Goal: Communication & Community: Answer question/provide support

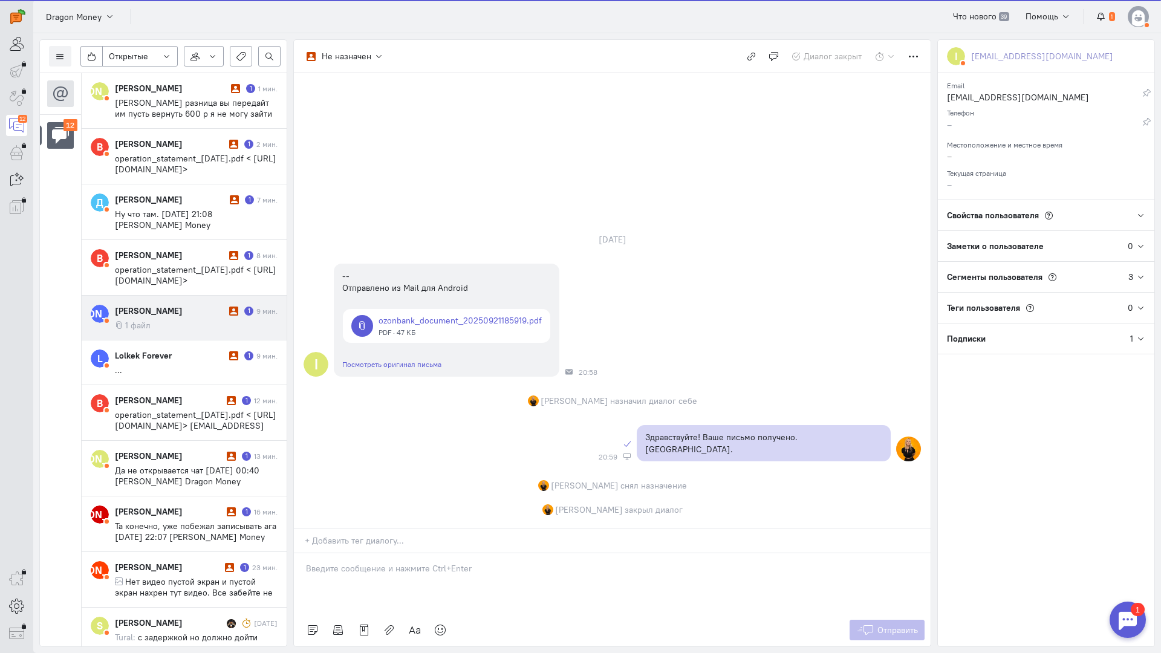
scroll to position [212, 0]
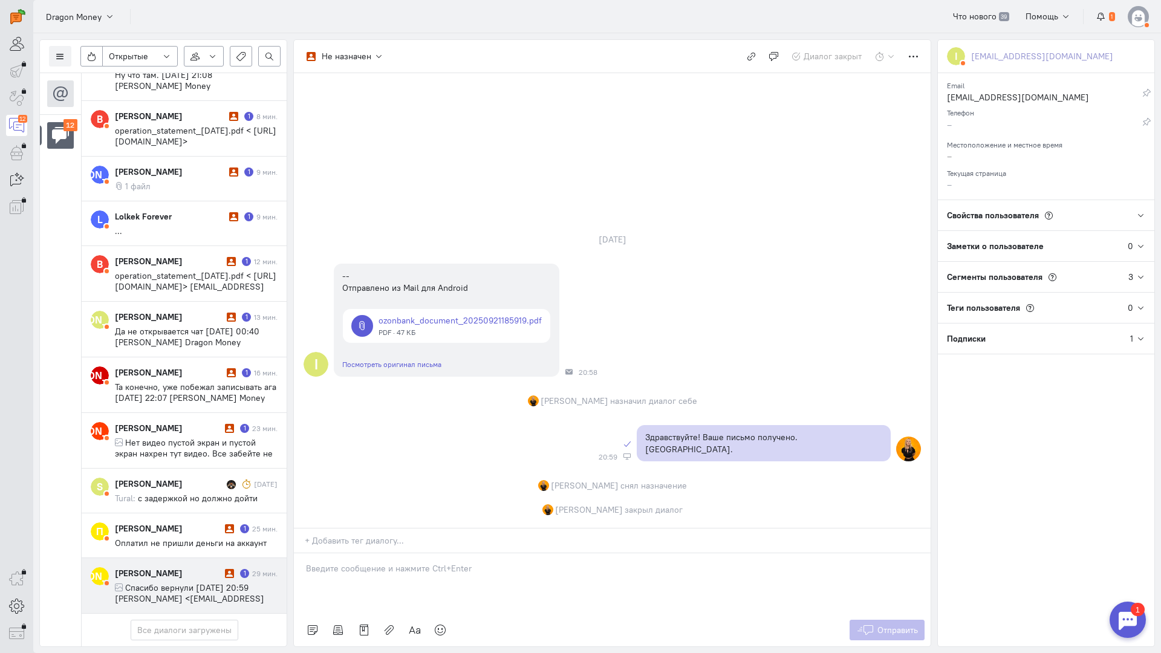
click at [164, 558] on cq-conversation-card "[PERSON_NAME] [PERSON_NAME] 1 29 мин. Спасибо вернули [DATE] 20:59 [PERSON_NAME…" at bounding box center [184, 586] width 205 height 56
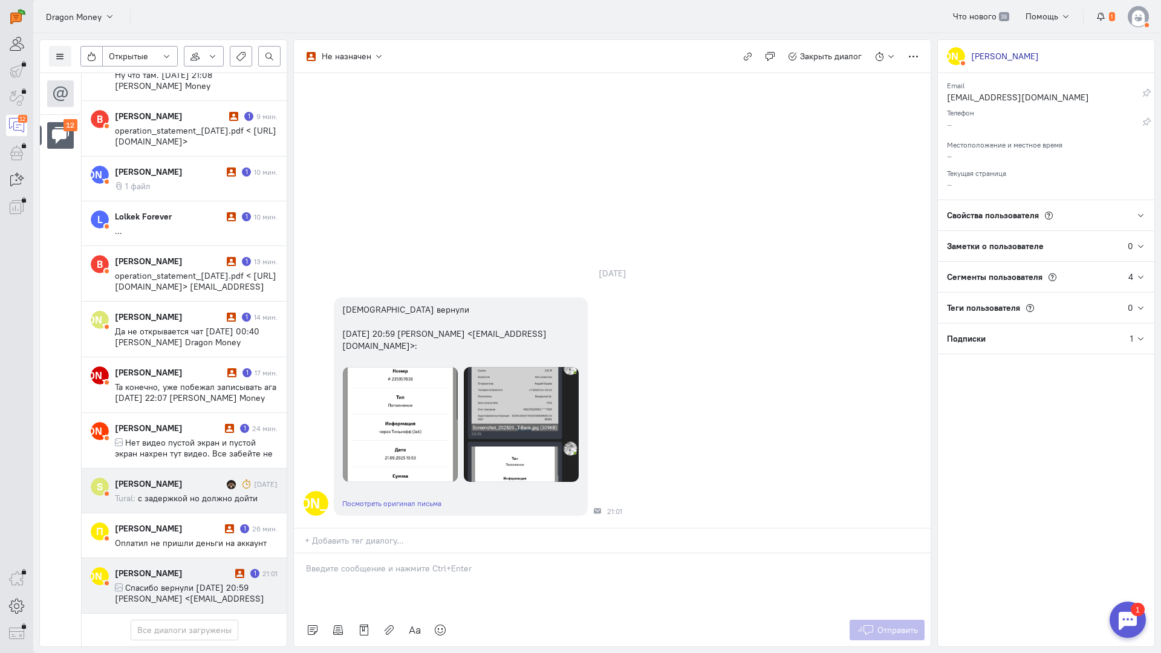
click at [190, 469] on cq-conversation-card "S [PERSON_NAME] [DATE] Tural: с задержкой но должно дойти" at bounding box center [184, 491] width 205 height 45
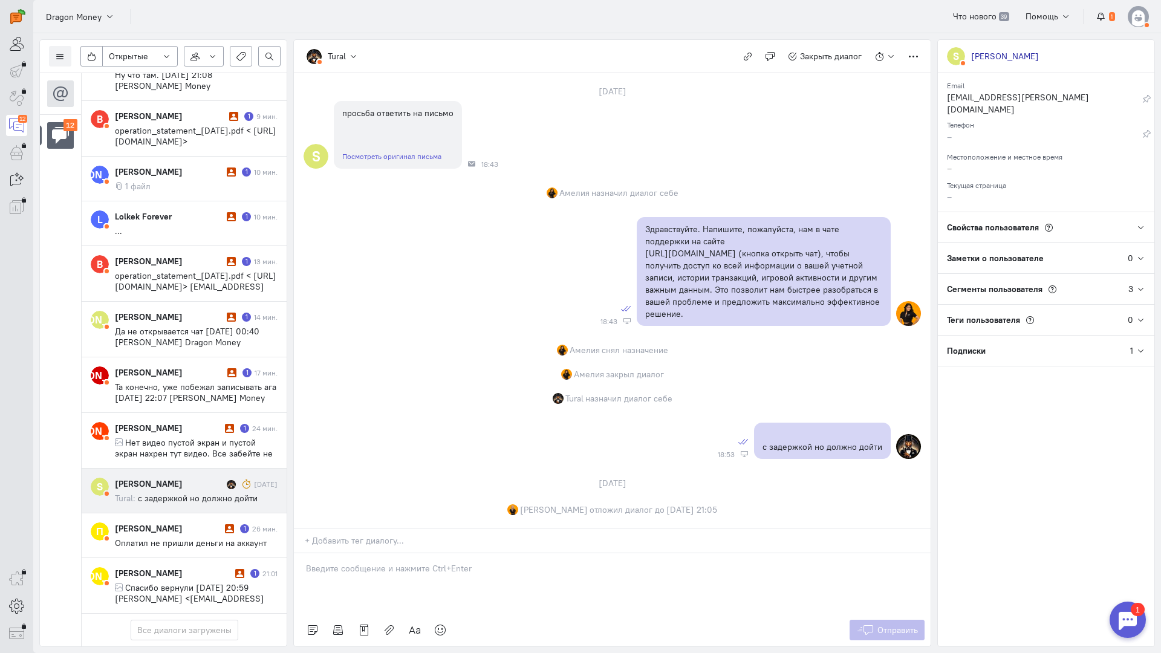
scroll to position [89, 0]
click at [181, 567] on div "[PERSON_NAME]" at bounding box center [173, 573] width 117 height 12
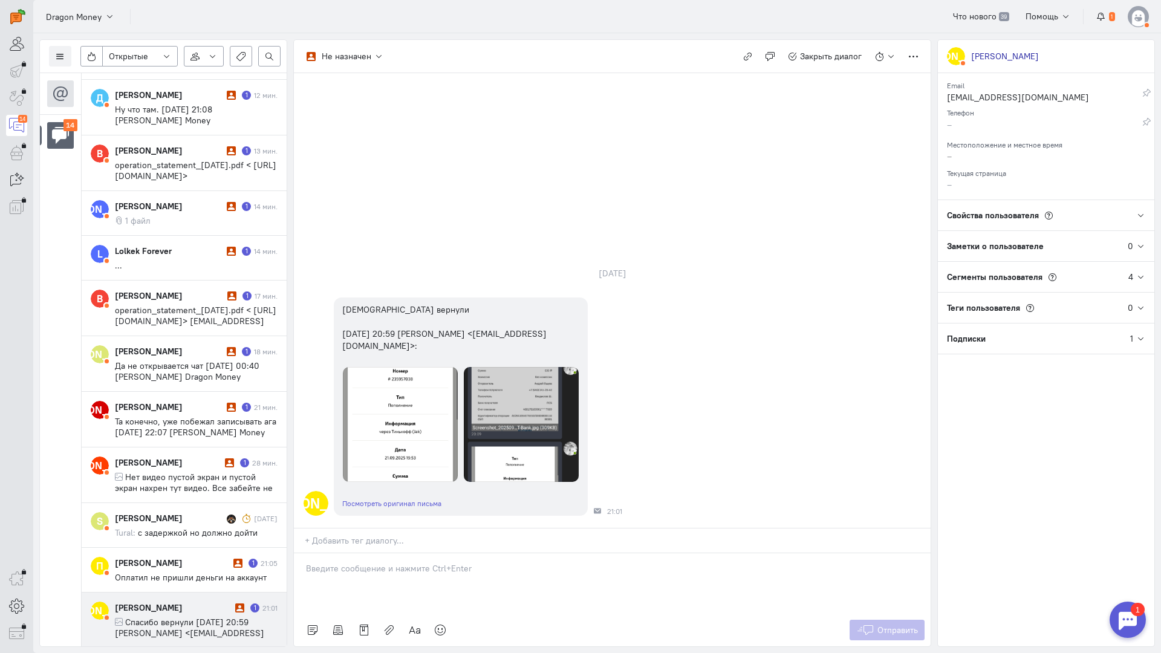
scroll to position [321, 0]
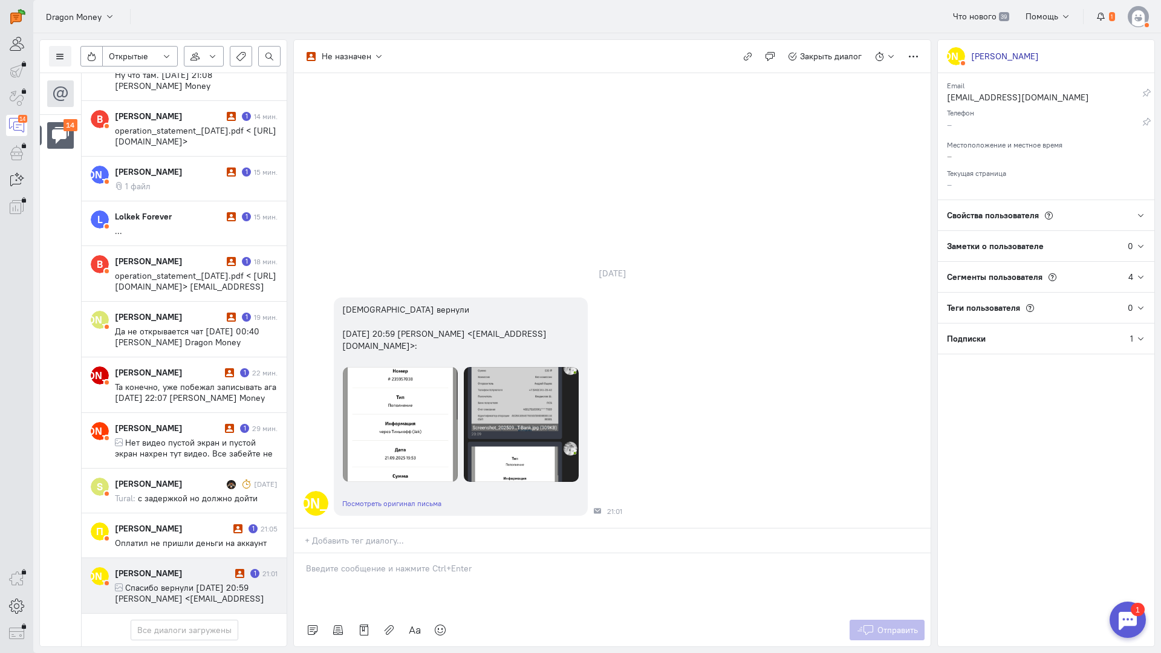
click at [341, 562] on p at bounding box center [612, 568] width 613 height 12
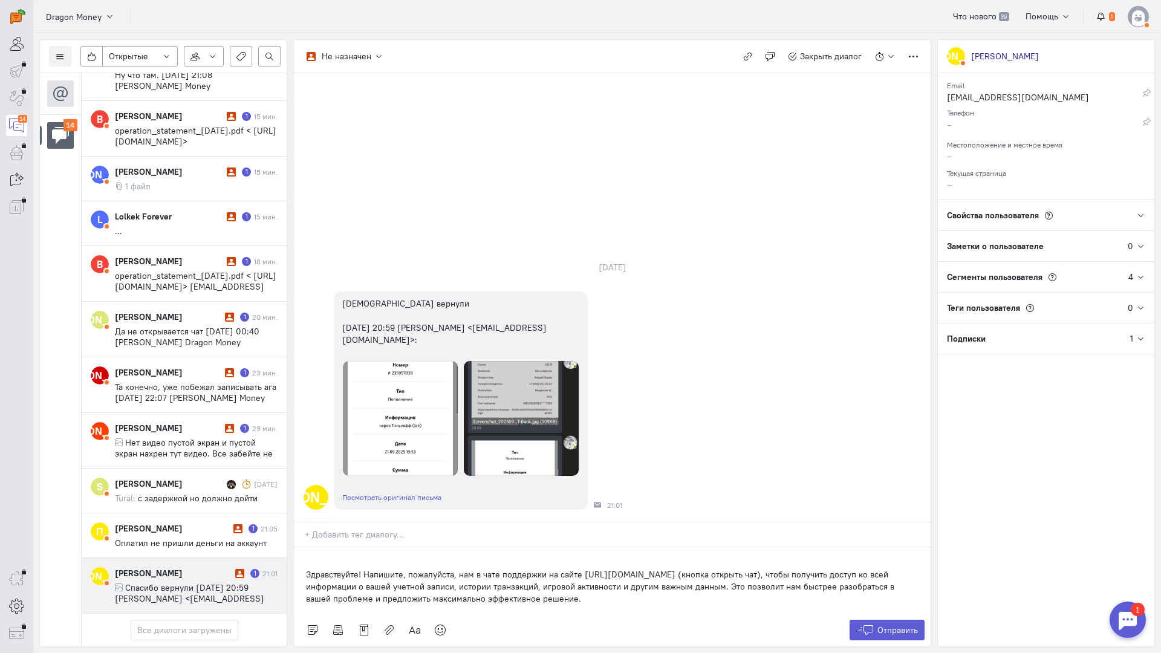
click at [301, 547] on div "Здравствуйте! Напишите, пожалуйста, нам в чате поддержки на сайте [URL][DOMAIN_…" at bounding box center [612, 580] width 637 height 67
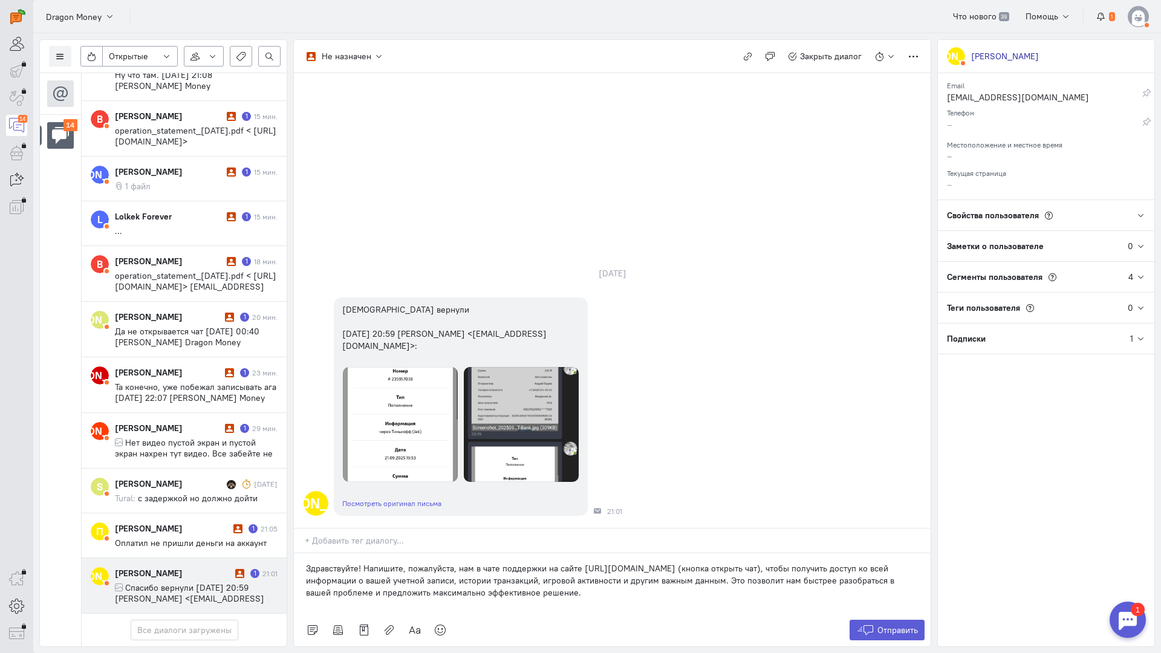
click at [551, 562] on p "Здравствуйте! Напишите, пожалуйста, нам в чате поддержки на сайте [URL][DOMAIN_…" at bounding box center [612, 580] width 613 height 36
click at [438, 624] on icon at bounding box center [440, 630] width 12 height 12
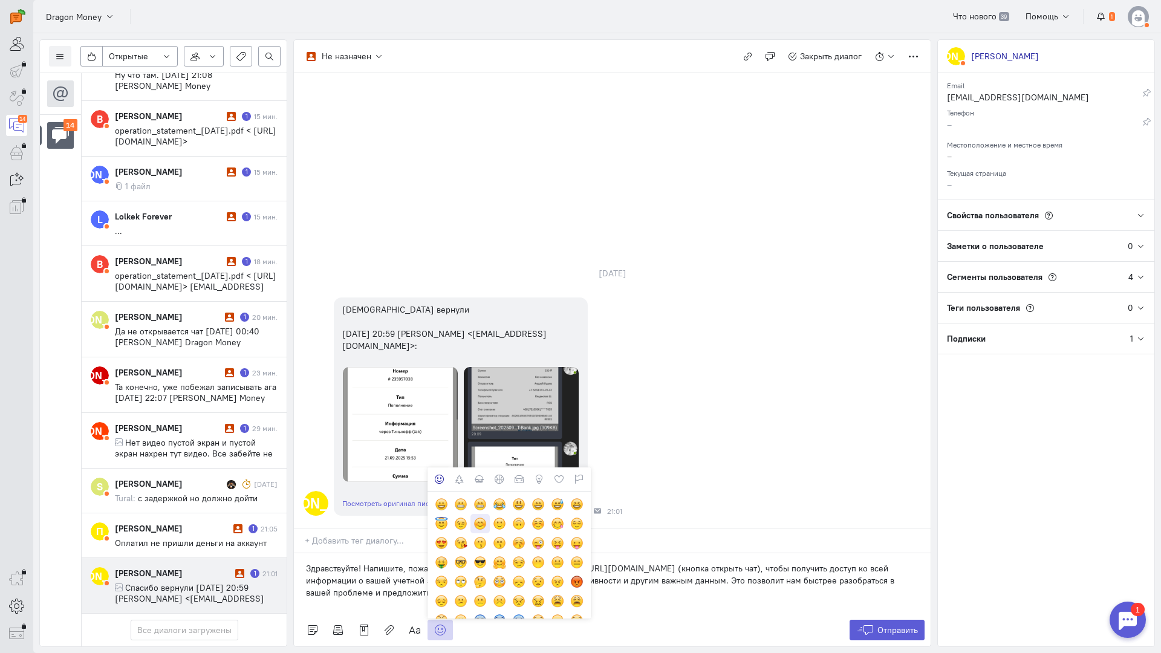
click at [483, 517] on div at bounding box center [479, 523] width 13 height 13
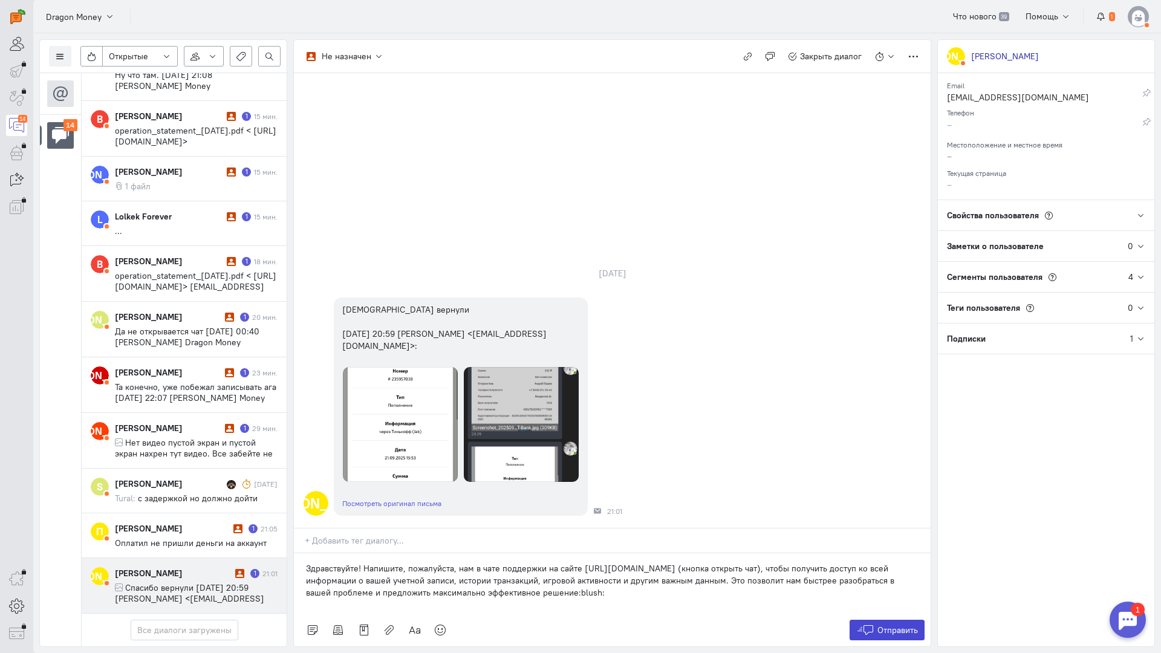
click at [879, 625] on span "Отправить" at bounding box center [897, 630] width 41 height 11
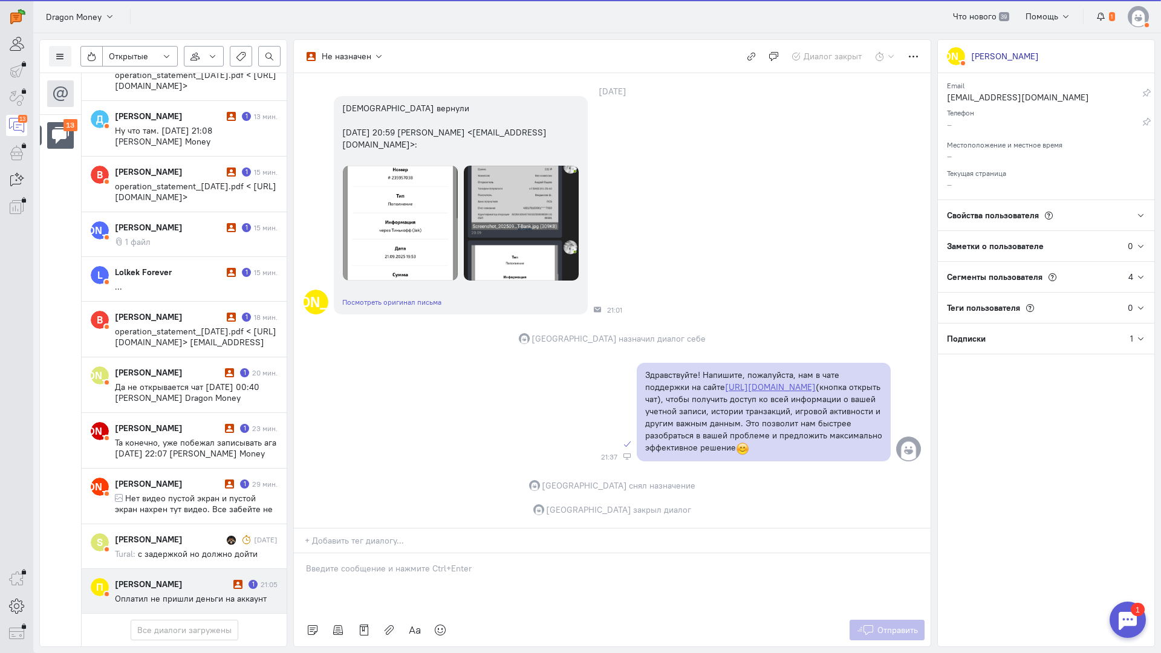
scroll to position [267, 0]
click at [159, 593] on span "Оплатил не пришли деньги на аккаунт" at bounding box center [191, 598] width 152 height 11
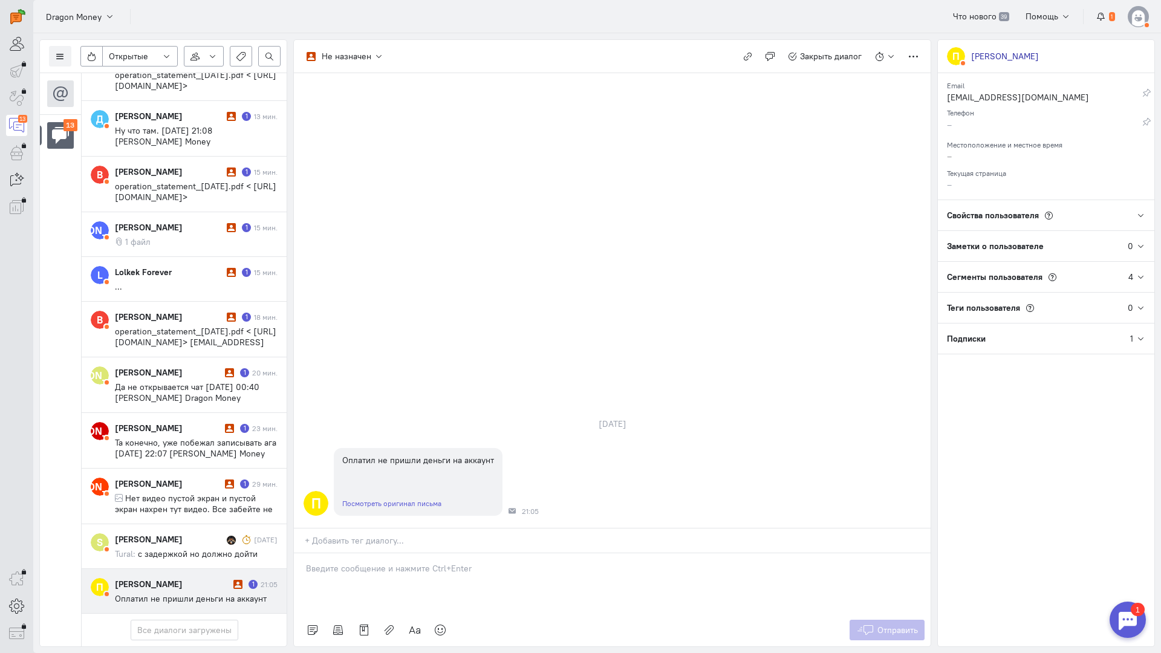
click at [418, 562] on p at bounding box center [612, 568] width 613 height 12
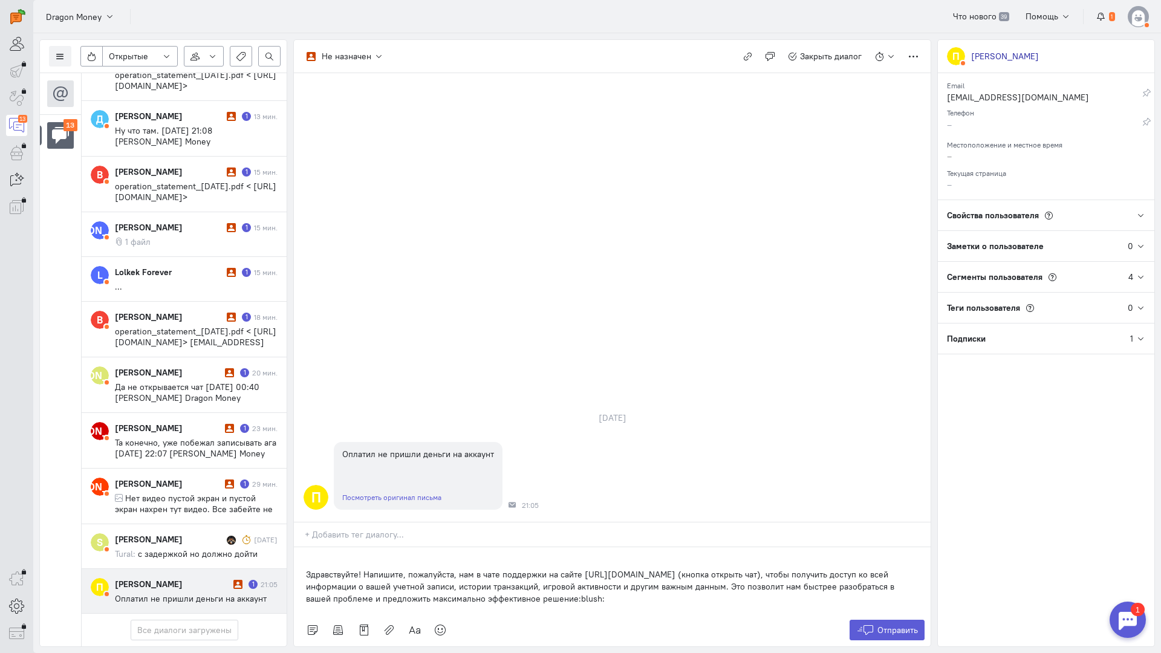
click at [297, 547] on div "Здравствуйте! Напишите, пожалуйста, нам в чате поддержки на сайте [URL][DOMAIN_…" at bounding box center [612, 580] width 637 height 67
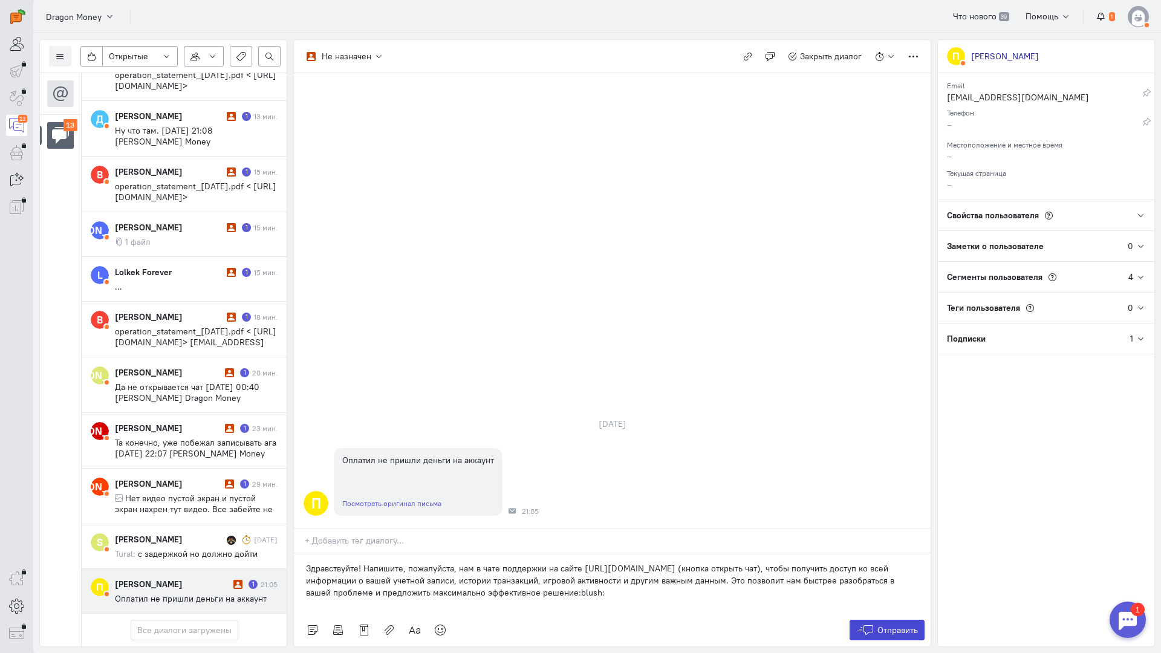
click at [905, 625] on span "Отправить" at bounding box center [897, 630] width 41 height 11
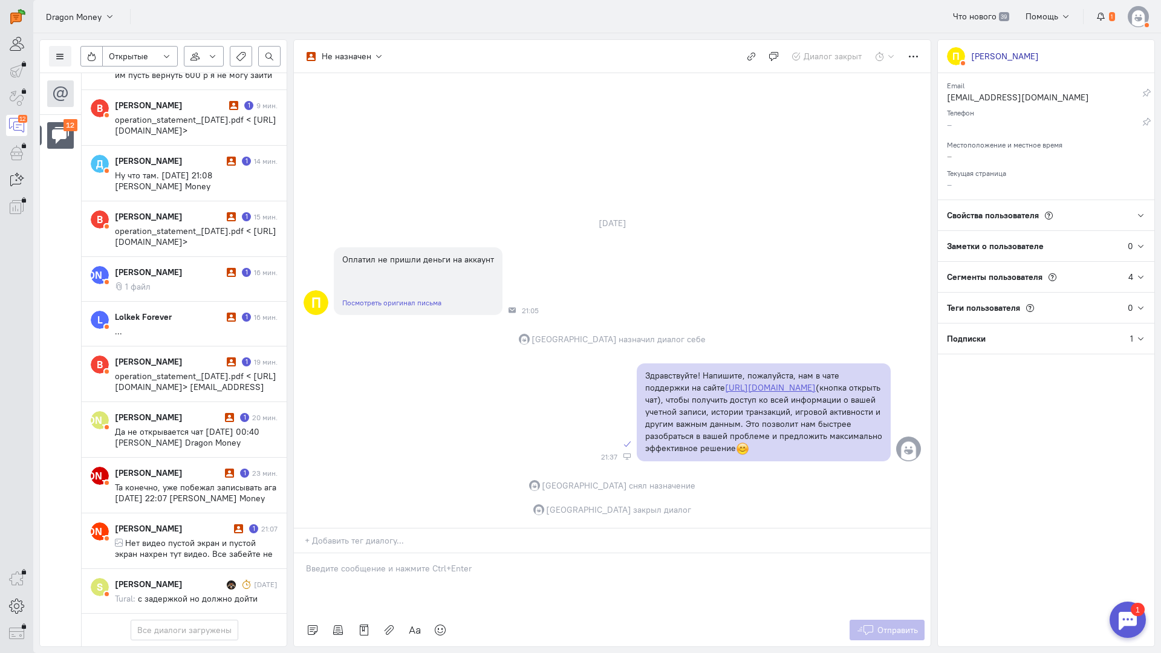
scroll to position [212, 0]
click at [209, 538] on span "Нет видео пустой экран и пустой экран нахрен тут видео. Все забейте не решите н…" at bounding box center [194, 576] width 158 height 76
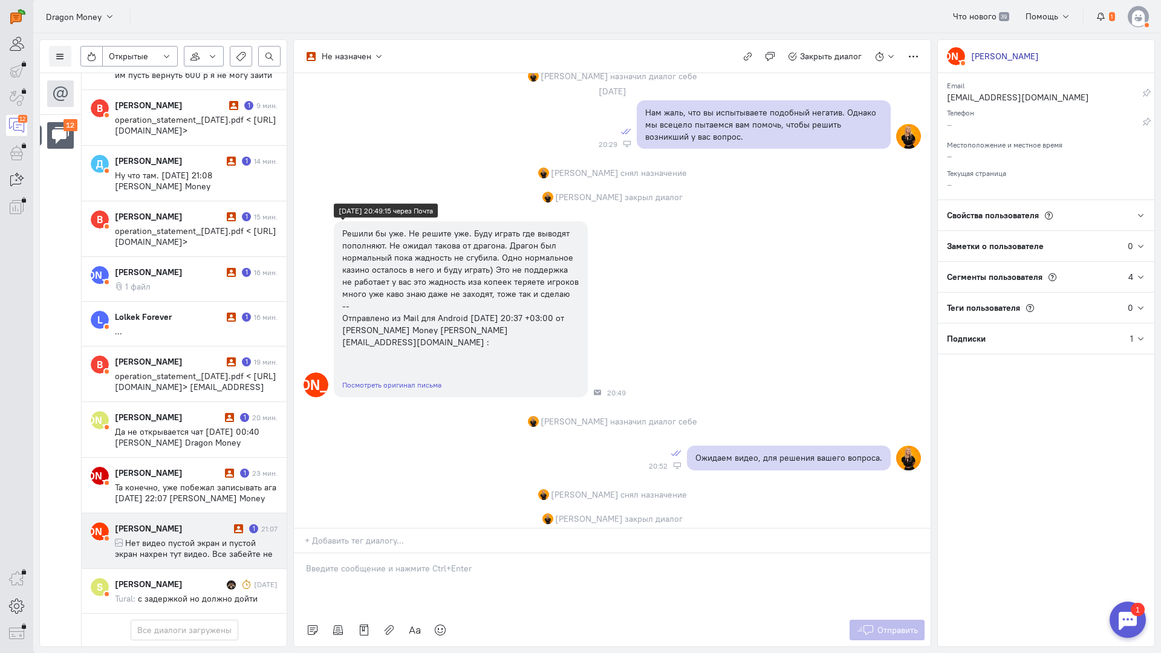
scroll to position [798, 0]
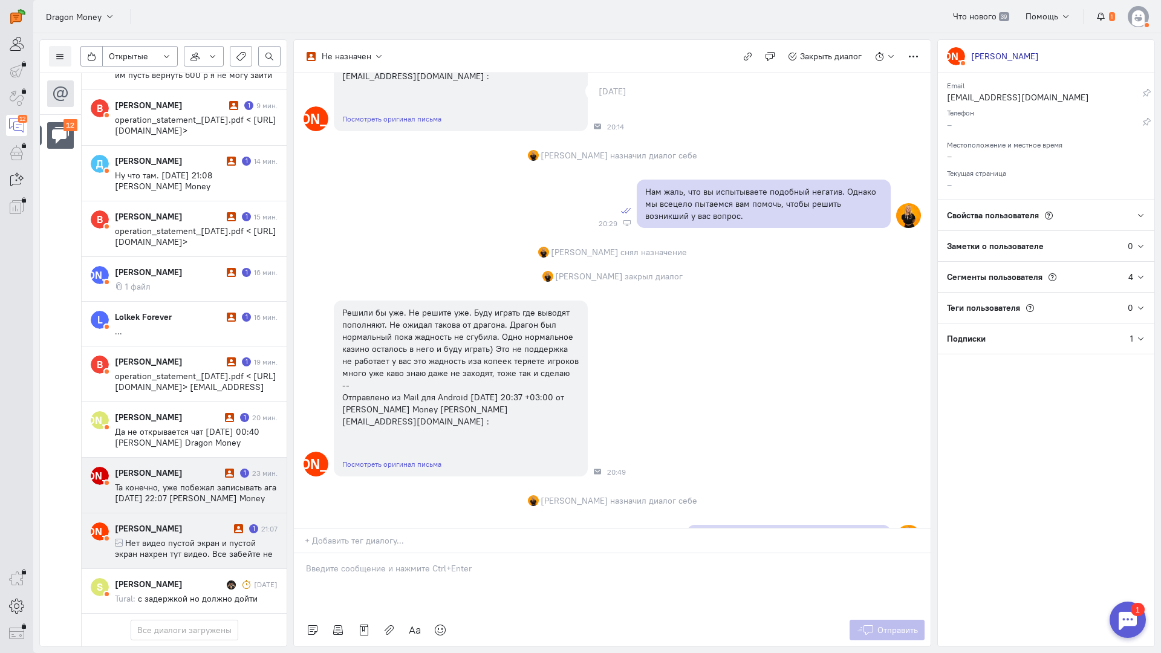
click at [177, 482] on span "Та конечно, уже побежал записывать ага [DATE] 22:07 [PERSON_NAME] Money <[PERSO…" at bounding box center [195, 504] width 161 height 44
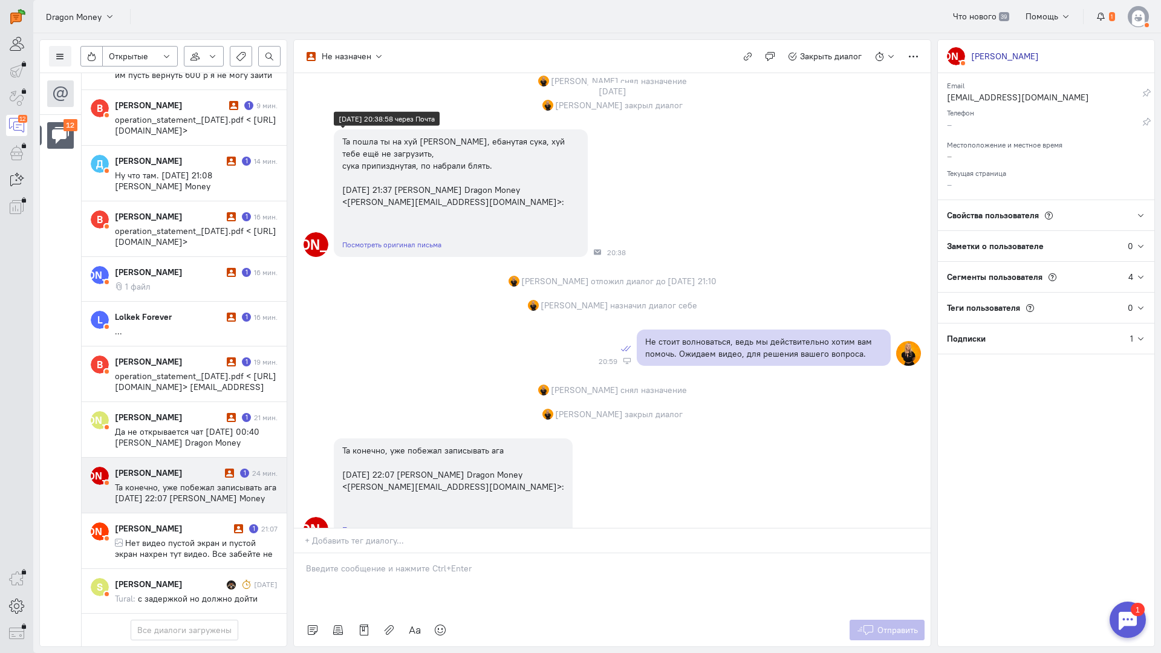
scroll to position [1362, 0]
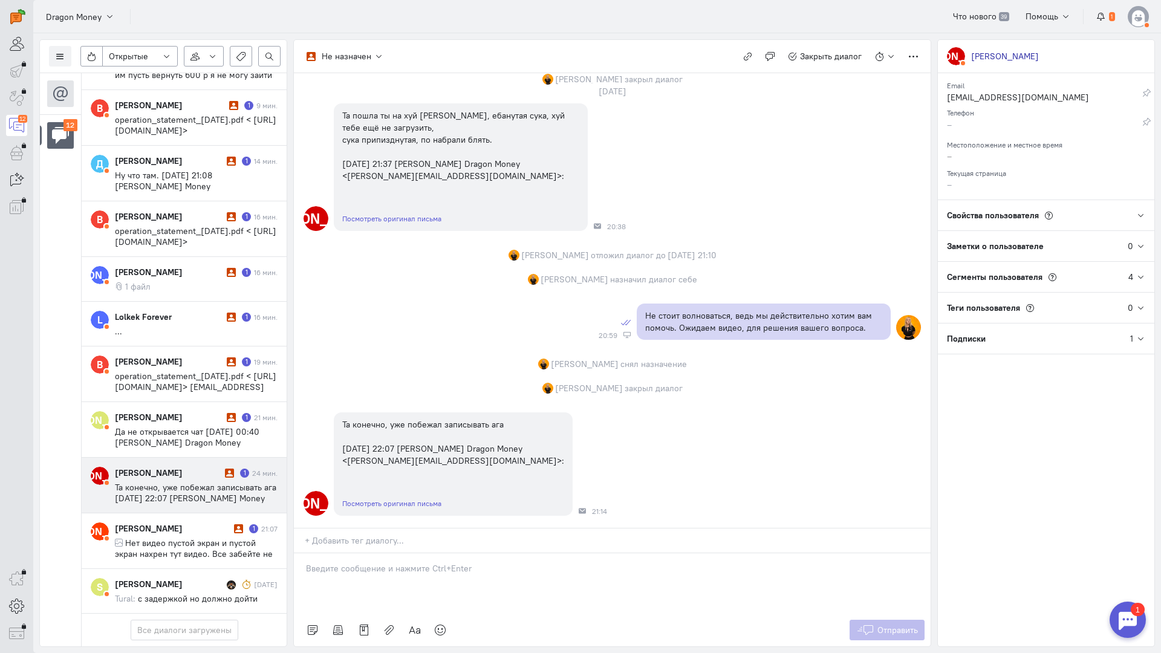
click at [200, 458] on cq-conversation-card "[PERSON_NAME] [PERSON_NAME] 1 24 мин. Та конечно, уже побежал записывать ага [D…" at bounding box center [184, 486] width 205 height 56
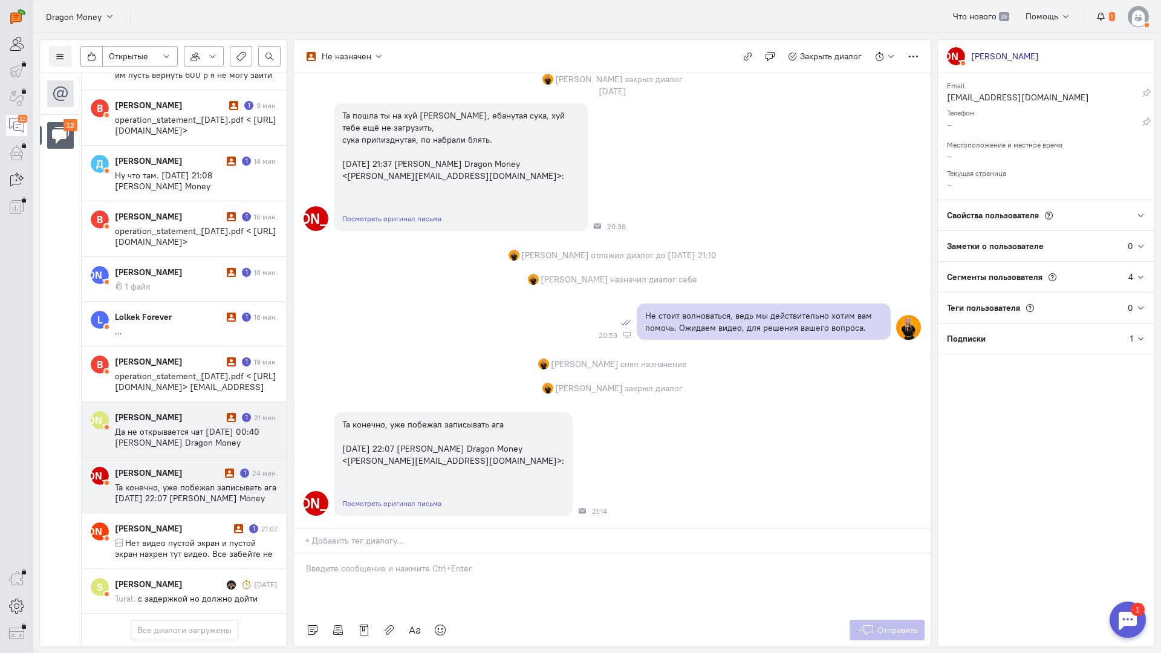
click at [207, 426] on span "Да не открывается чат [DATE] 00:40 [PERSON_NAME] Dragon Money <[EMAIL_ADDRESS][…" at bounding box center [192, 442] width 154 height 33
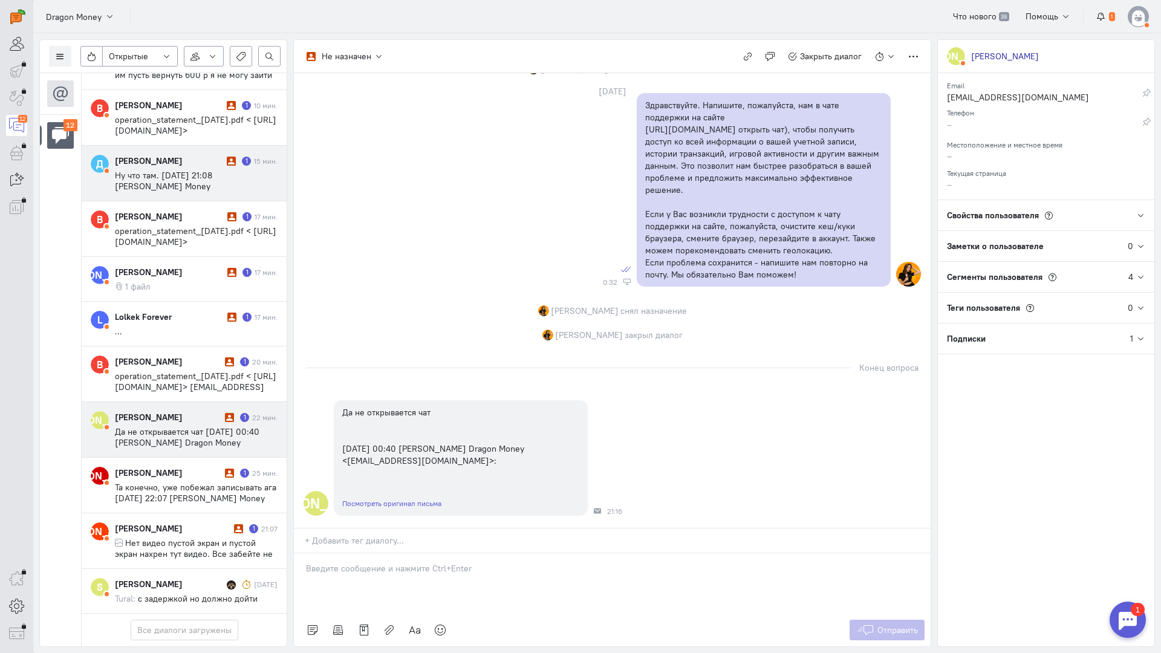
scroll to position [212, 0]
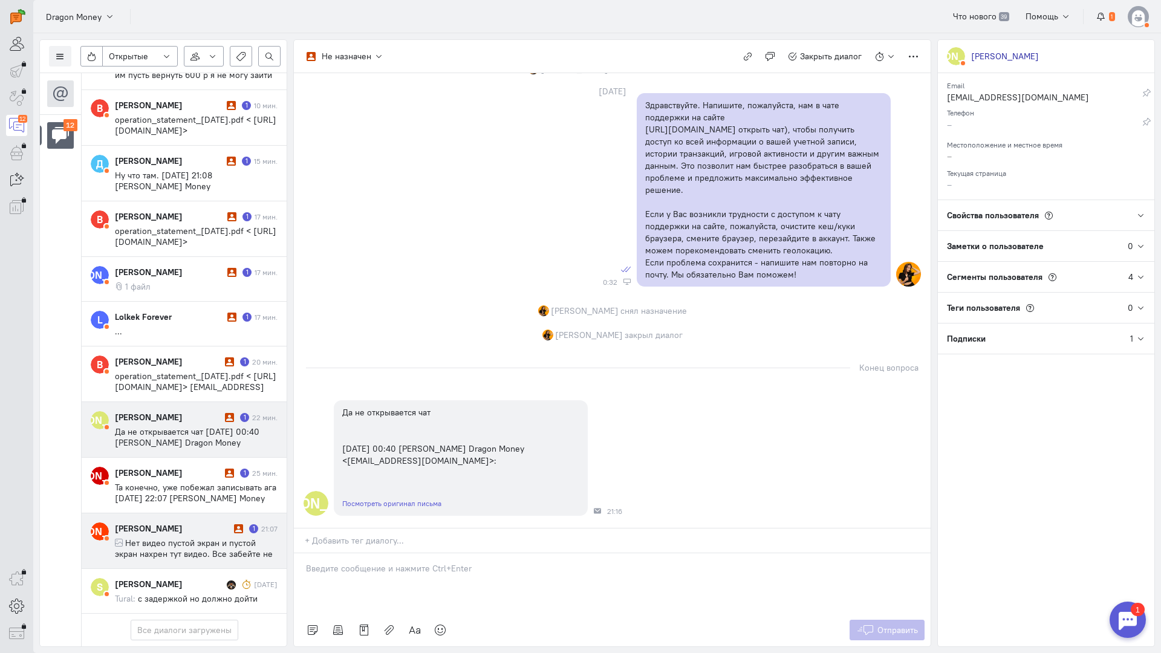
click at [178, 538] on span "Нет видео пустой экран и пустой экран нахрен тут видео. Все забейте не решите н…" at bounding box center [194, 576] width 158 height 76
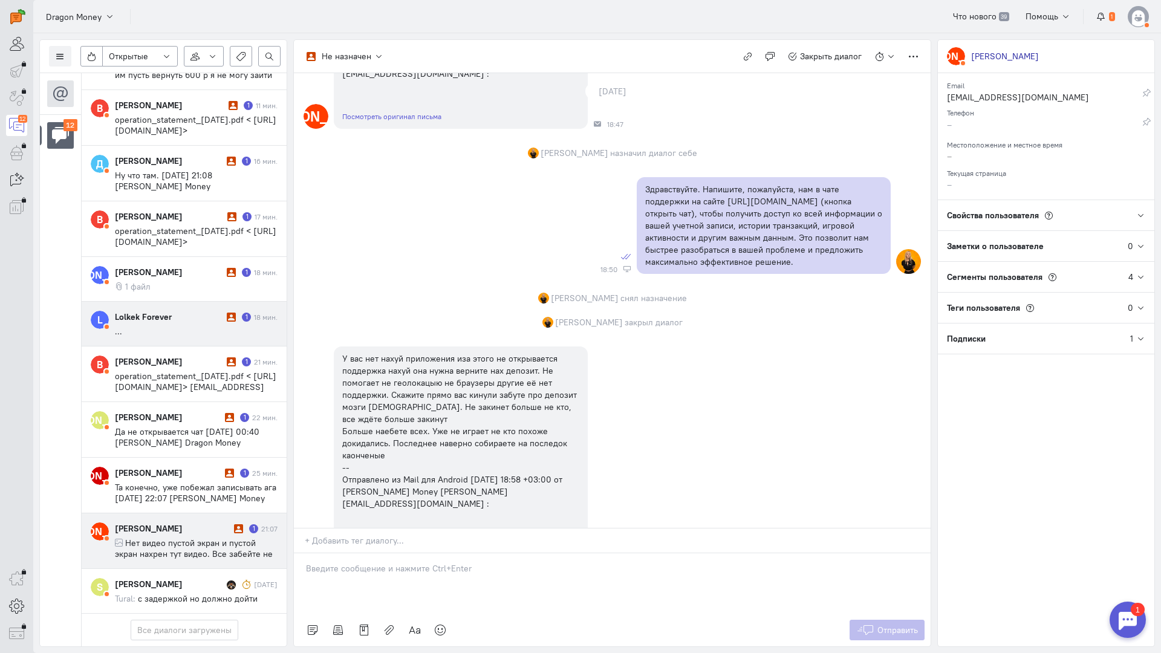
click at [210, 326] on cq-message "..." at bounding box center [196, 331] width 163 height 11
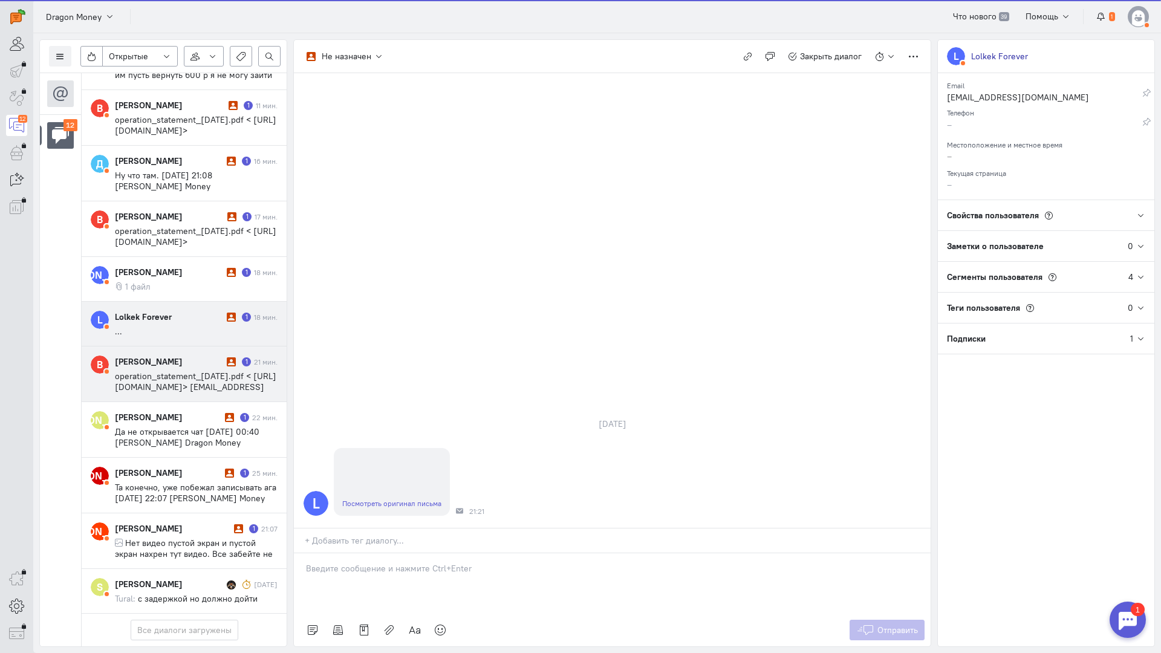
click at [164, 371] on span "operation_statement_[DATE].pdf < [URL][DOMAIN_NAME]> [EMAIL_ADDRESS][DOMAIN_NAM…" at bounding box center [195, 387] width 161 height 33
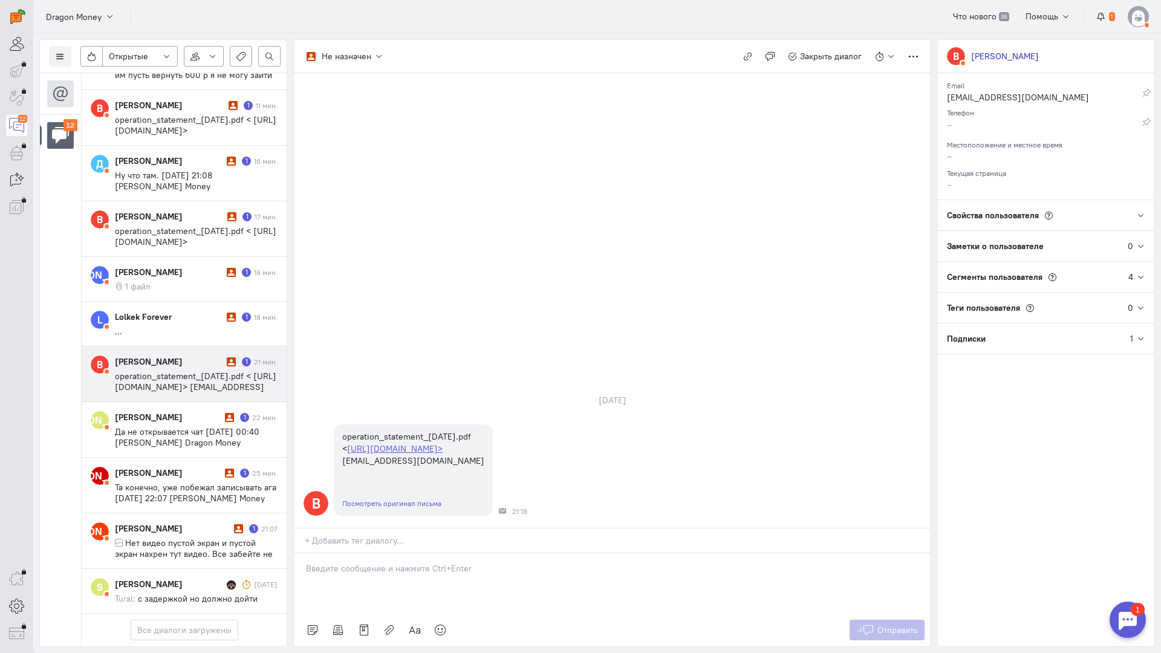
click at [419, 562] on p at bounding box center [612, 568] width 613 height 12
click at [304, 553] on div "Здравствуйте! Благодарим Вас за обращение и предоставленную информацию:blush:" at bounding box center [612, 583] width 637 height 60
click at [880, 625] on span "Отправить" at bounding box center [897, 630] width 41 height 11
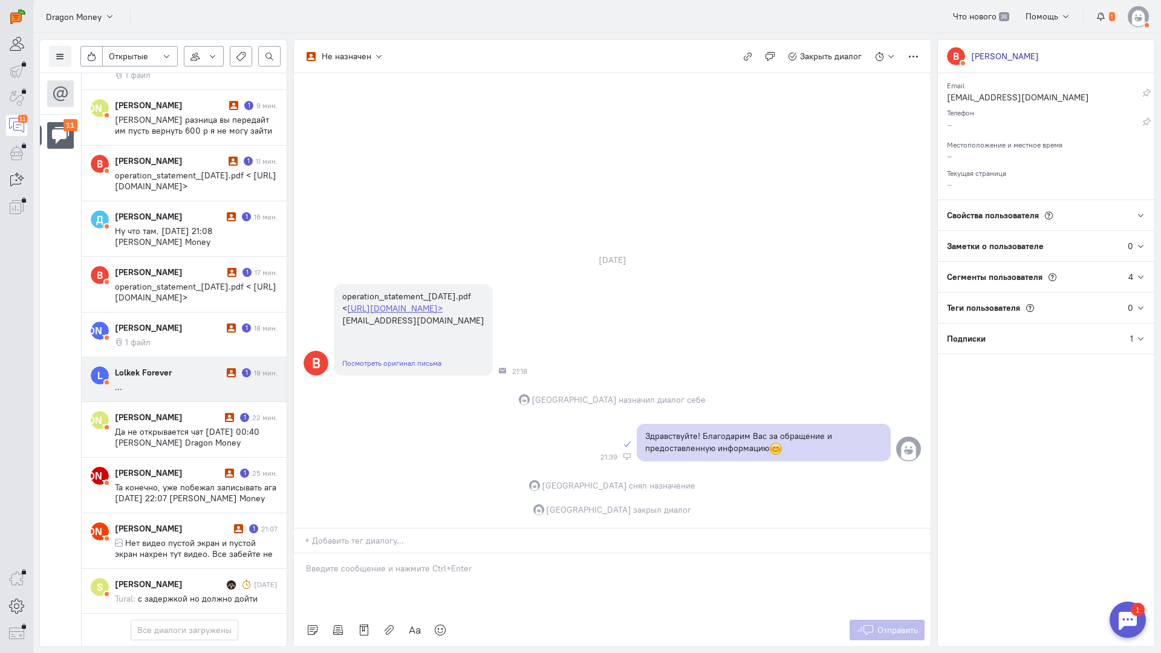
click at [215, 366] on div "Lolkek Forever 1 18 мин. ..." at bounding box center [196, 379] width 163 height 26
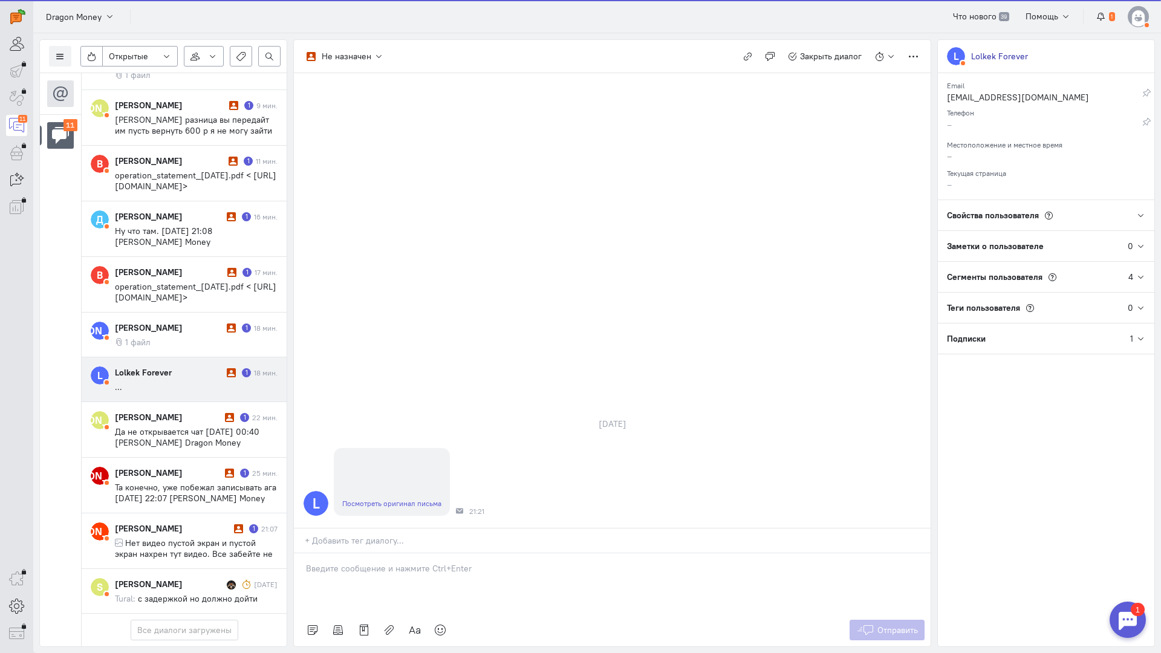
scroll to position [158, 0]
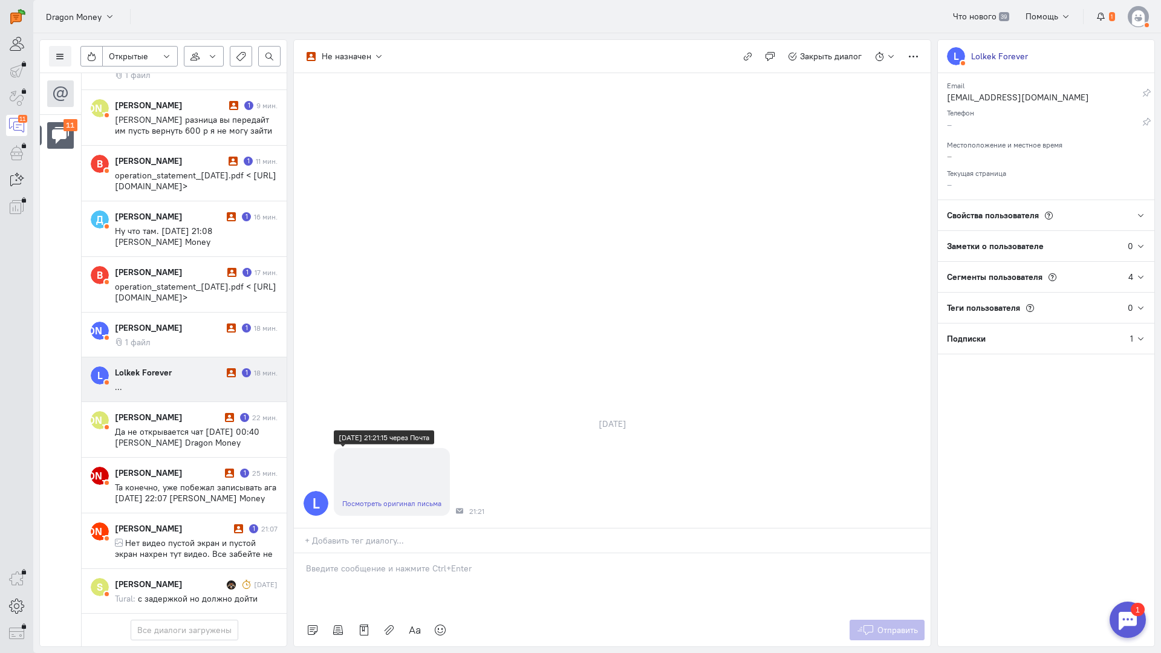
click at [413, 499] on link "Посмотреть оригинал письма" at bounding box center [391, 503] width 99 height 9
click at [408, 553] on div at bounding box center [612, 583] width 637 height 60
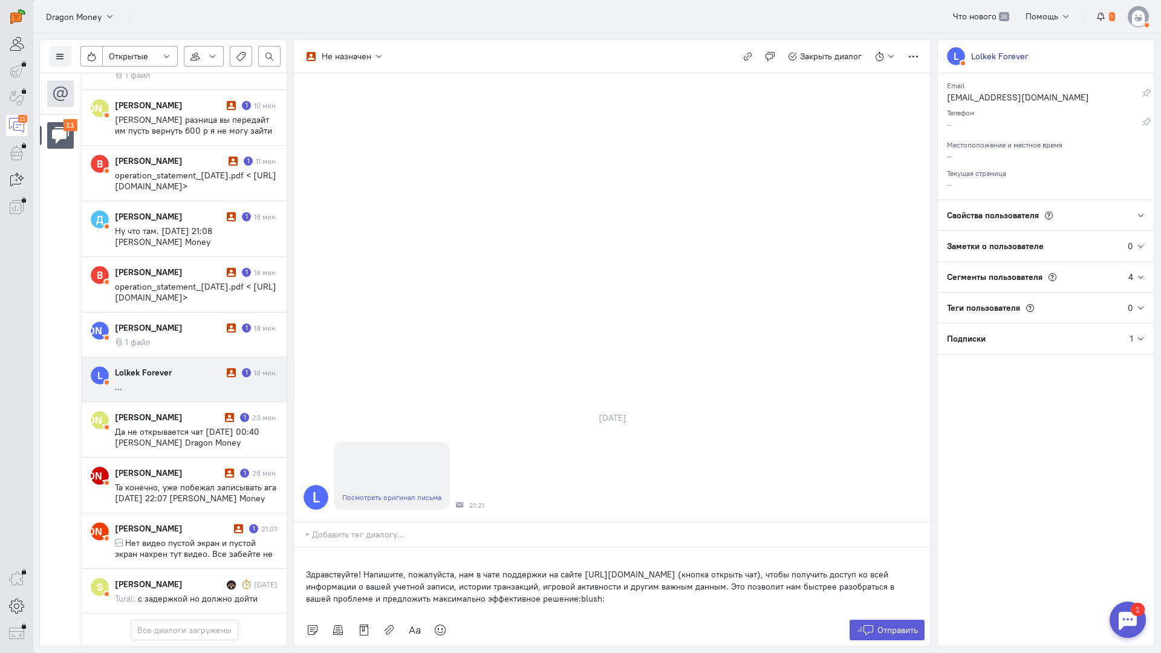
click at [307, 568] on p "Здравствуйте! Напишите, пожалуйста, нам в чате поддержки на сайте [URL][DOMAIN_…" at bounding box center [612, 586] width 613 height 36
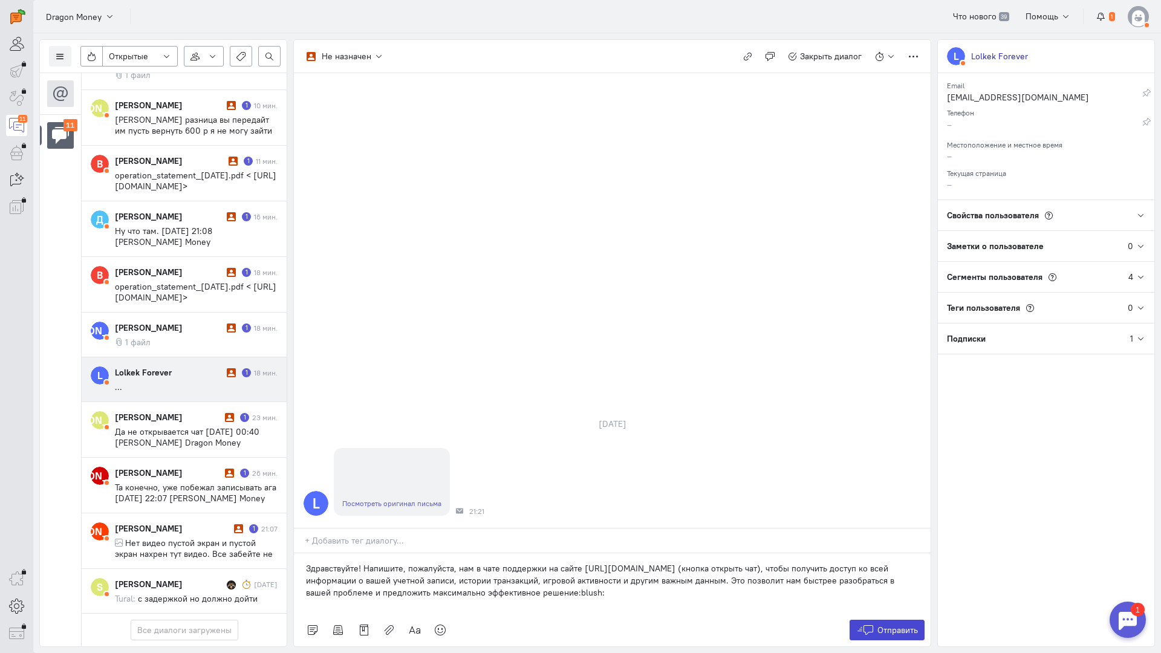
click at [899, 625] on span "Отправить" at bounding box center [897, 630] width 41 height 11
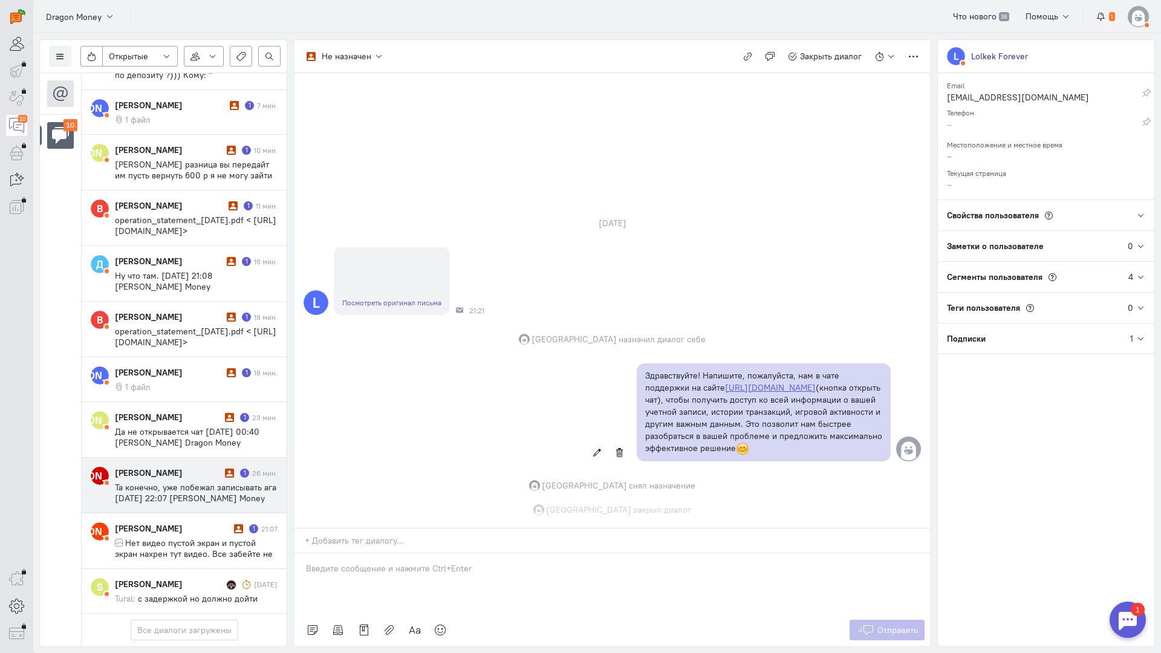
scroll to position [113, 0]
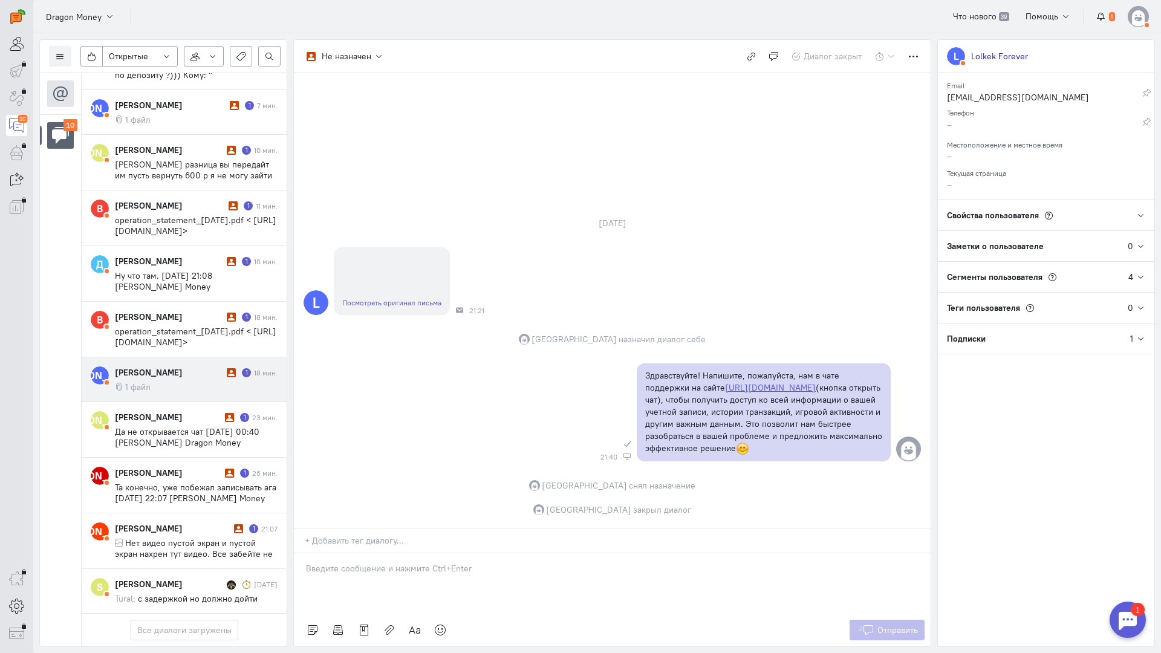
click at [168, 366] on div "[PERSON_NAME] 1 18 мин. 1 файл" at bounding box center [196, 379] width 163 height 26
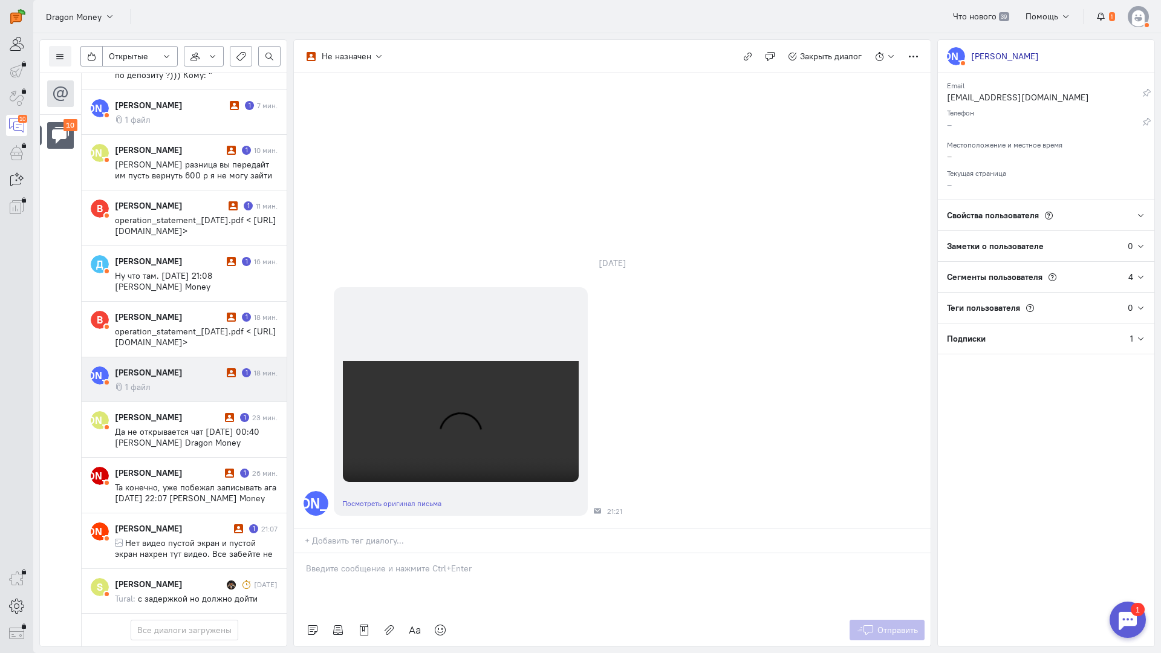
click at [372, 553] on div at bounding box center [612, 583] width 637 height 60
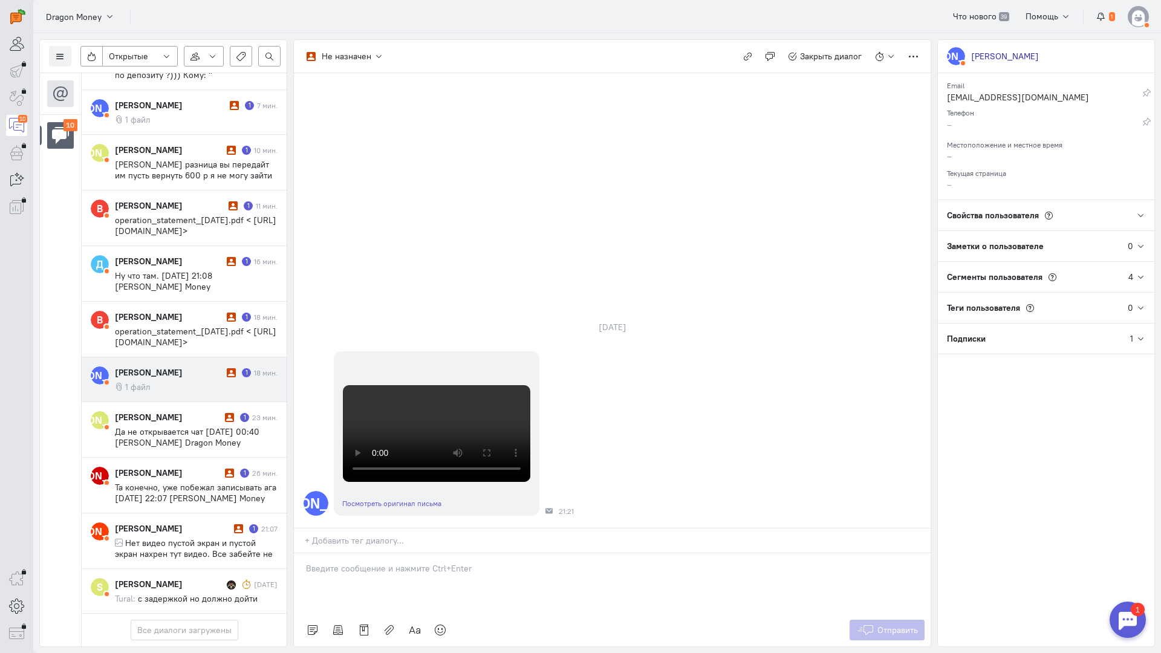
click at [382, 553] on div at bounding box center [612, 583] width 637 height 60
click at [307, 574] on p "Здравствуйте! Благодарим Вас за обращение и предоставленную информацию:blush:" at bounding box center [612, 580] width 613 height 12
click at [909, 625] on span "Отправить" at bounding box center [897, 630] width 41 height 11
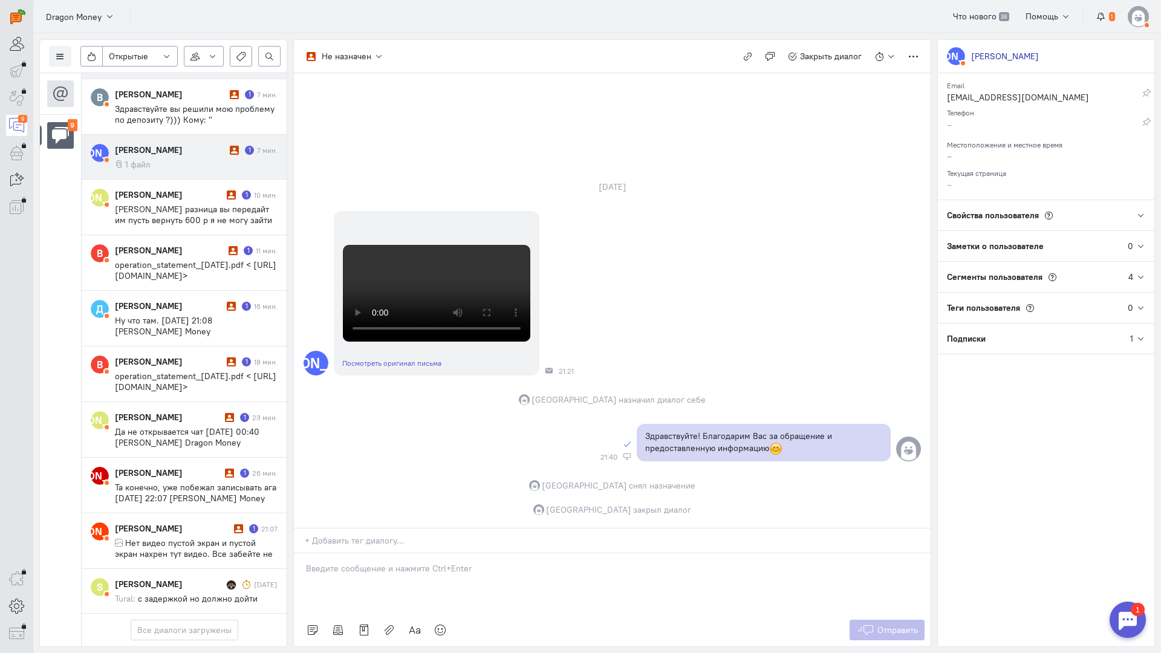
scroll to position [68, 0]
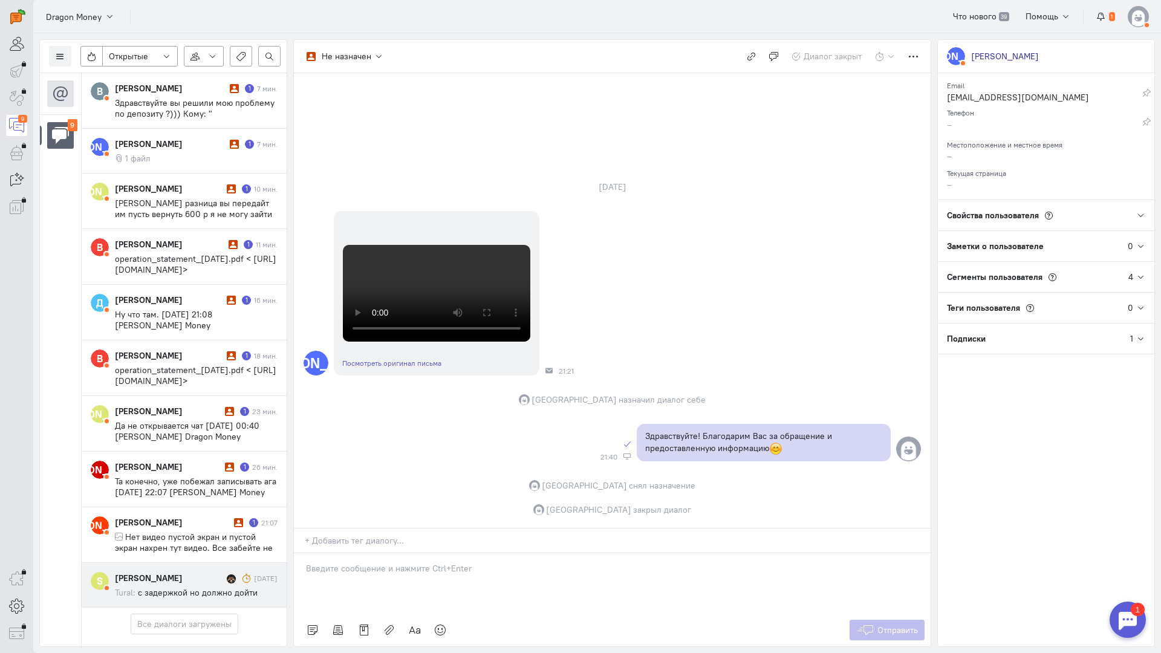
click at [183, 572] on div "[PERSON_NAME]" at bounding box center [169, 578] width 109 height 12
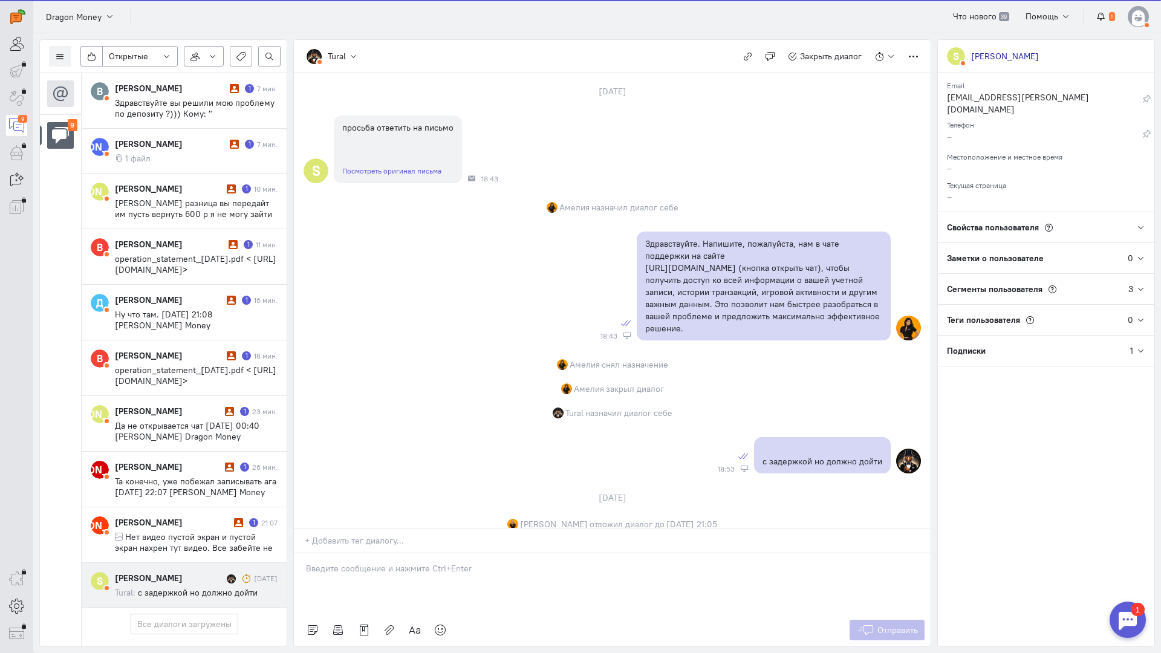
scroll to position [89, 0]
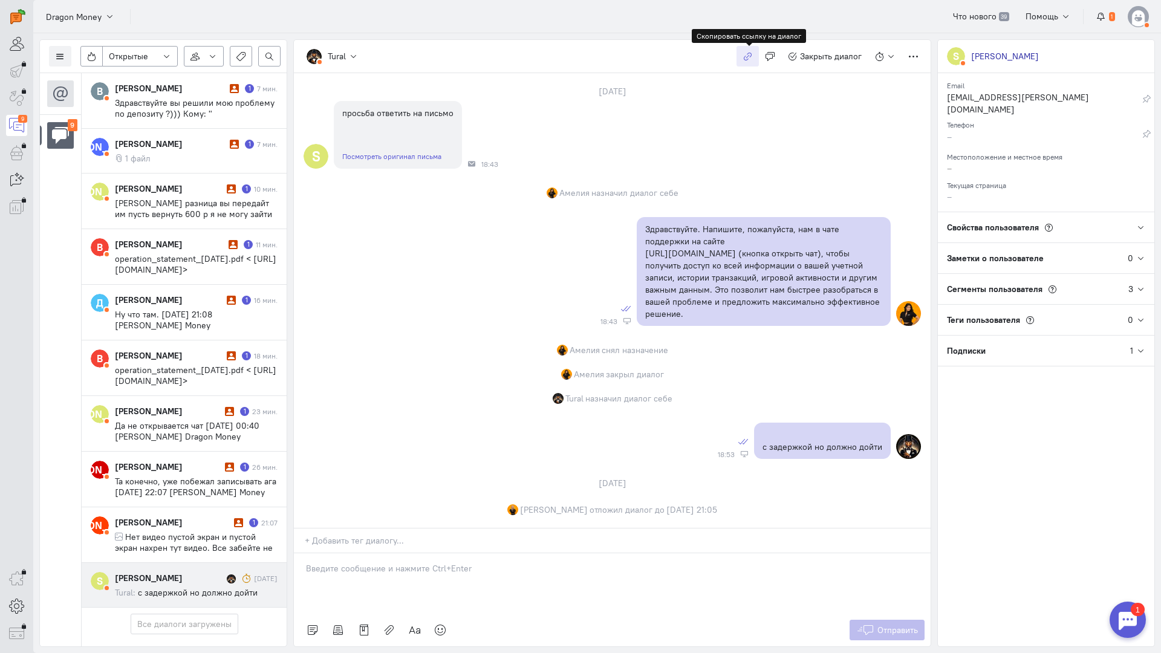
click at [750, 53] on icon "button" at bounding box center [747, 56] width 9 height 9
click at [748, 55] on icon "button" at bounding box center [747, 56] width 9 height 9
click at [745, 55] on icon "button" at bounding box center [747, 56] width 9 height 9
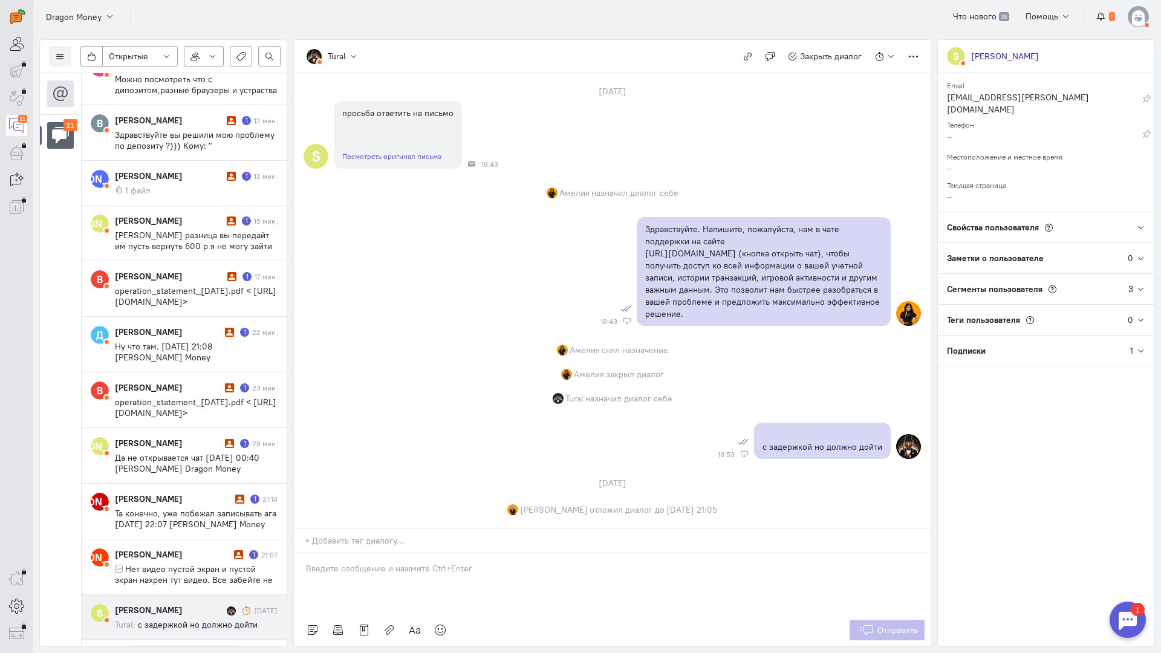
scroll to position [169, 0]
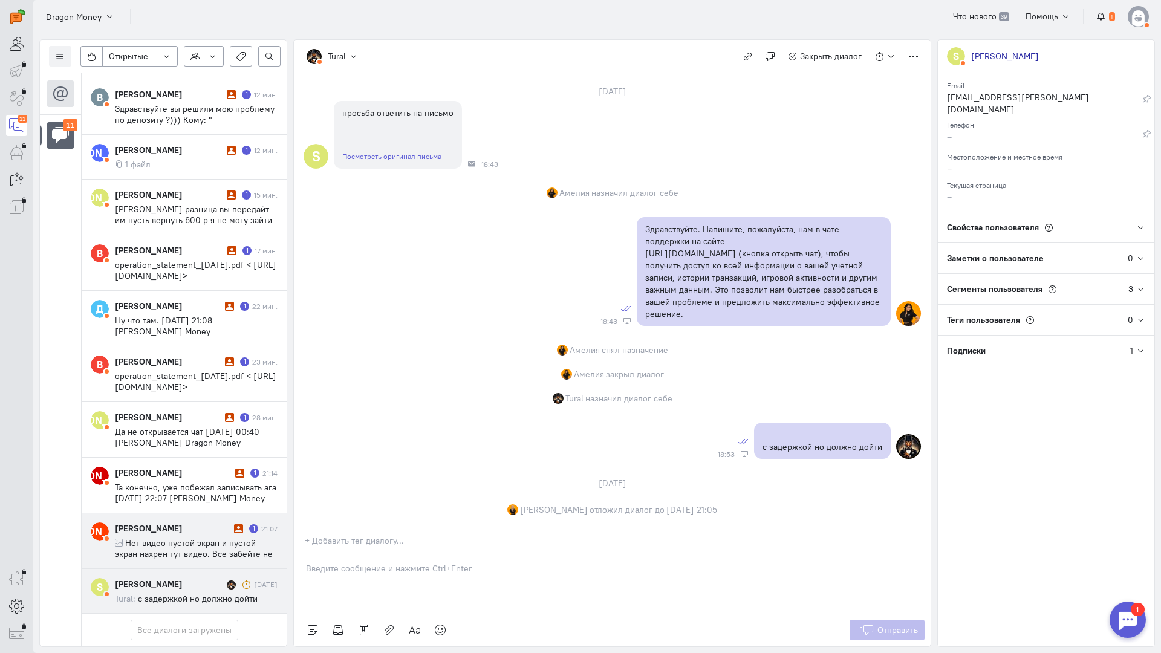
click at [178, 538] on span "Нет видео пустой экран и пустой экран нахрен тут видео. Все забейте не решите н…" at bounding box center [194, 576] width 158 height 76
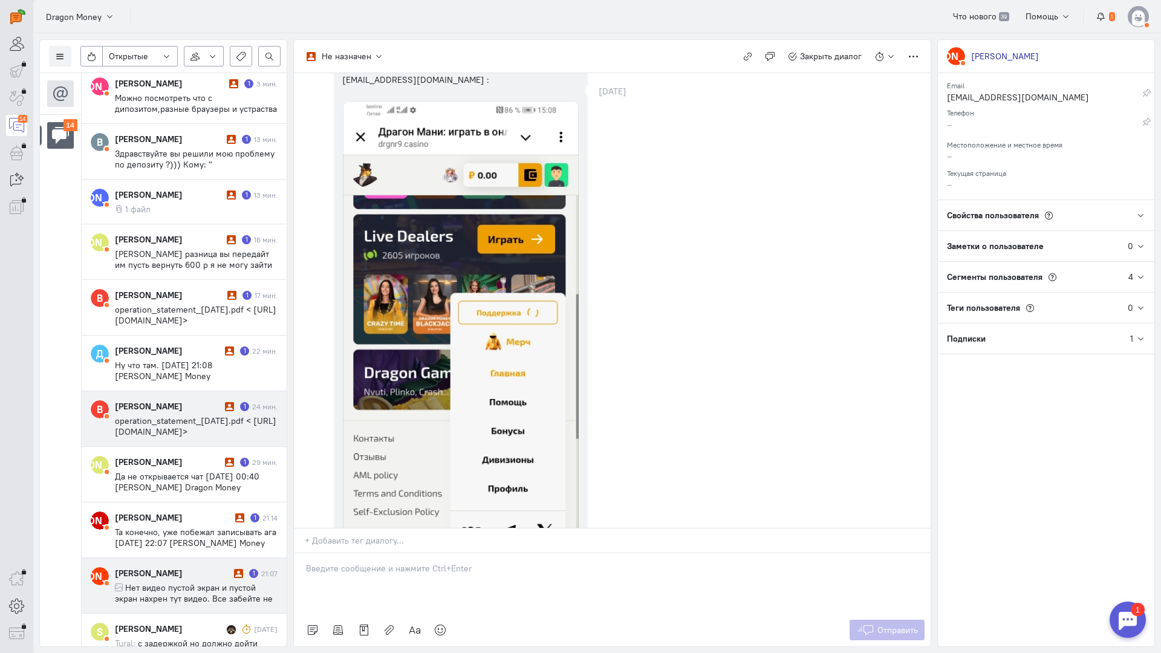
scroll to position [332, 0]
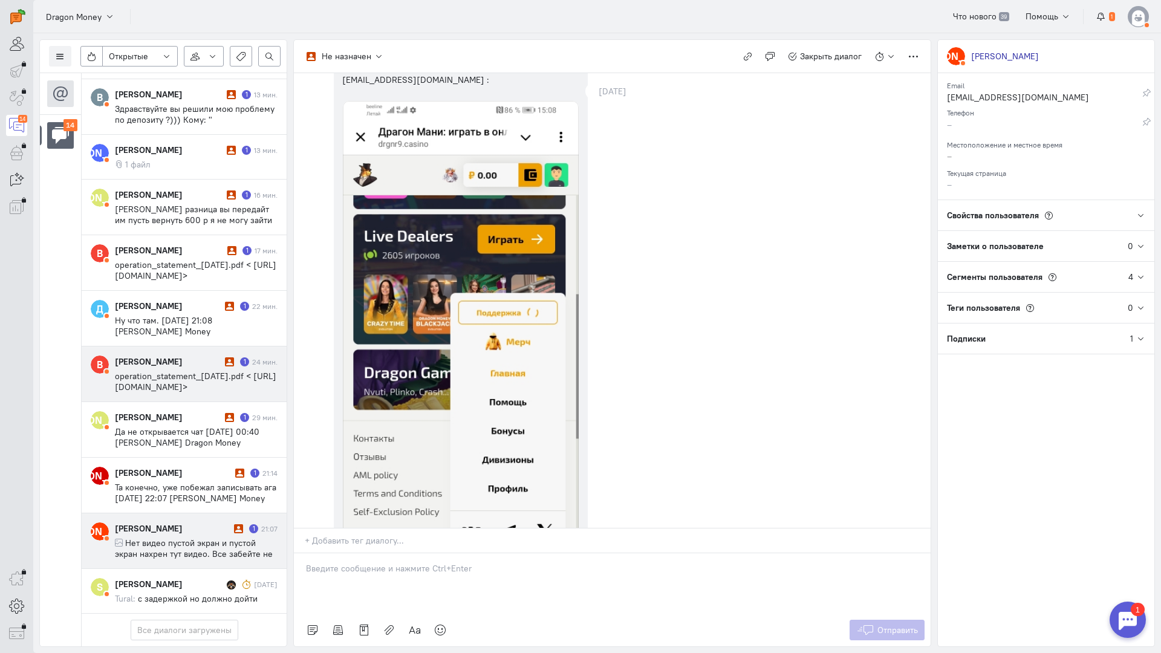
click at [188, 371] on span "operation_statement_[DATE].pdf < [URL][DOMAIN_NAME]>" at bounding box center [195, 382] width 161 height 22
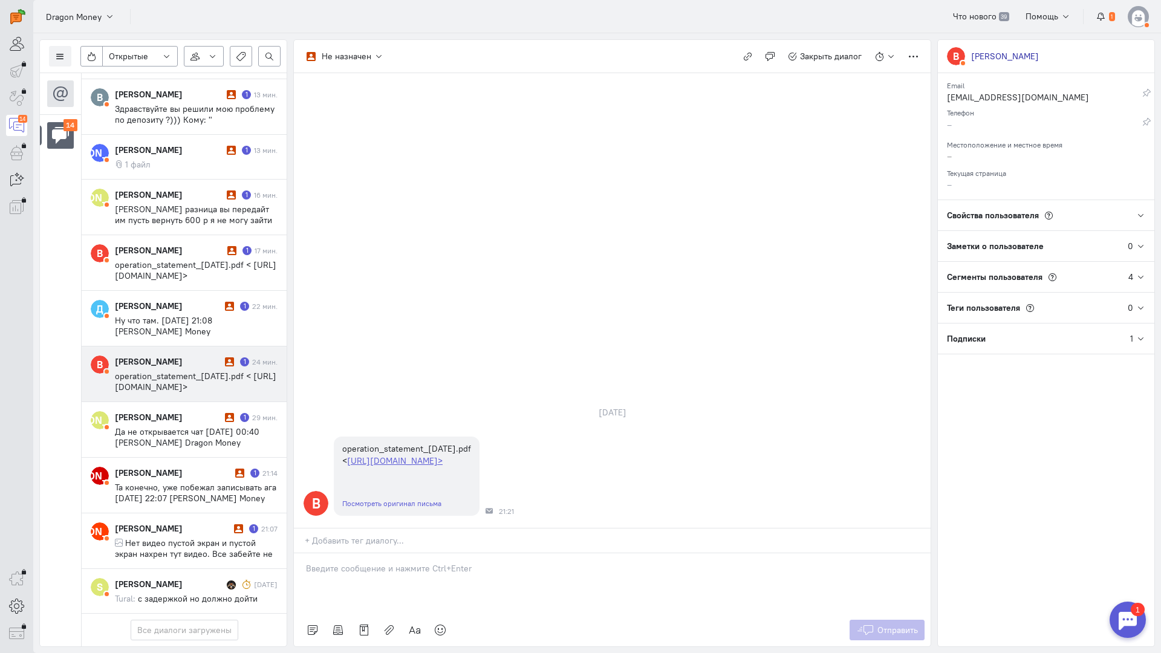
click at [229, 371] on span "operation_statement_[DATE].pdf < [URL][DOMAIN_NAME]>" at bounding box center [195, 382] width 161 height 22
click at [432, 528] on div "+ Добавить тег диалогу..." at bounding box center [612, 540] width 637 height 25
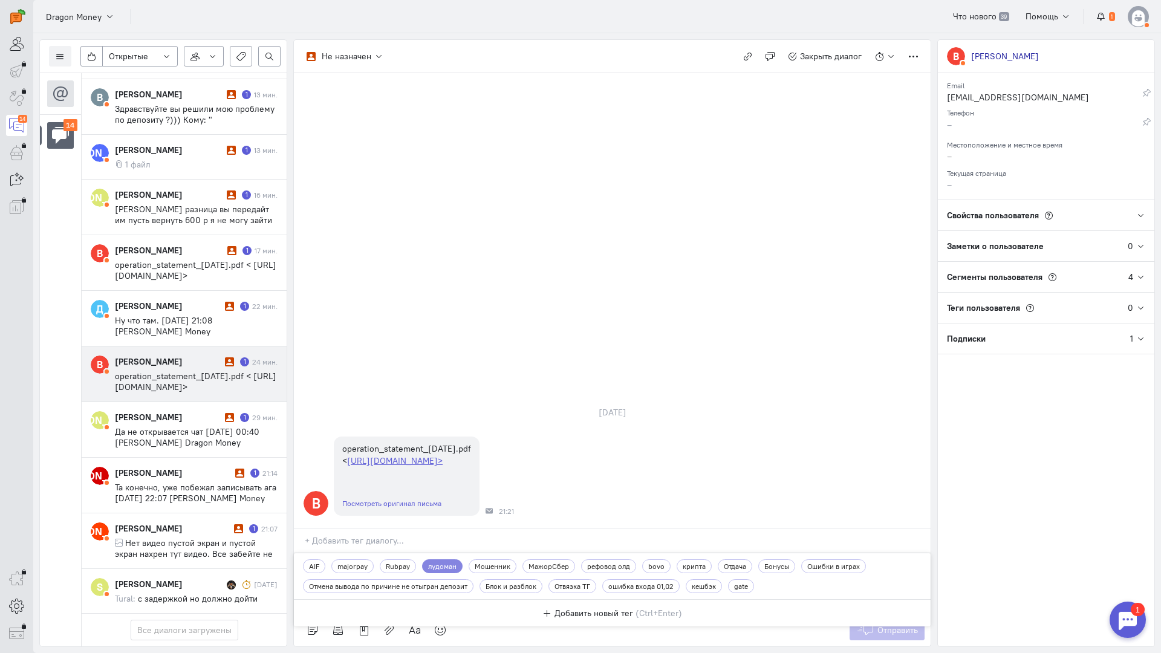
drag, startPoint x: 735, startPoint y: 328, endPoint x: 720, endPoint y: 332, distance: 15.5
click at [735, 394] on div "[DATE] В operation_statement_[DATE].pdf < [URL][DOMAIN_NAME]> Посмотреть оригин…" at bounding box center [612, 461] width 637 height 134
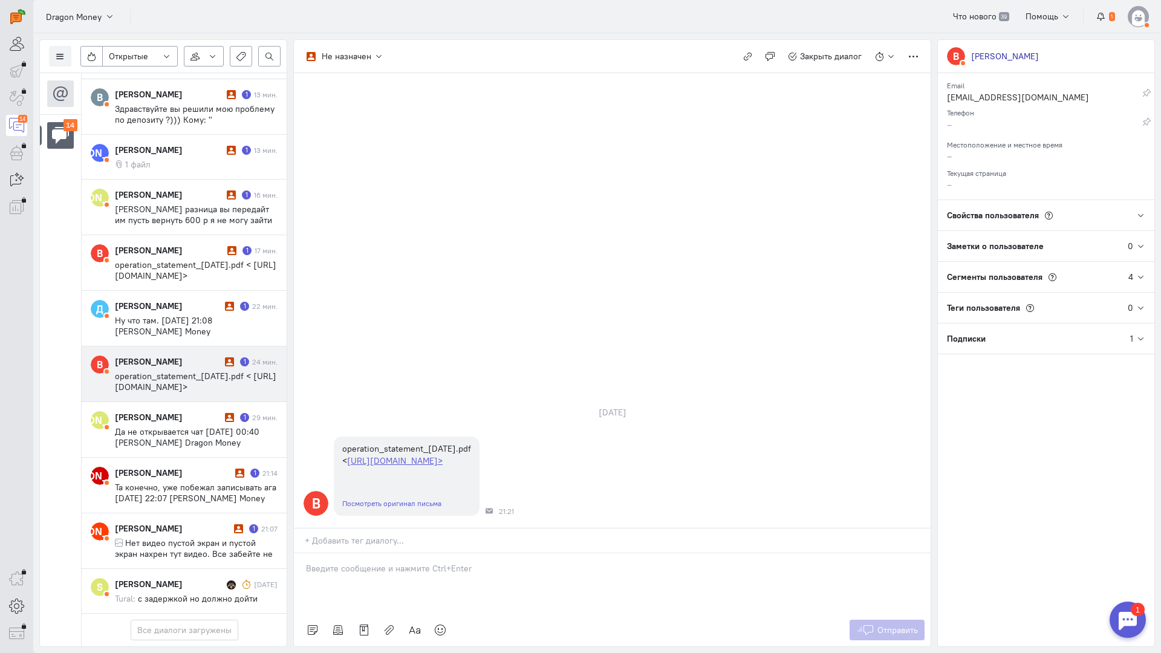
click at [396, 553] on div at bounding box center [612, 583] width 637 height 60
click at [300, 553] on div "Здравствуйте! Благодарим Вас за обращение и предоставленную информацию:blush:" at bounding box center [612, 583] width 637 height 60
click at [887, 620] on button "Отправить" at bounding box center [888, 630] width 76 height 21
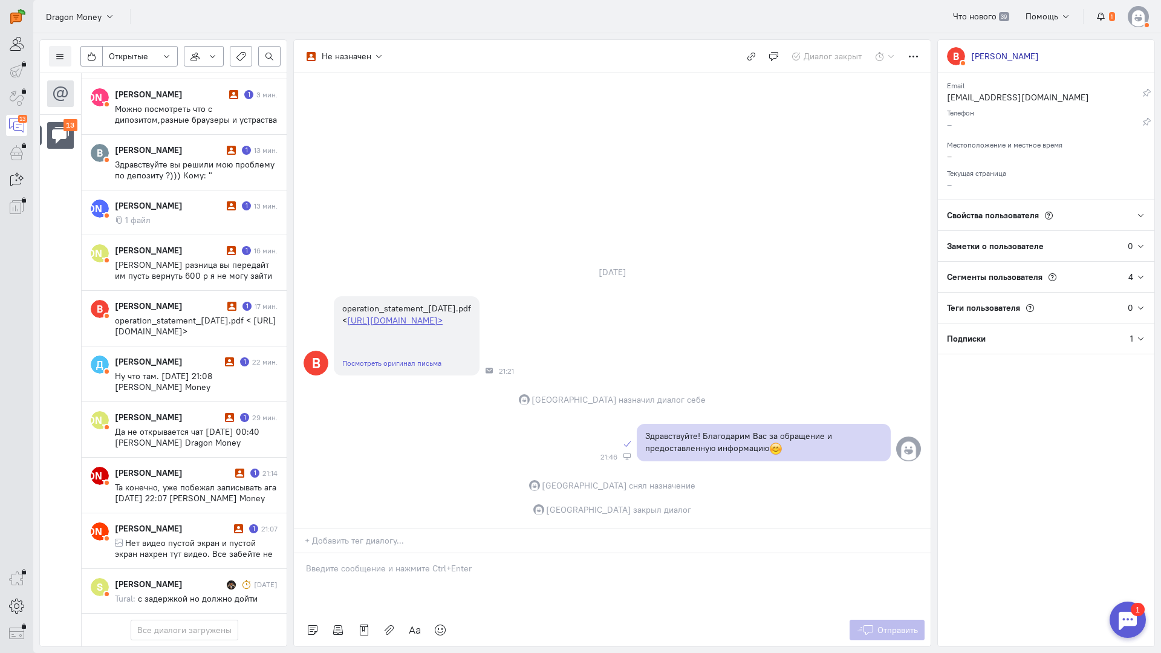
scroll to position [267, 0]
click at [189, 371] on span "Ну что там. [DATE] 21:08 [PERSON_NAME] Money <[PERSON_NAME][EMAIL_ADDRESS][DOMA…" at bounding box center [188, 393] width 147 height 44
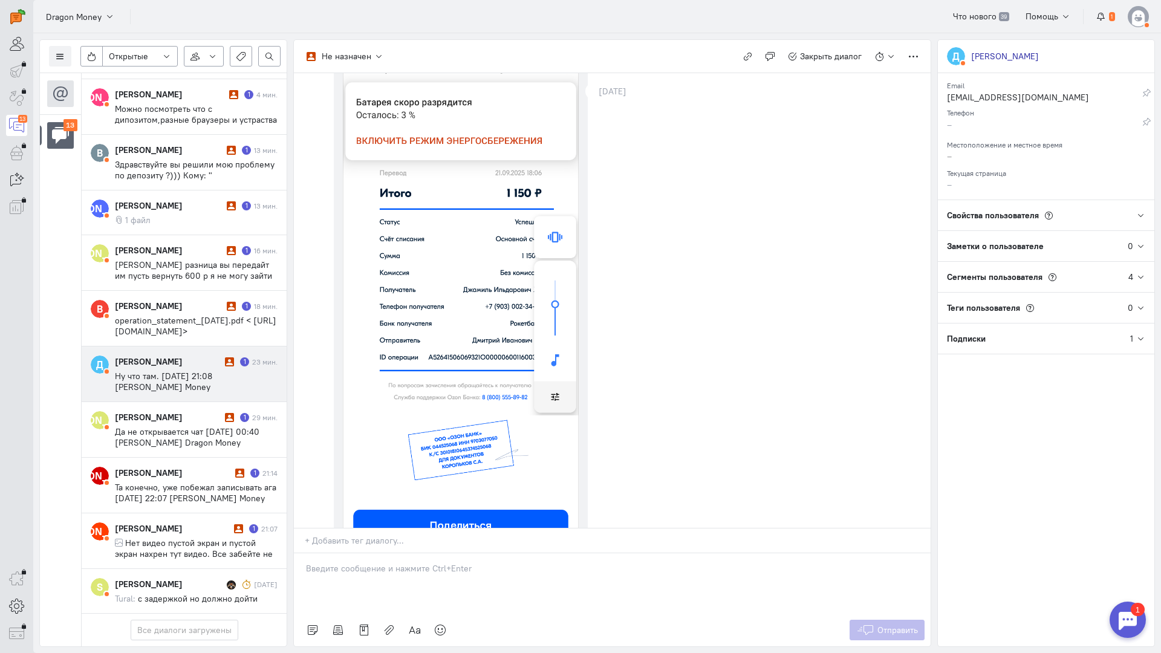
scroll to position [0, 0]
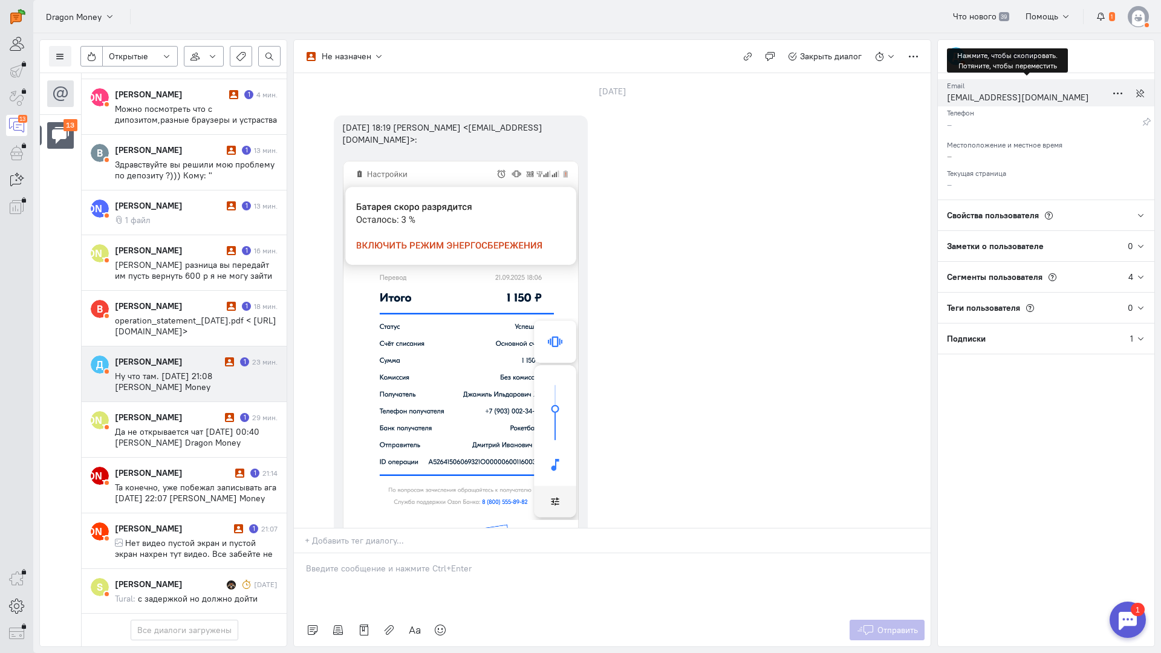
click at [997, 97] on div "[EMAIL_ADDRESS][DOMAIN_NAME]" at bounding box center [1027, 98] width 160 height 15
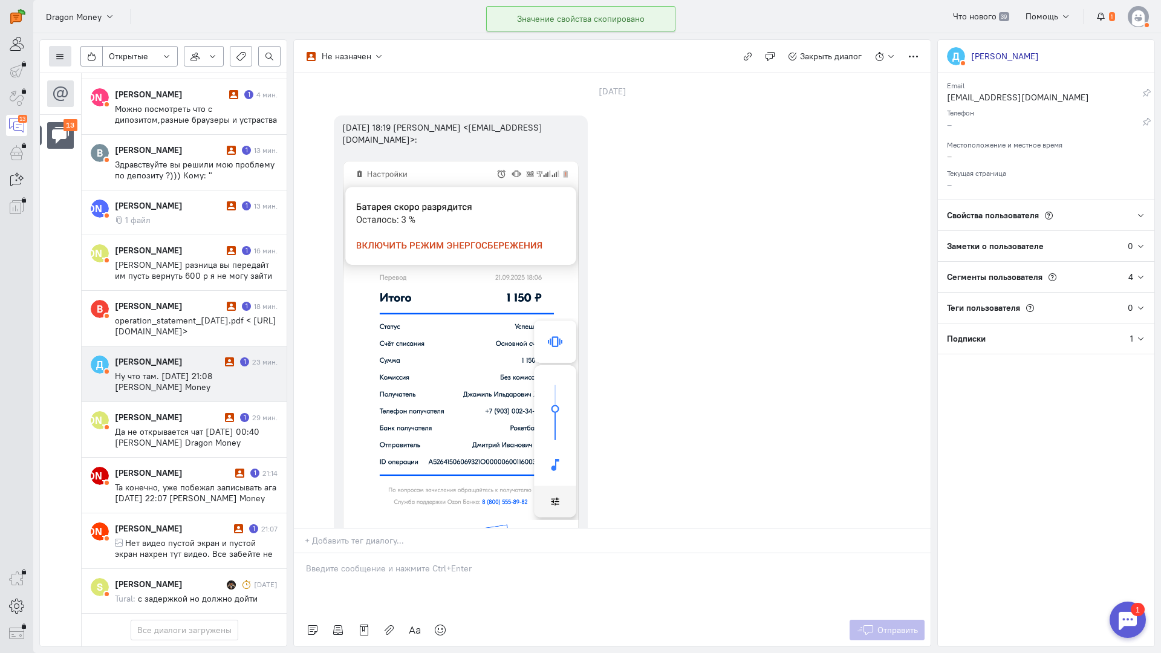
click at [59, 53] on icon at bounding box center [60, 56] width 9 height 9
click at [110, 76] on span "Список пользователей" at bounding box center [118, 80] width 90 height 11
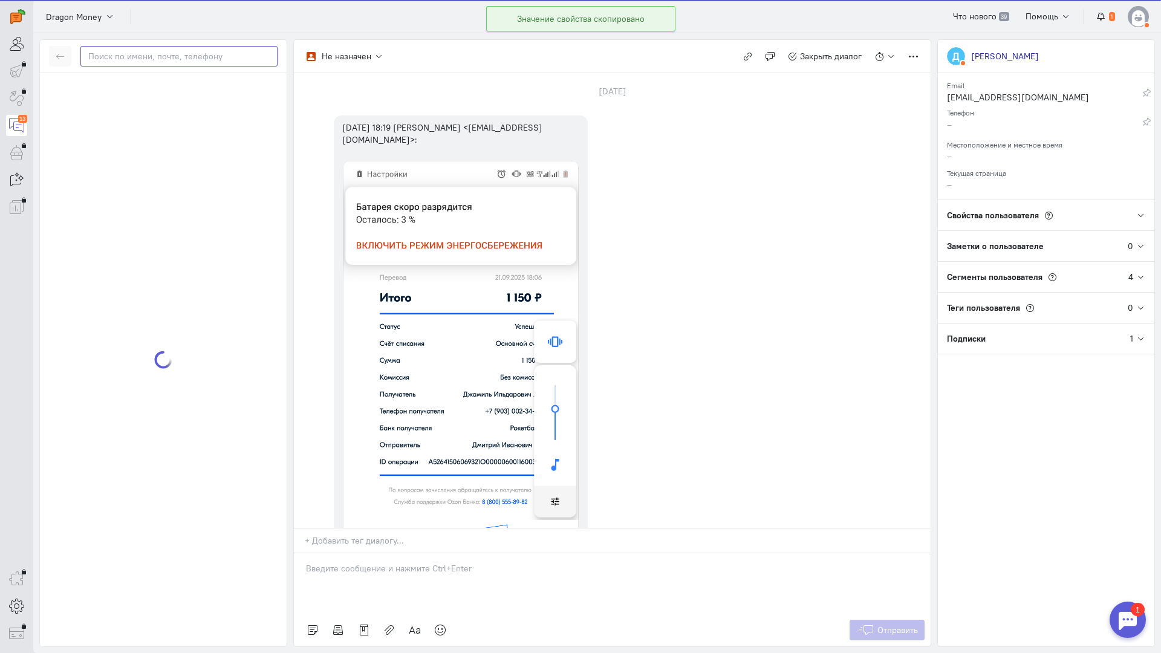
click at [130, 57] on input "text" at bounding box center [178, 56] width 197 height 21
paste input "dimamihajlov955"
type input "dimamihajlov955"
click at [177, 99] on small "dimamihajlov955 [EMAIL_ADDRESS][DOMAIN_NAME]" at bounding box center [160, 99] width 175 height 10
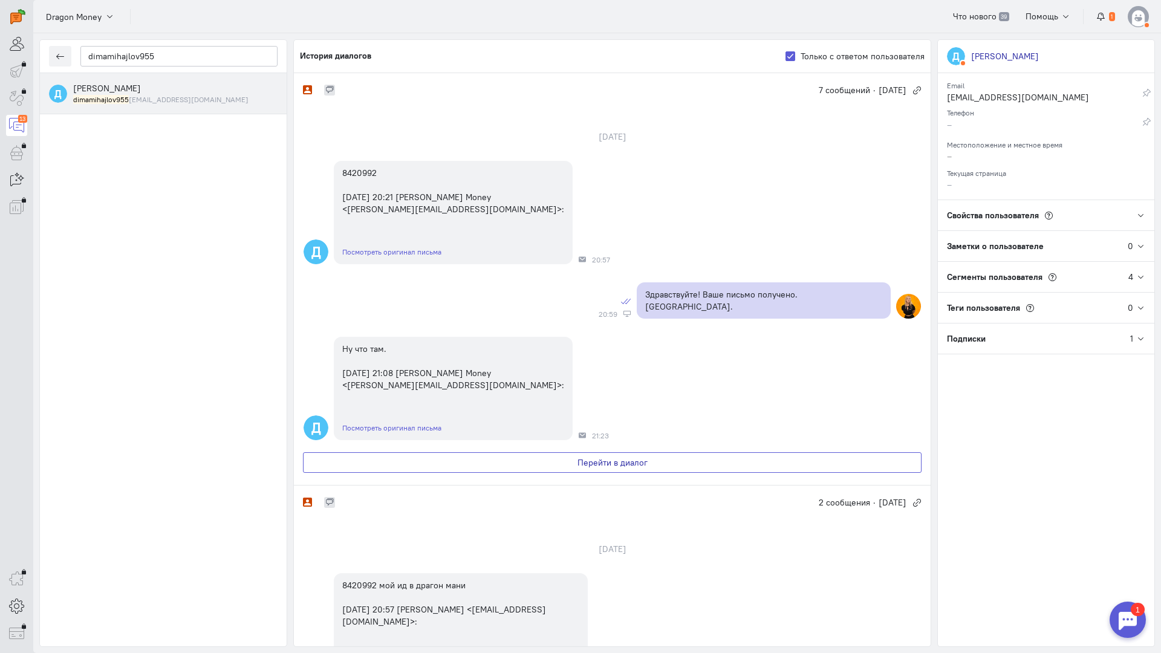
click at [605, 452] on button "Перейти в диалог" at bounding box center [612, 462] width 619 height 21
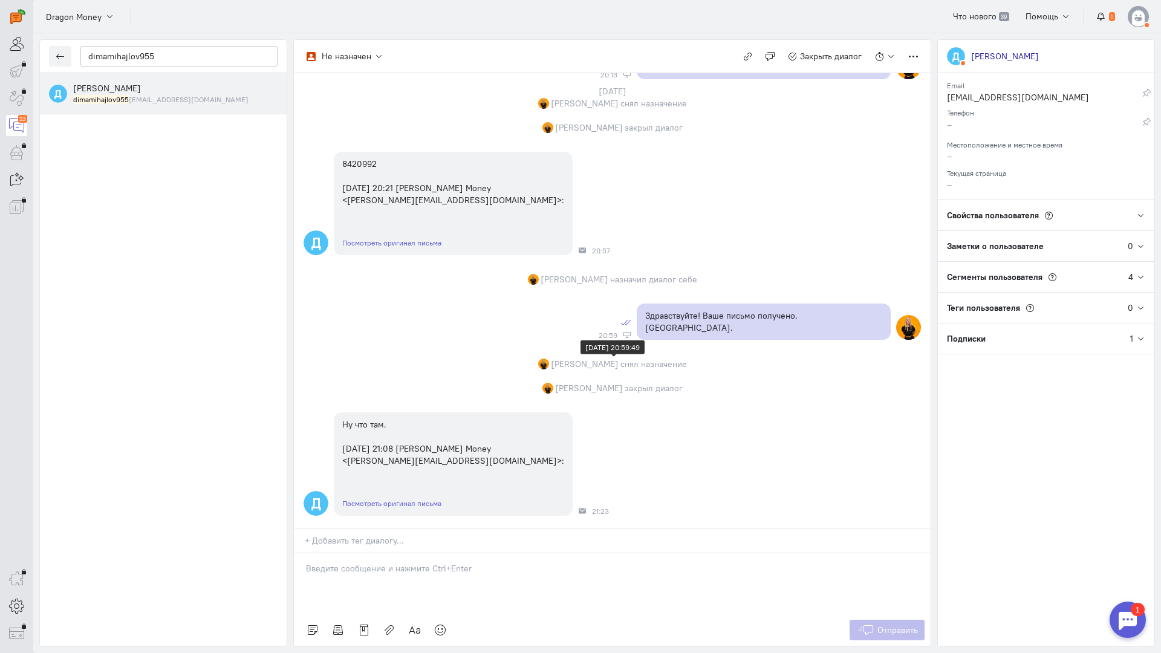
scroll to position [1097, 0]
click at [374, 553] on div at bounding box center [612, 583] width 637 height 60
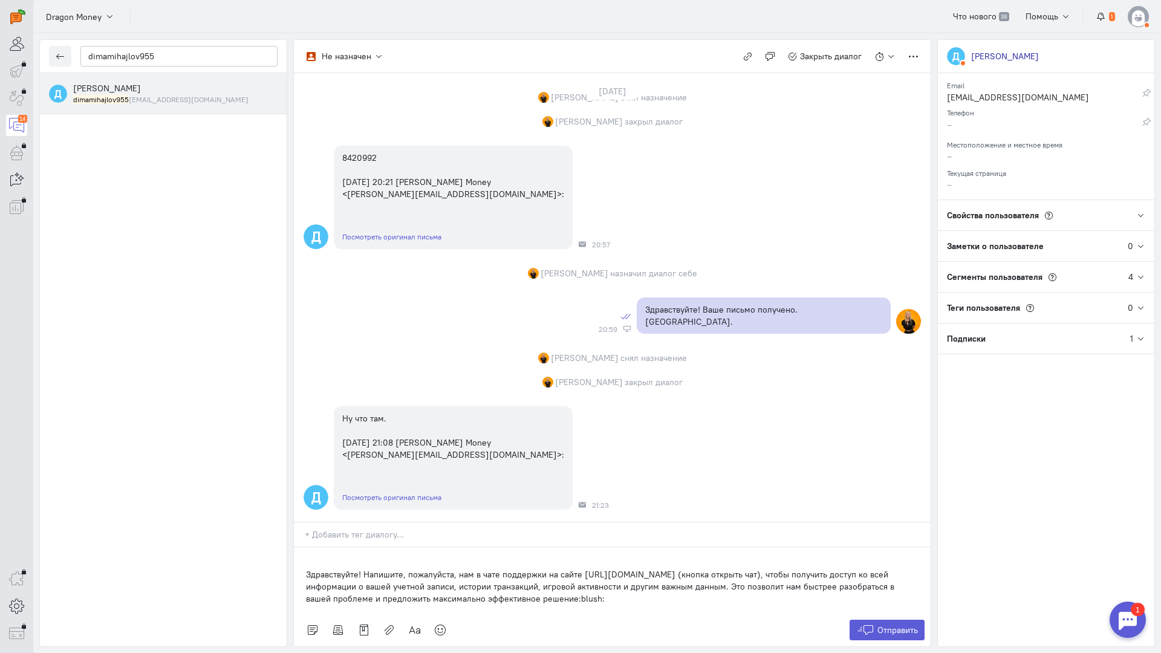
click at [300, 547] on div "Здравствуйте! Напишите, пожалуйста, нам в чате поддержки на сайте [URL][DOMAIN_…" at bounding box center [612, 580] width 637 height 67
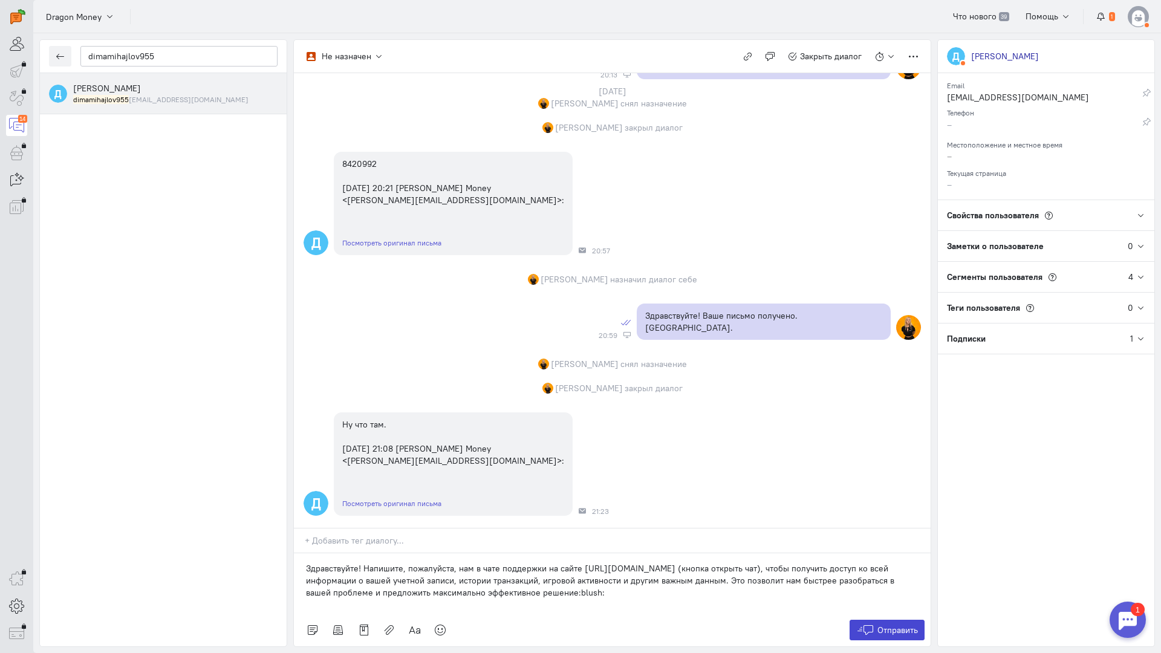
drag, startPoint x: 874, startPoint y: 556, endPoint x: 863, endPoint y: 537, distance: 21.4
click at [874, 620] on button "Отправить" at bounding box center [888, 630] width 76 height 21
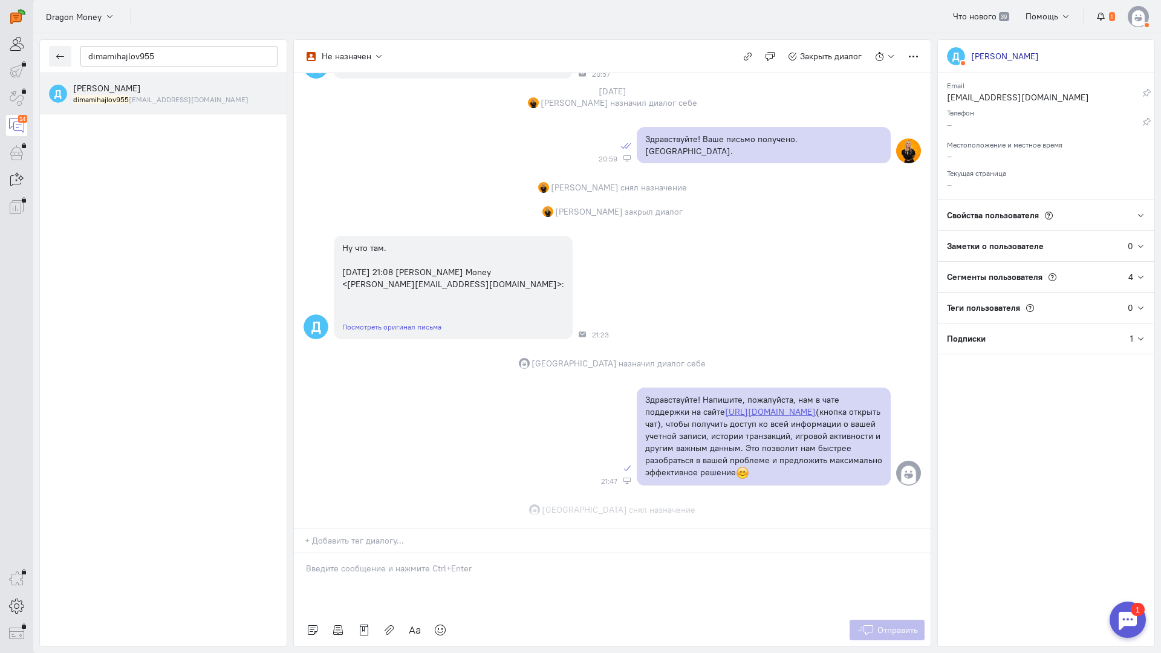
scroll to position [1298, 0]
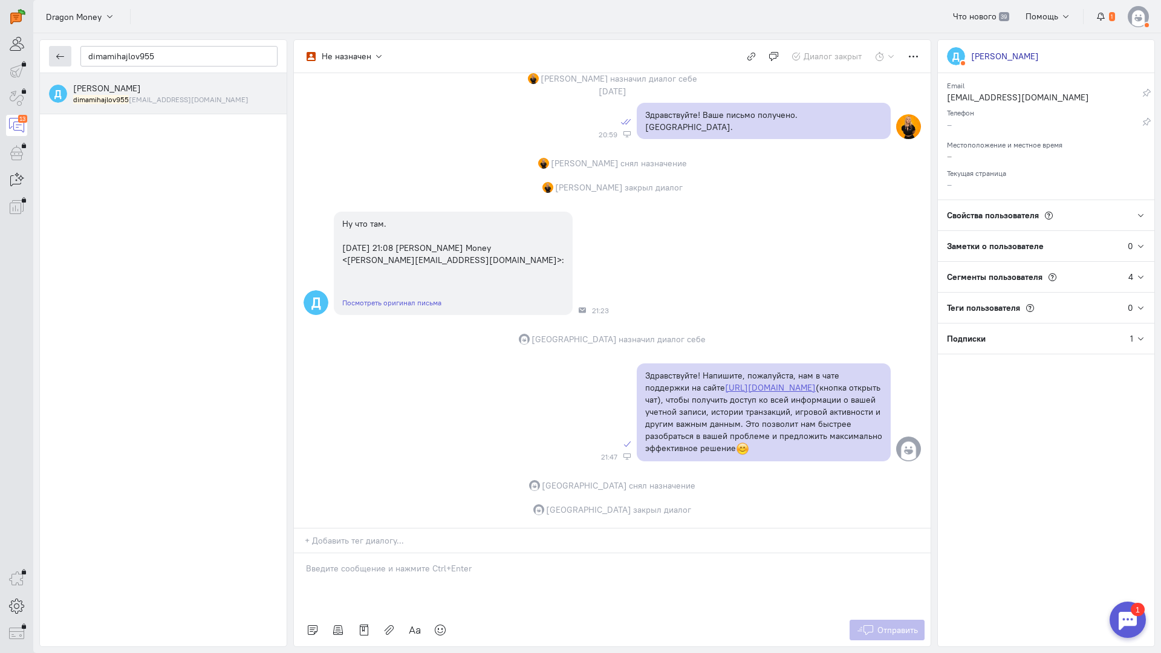
click at [53, 62] on button "button" at bounding box center [60, 56] width 22 height 21
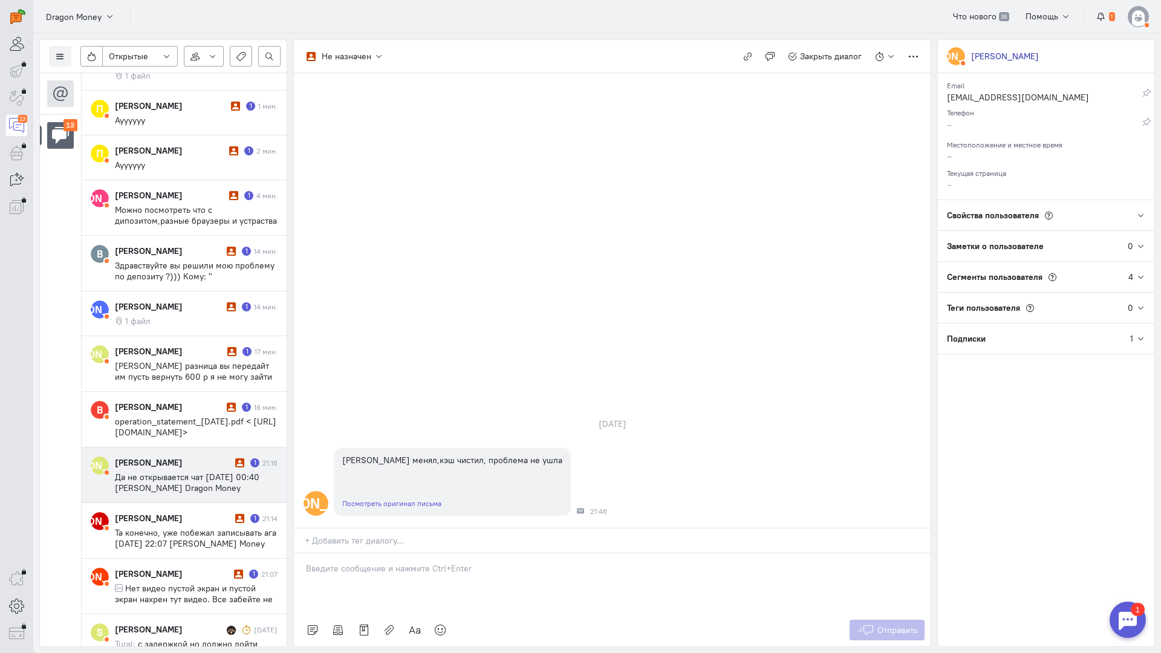
scroll to position [256, 0]
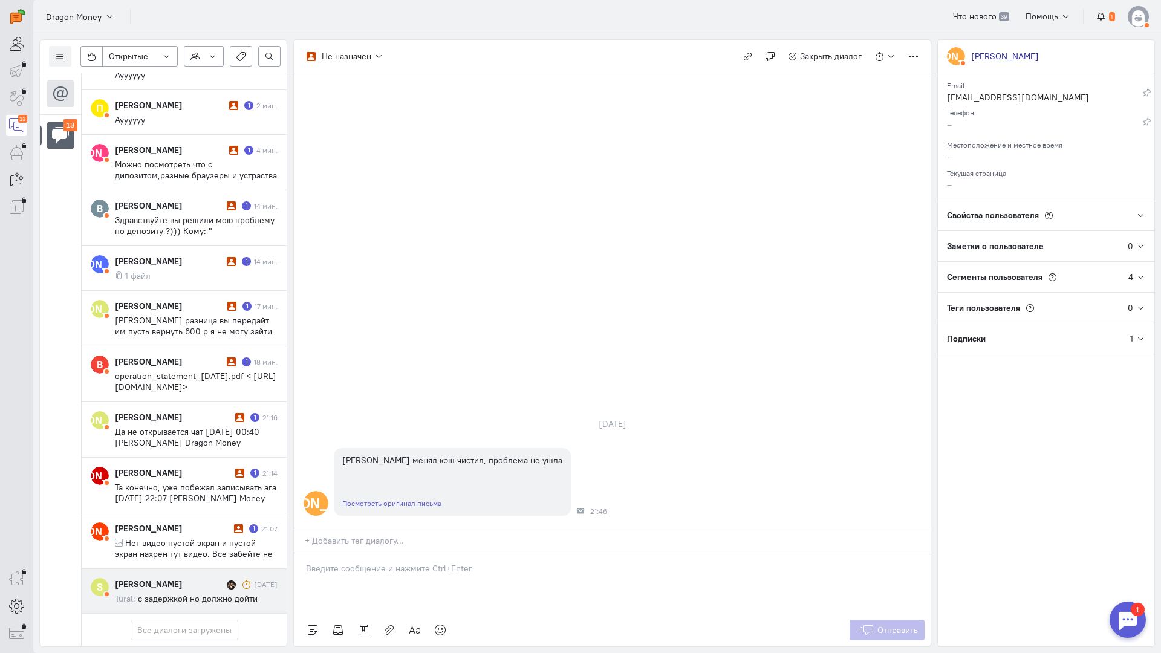
click at [198, 578] on div "[PERSON_NAME]" at bounding box center [169, 584] width 109 height 12
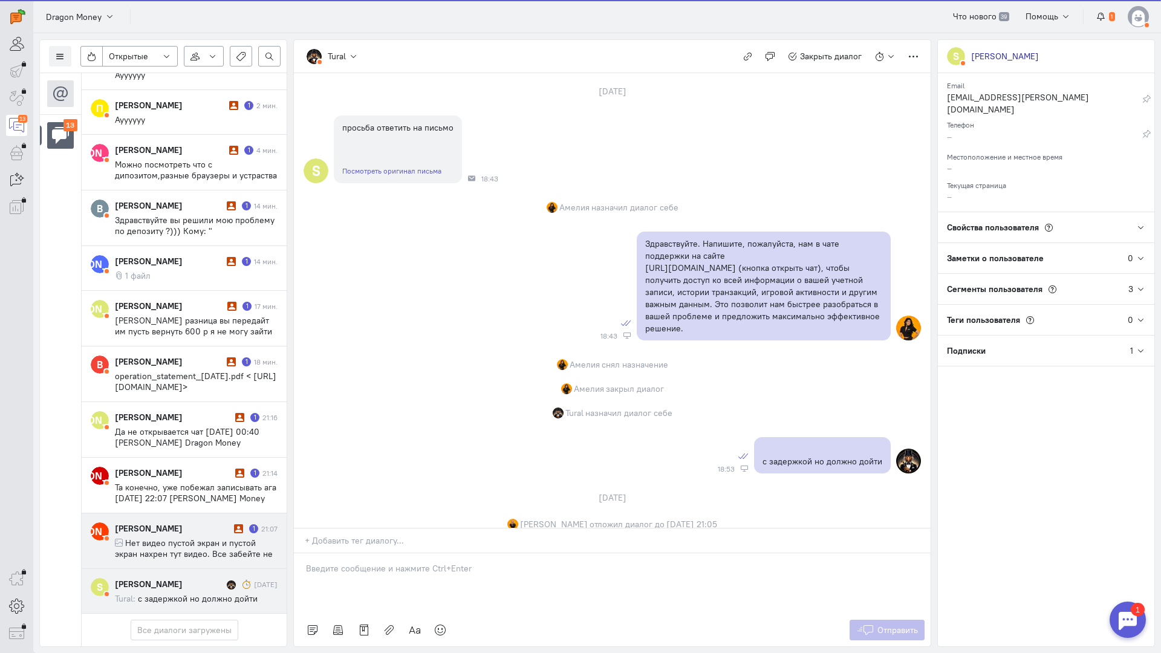
scroll to position [89, 0]
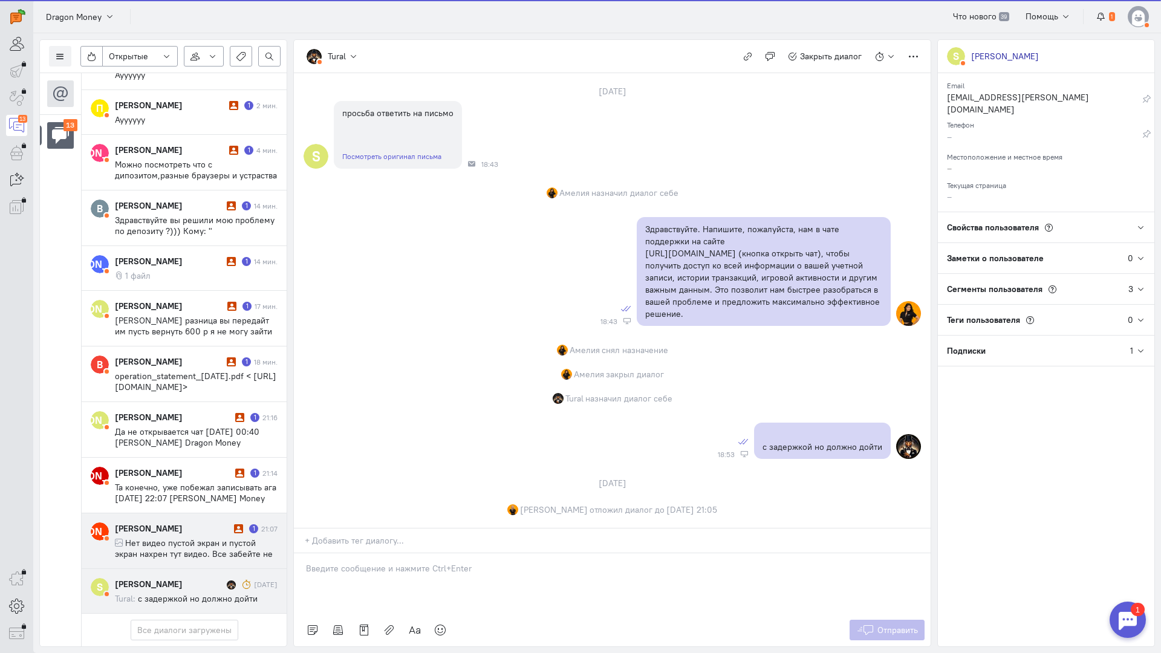
click at [219, 522] on div "[PERSON_NAME]" at bounding box center [173, 528] width 116 height 12
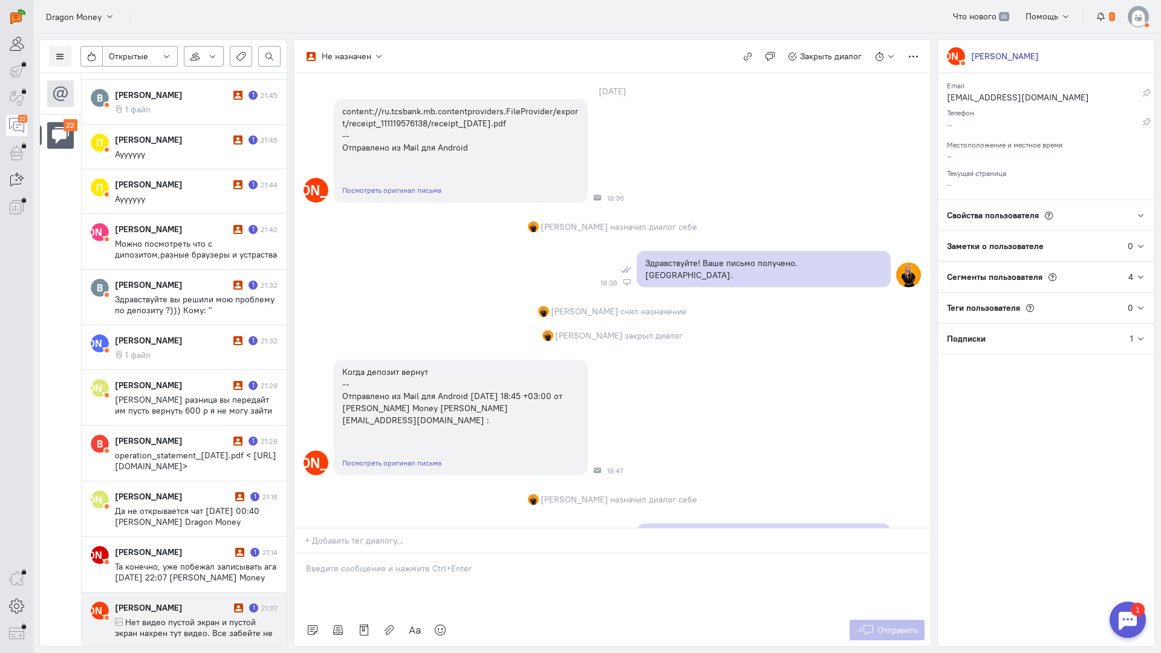
scroll to position [746, 0]
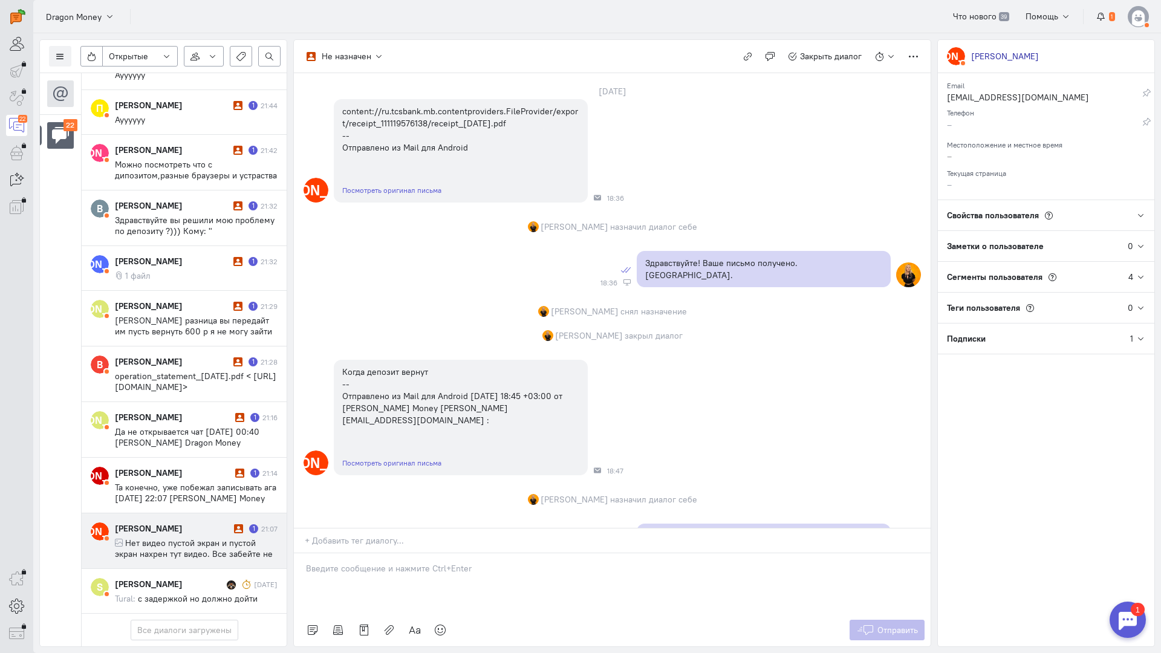
click at [198, 538] on span "Нет видео пустой экран и пустой экран нахрен тут видео. Все забейте не решите н…" at bounding box center [194, 576] width 158 height 76
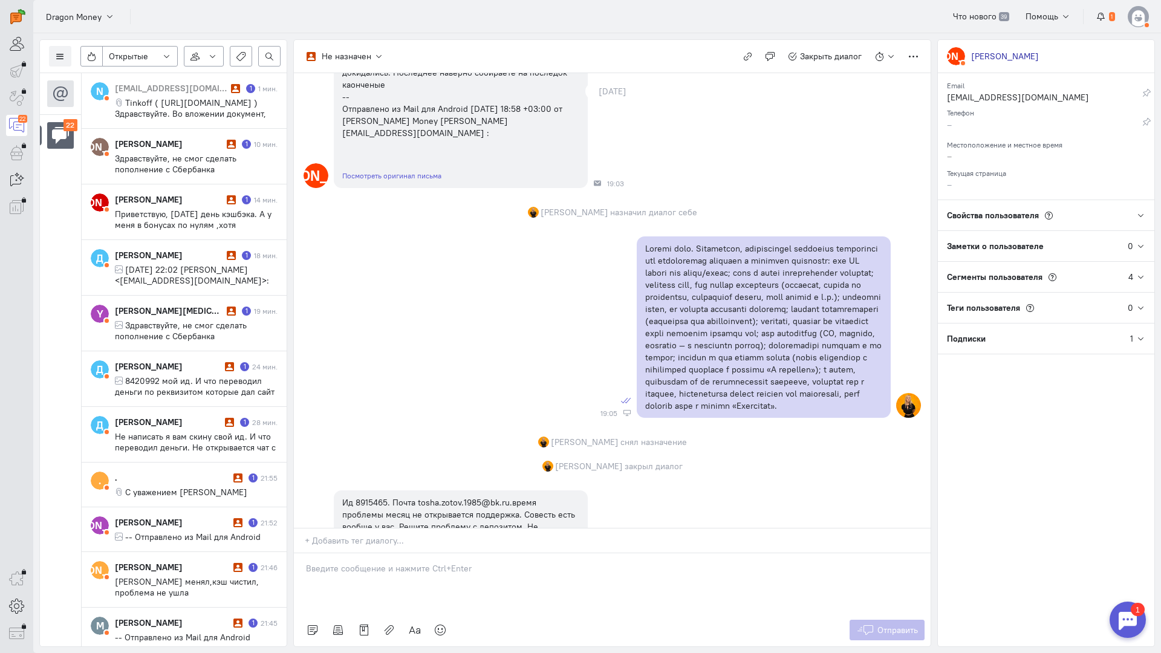
scroll to position [648, 0]
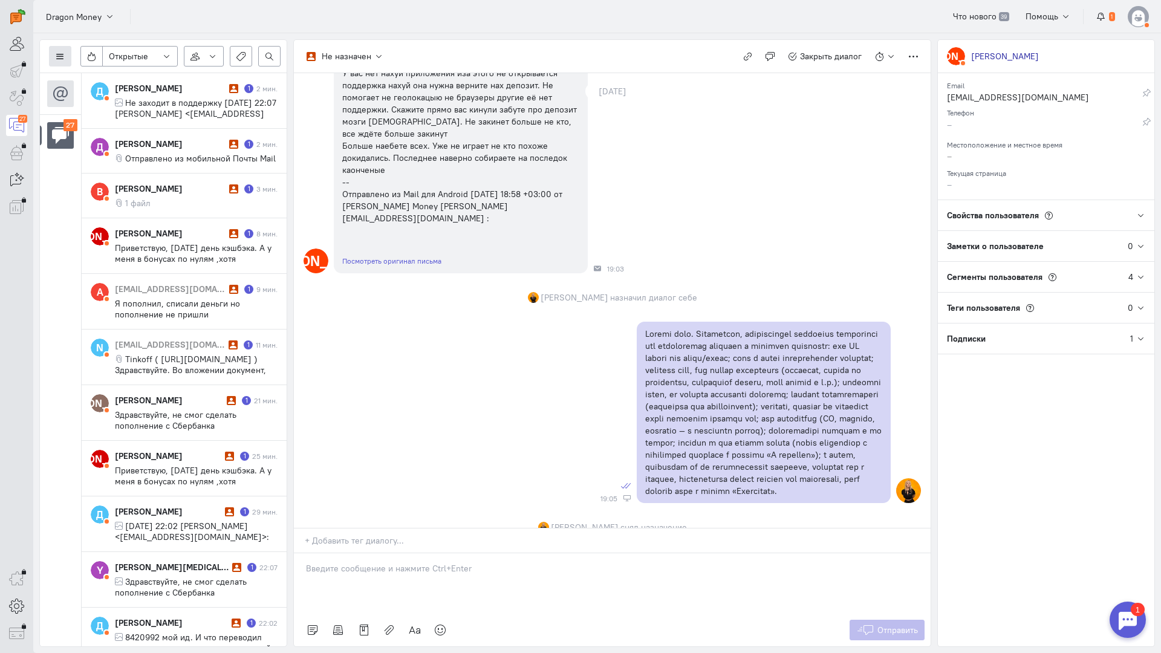
click at [56, 51] on button at bounding box center [60, 56] width 22 height 21
click at [85, 76] on span "Список пользователей" at bounding box center [118, 80] width 90 height 11
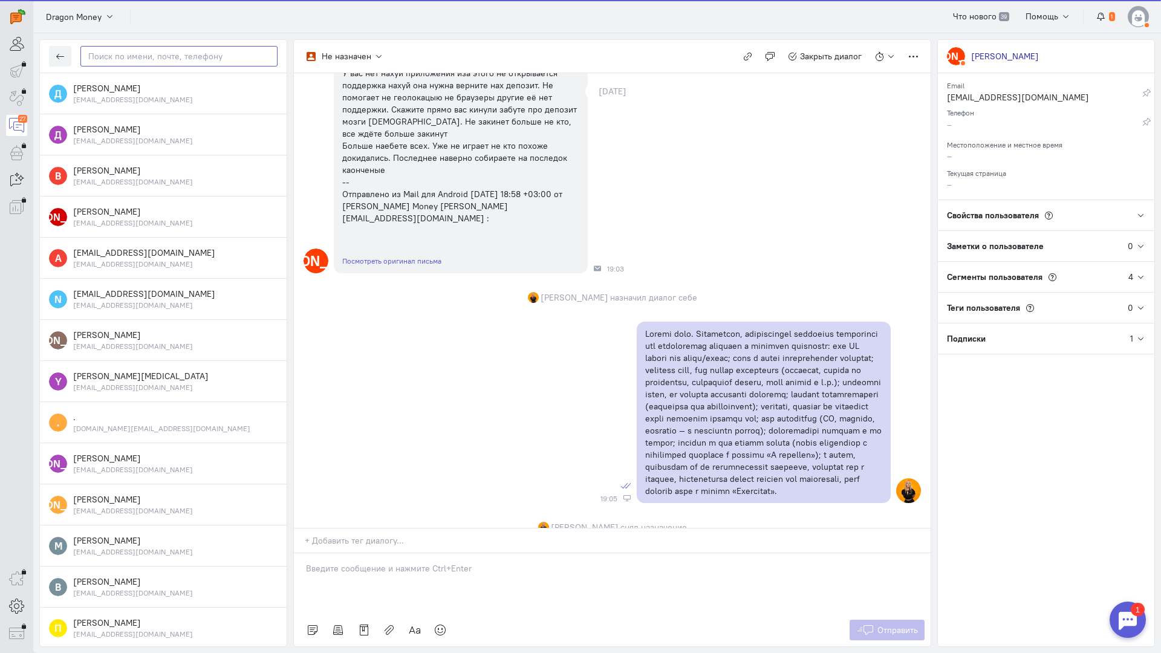
click at [174, 56] on input "text" at bounding box center [178, 56] width 197 height 21
paste input "vadimpogiba50@g"
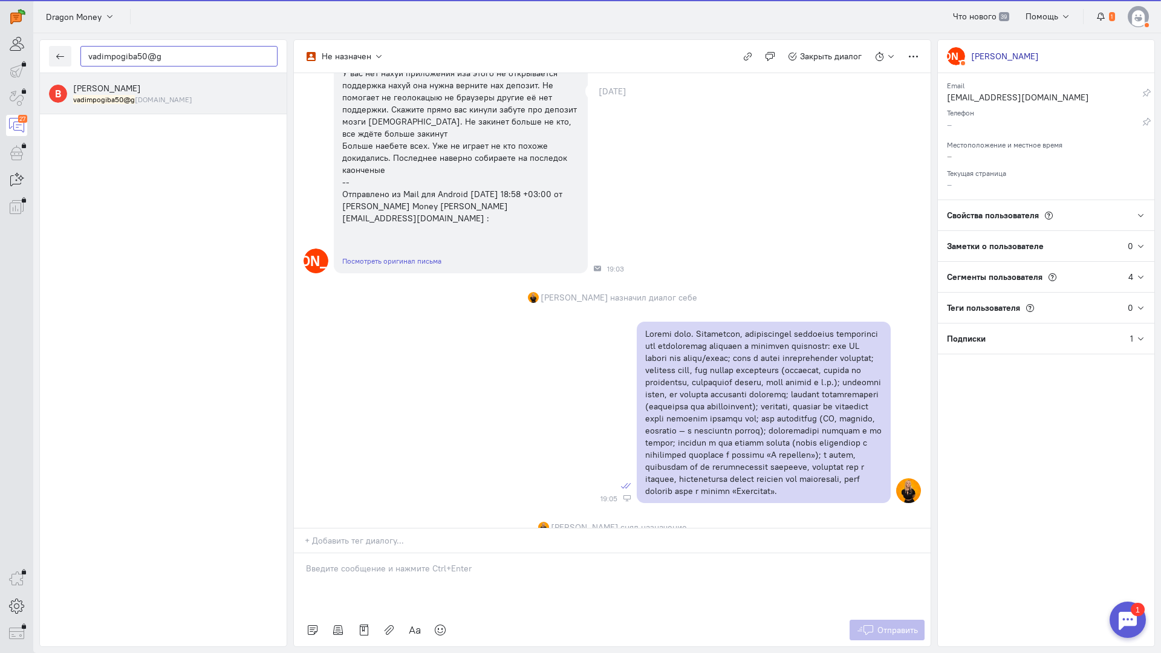
type input "vadimpogiba50@g"
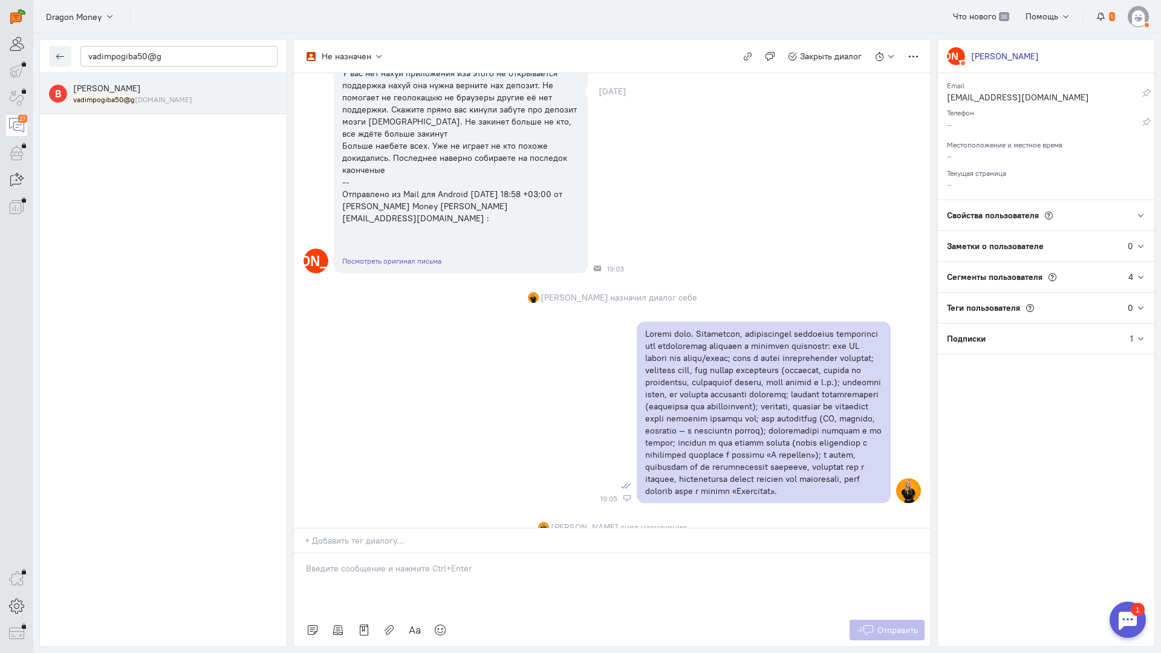
click at [157, 97] on small "vadimpogiba50@g [DOMAIN_NAME]" at bounding box center [132, 99] width 119 height 10
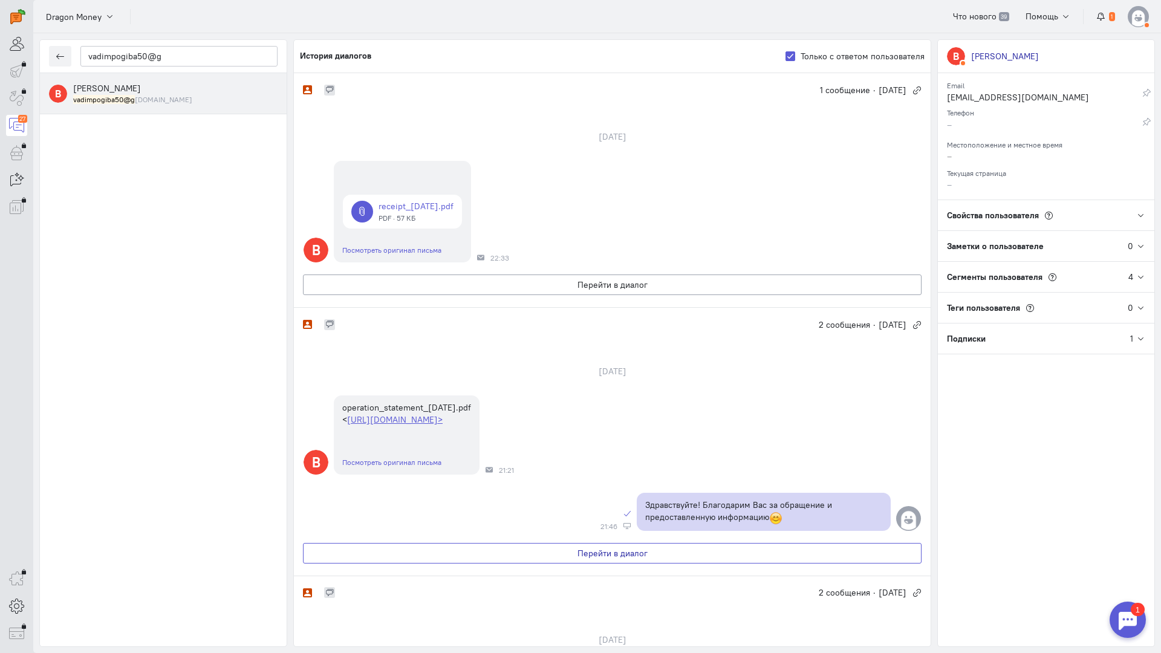
scroll to position [302, 0]
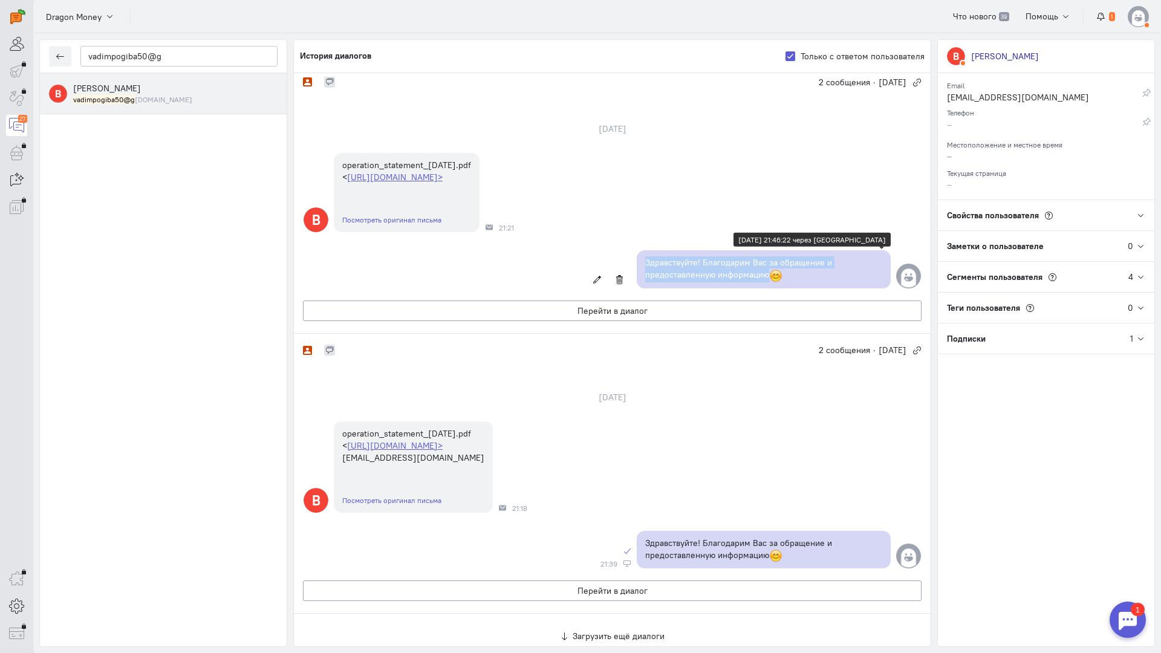
copy p "Здравствуйте! Благодарим Вас за обращение и предоставленную информацию"
drag, startPoint x: 781, startPoint y: 226, endPoint x: 635, endPoint y: 214, distance: 145.6
click at [637, 250] on div "Здравствуйте! Благодарим Вас за обращение и предоставленную информацию" at bounding box center [764, 269] width 254 height 38
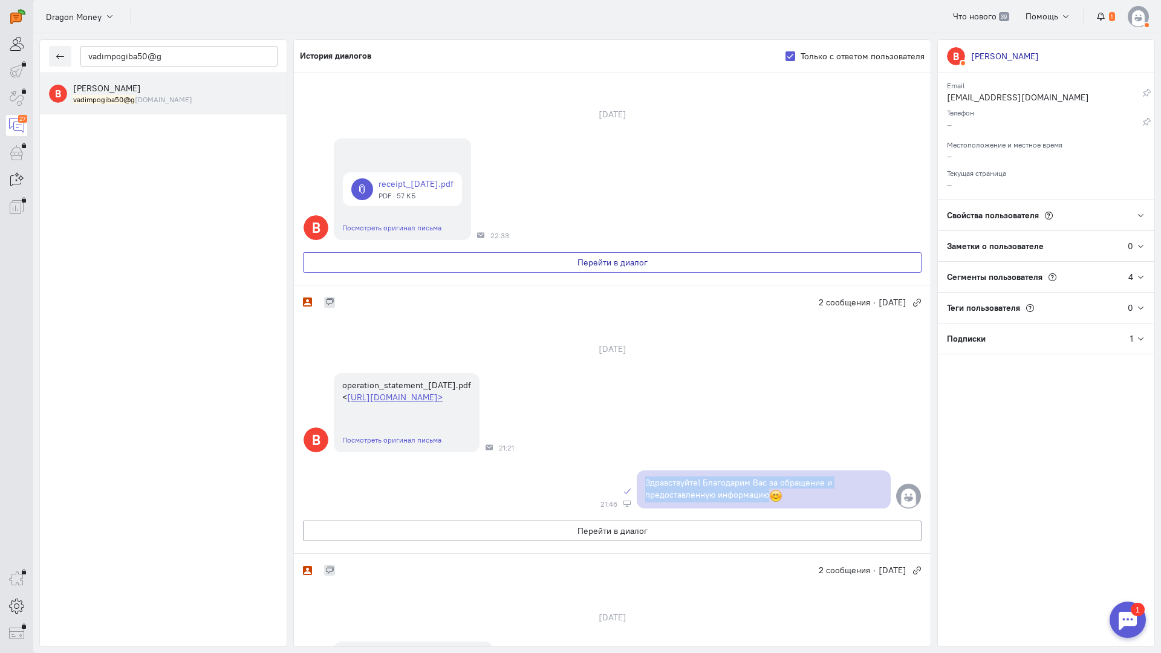
scroll to position [0, 0]
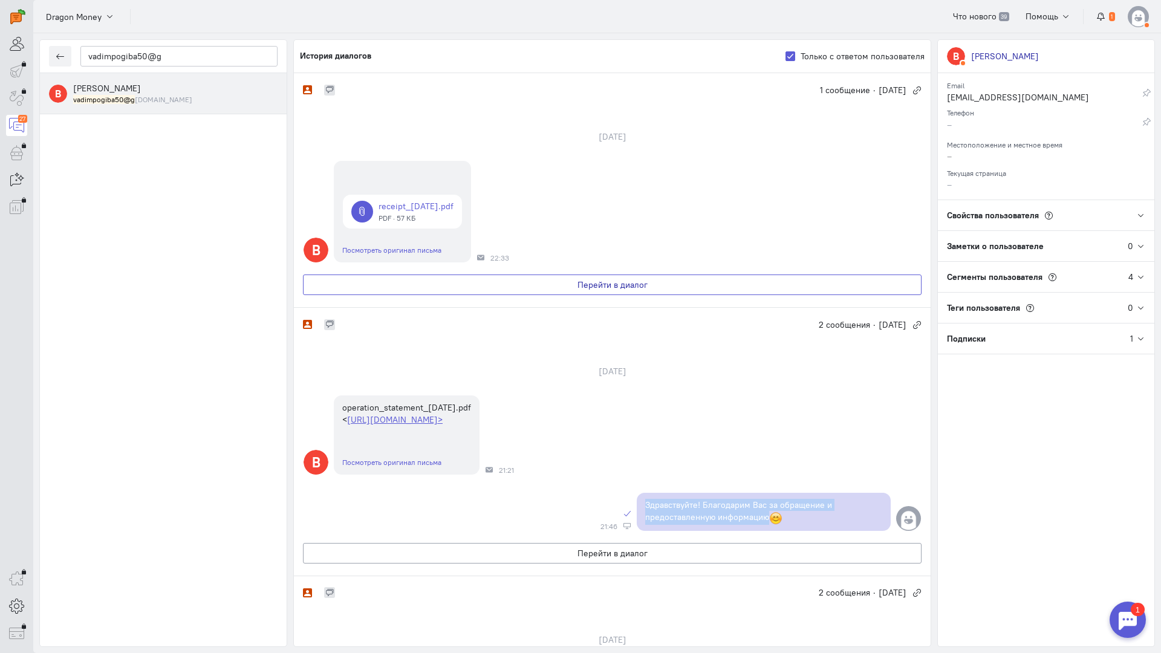
click at [510, 276] on button "Перейти в диалог" at bounding box center [612, 285] width 619 height 21
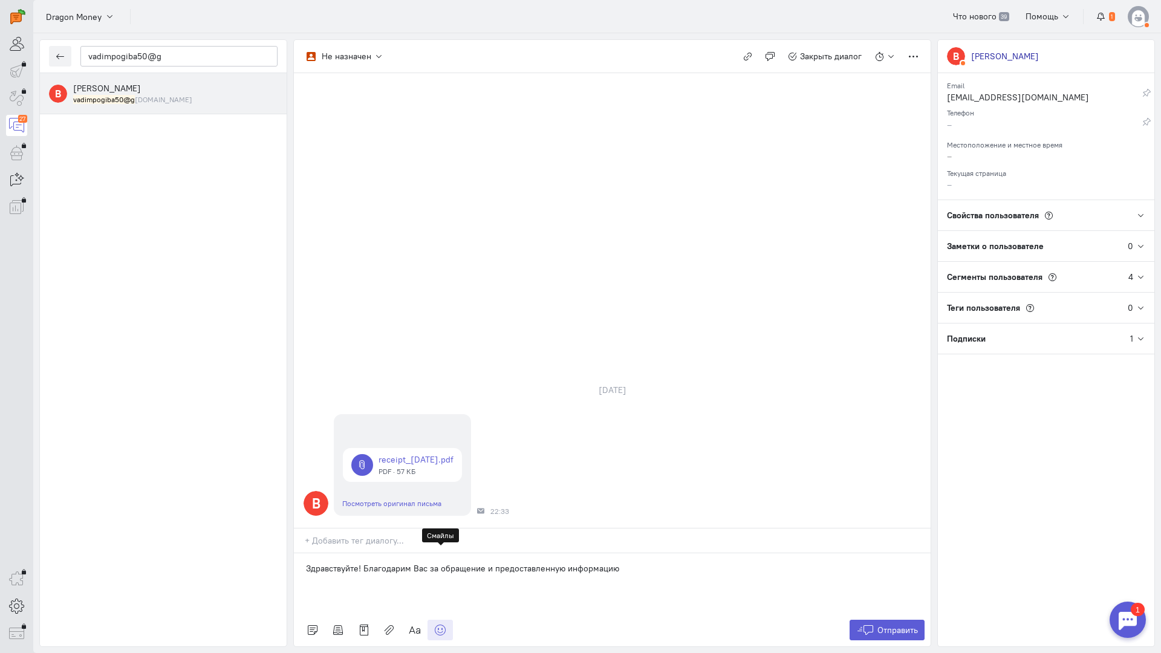
click at [440, 624] on icon at bounding box center [440, 630] width 12 height 12
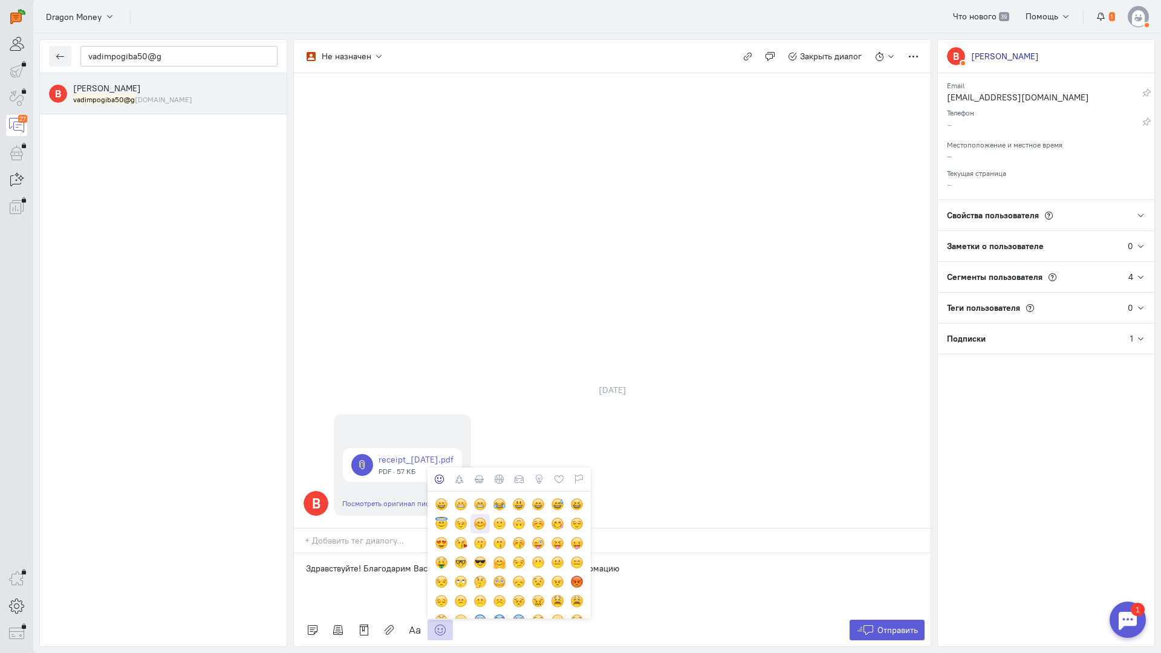
click at [476, 517] on div at bounding box center [479, 523] width 13 height 13
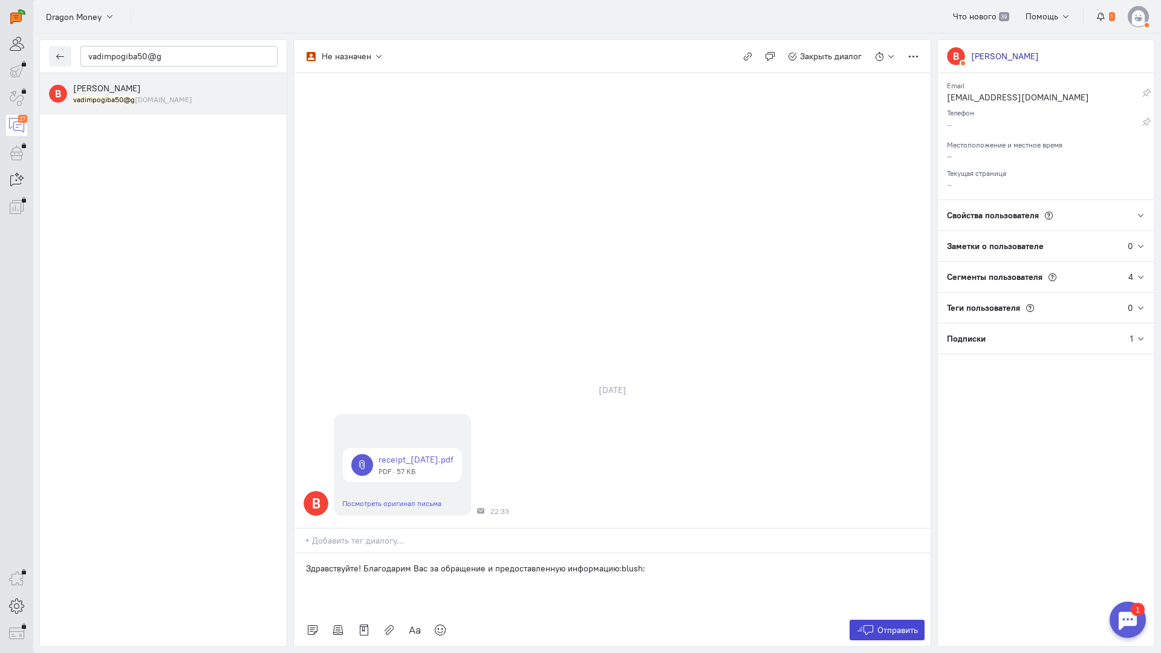
click at [872, 624] on icon at bounding box center [865, 630] width 18 height 12
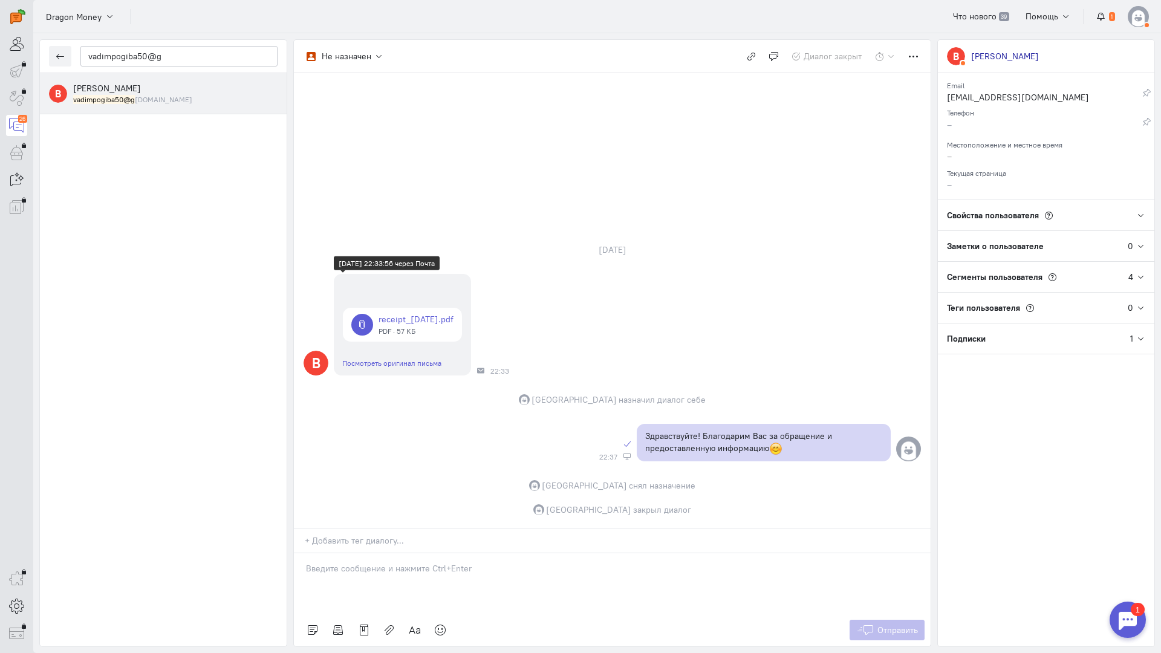
click at [445, 308] on link at bounding box center [402, 325] width 119 height 34
click at [63, 49] on button "button" at bounding box center [60, 56] width 22 height 21
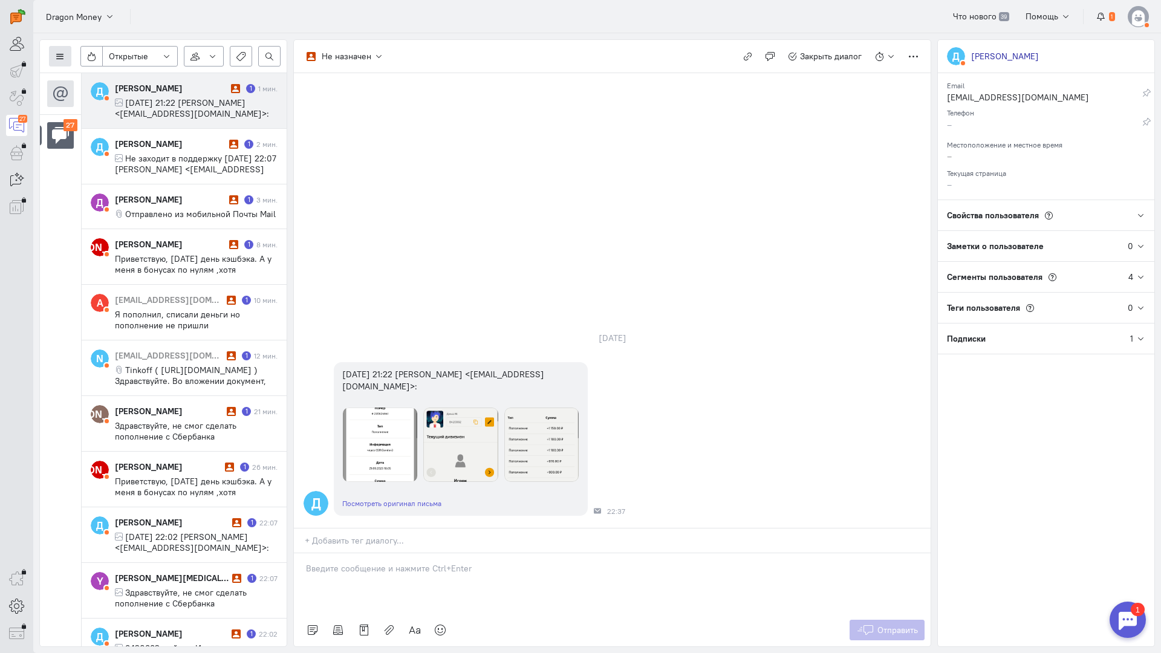
click at [62, 53] on icon at bounding box center [60, 56] width 9 height 9
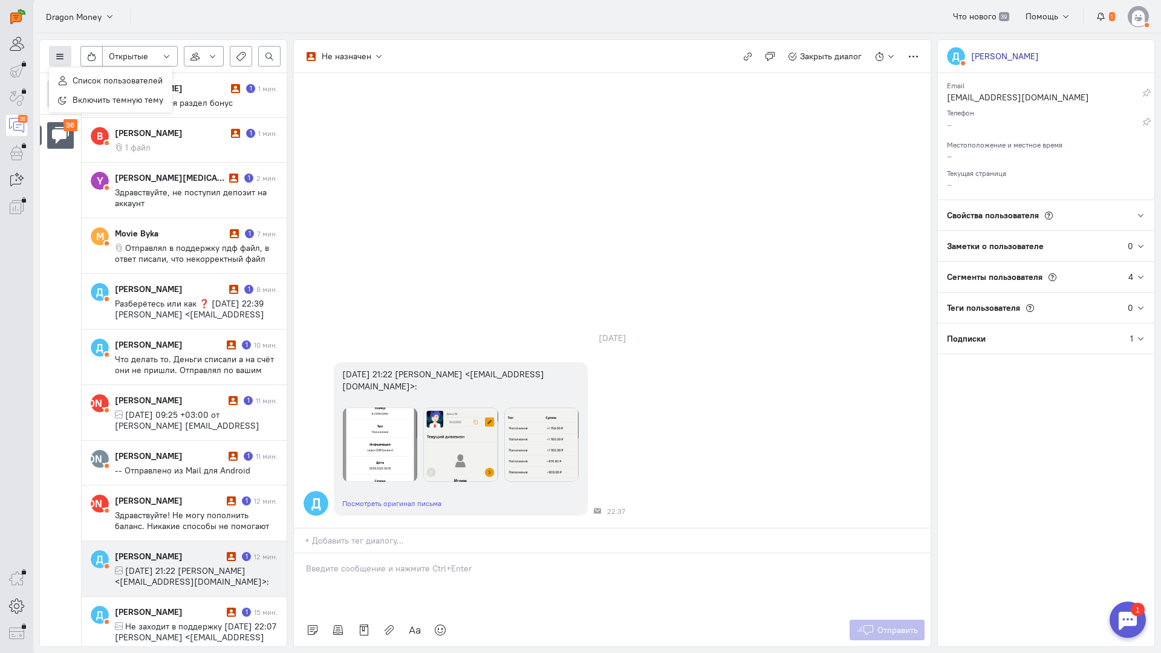
click at [56, 54] on icon at bounding box center [60, 56] width 9 height 9
click at [150, 139] on div "[PERSON_NAME] 1 1 мин. 1 файл" at bounding box center [196, 140] width 163 height 26
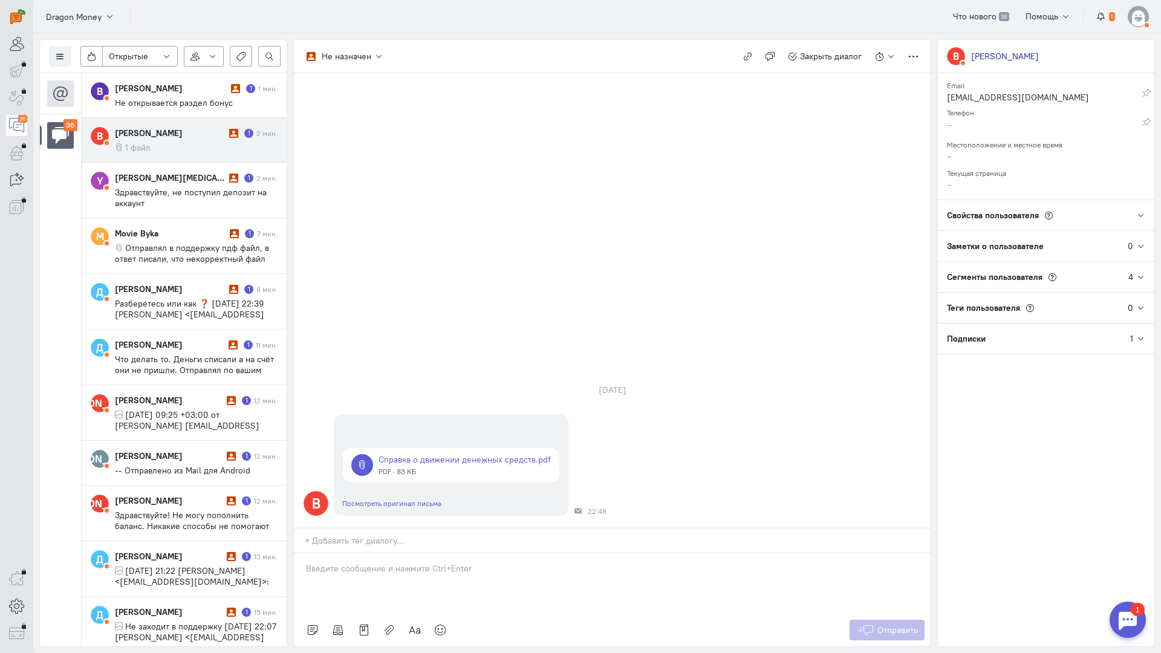
click at [402, 562] on p at bounding box center [612, 568] width 613 height 12
click at [301, 553] on div "Здравствуйте! Благодарим Вас за обращение и предоставленную информацию:blush:" at bounding box center [612, 583] width 637 height 60
click at [873, 624] on icon at bounding box center [865, 630] width 18 height 12
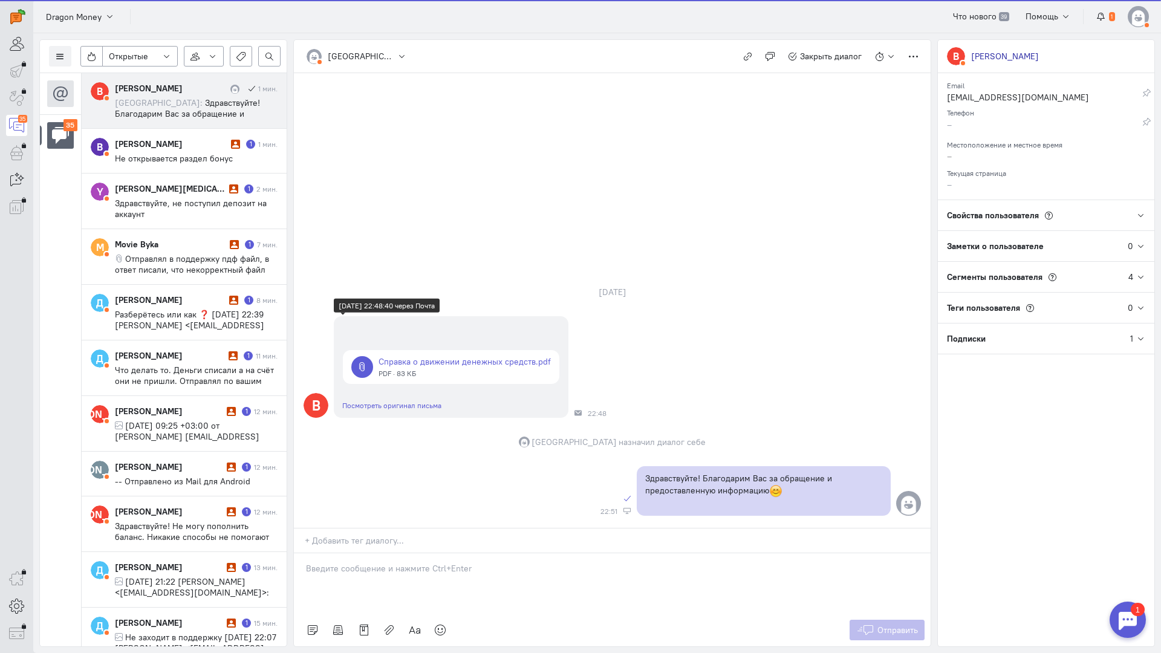
click at [443, 350] on link at bounding box center [451, 367] width 216 height 34
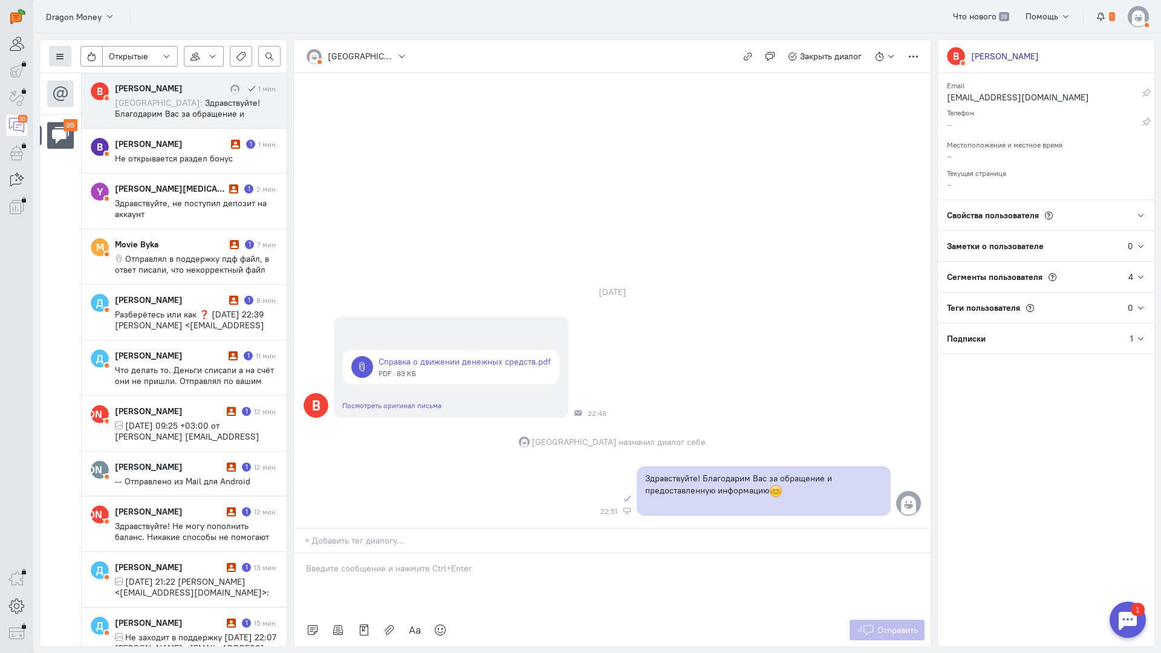
click at [57, 51] on button at bounding box center [60, 56] width 22 height 21
click at [126, 77] on span "Список пользователей" at bounding box center [118, 80] width 90 height 11
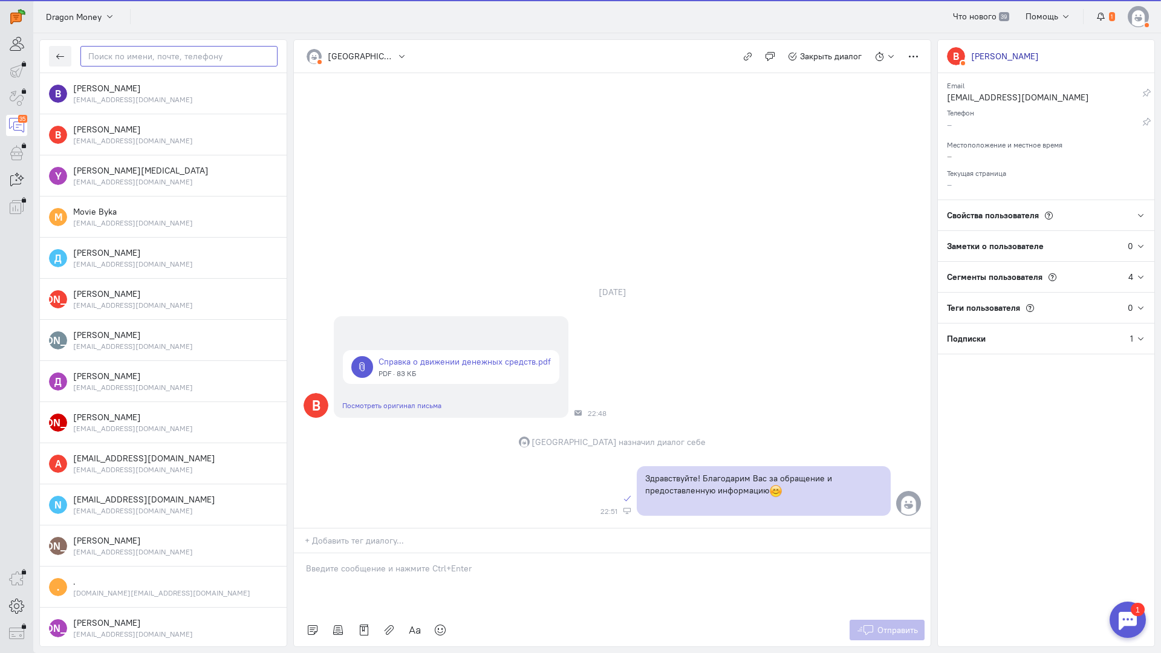
click at [171, 60] on input "text" at bounding box center [178, 56] width 197 height 21
paste input "vadimpogiba50@g"
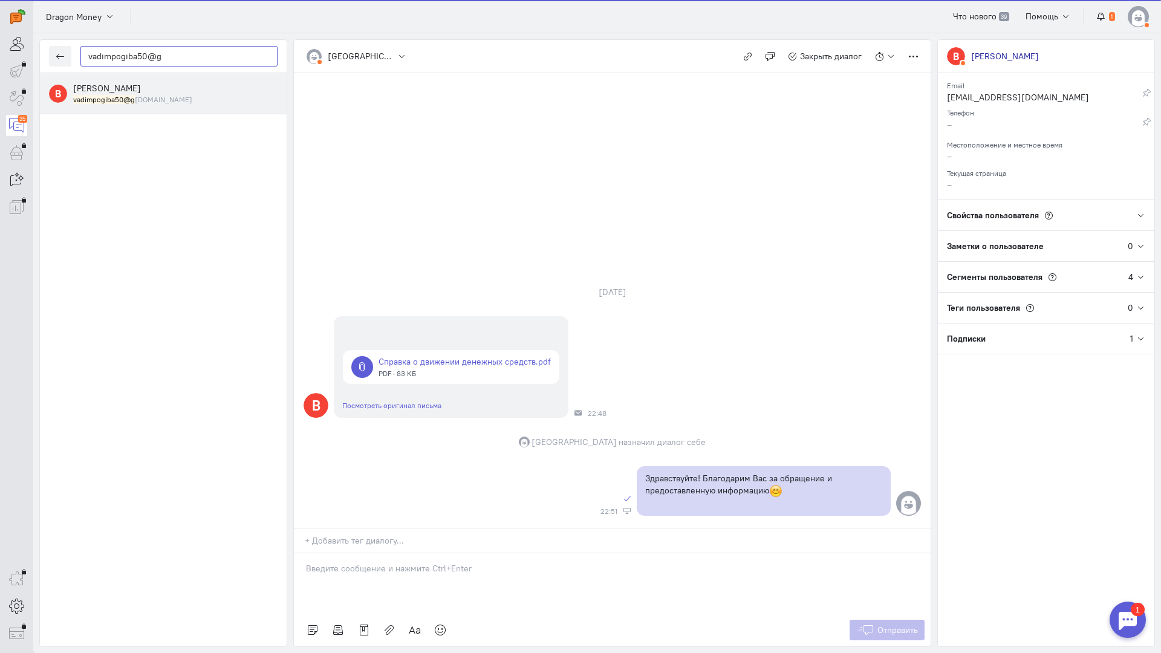
type input "vadimpogiba50@g"
click at [126, 95] on mark "vadimpogiba50@g" at bounding box center [104, 99] width 62 height 9
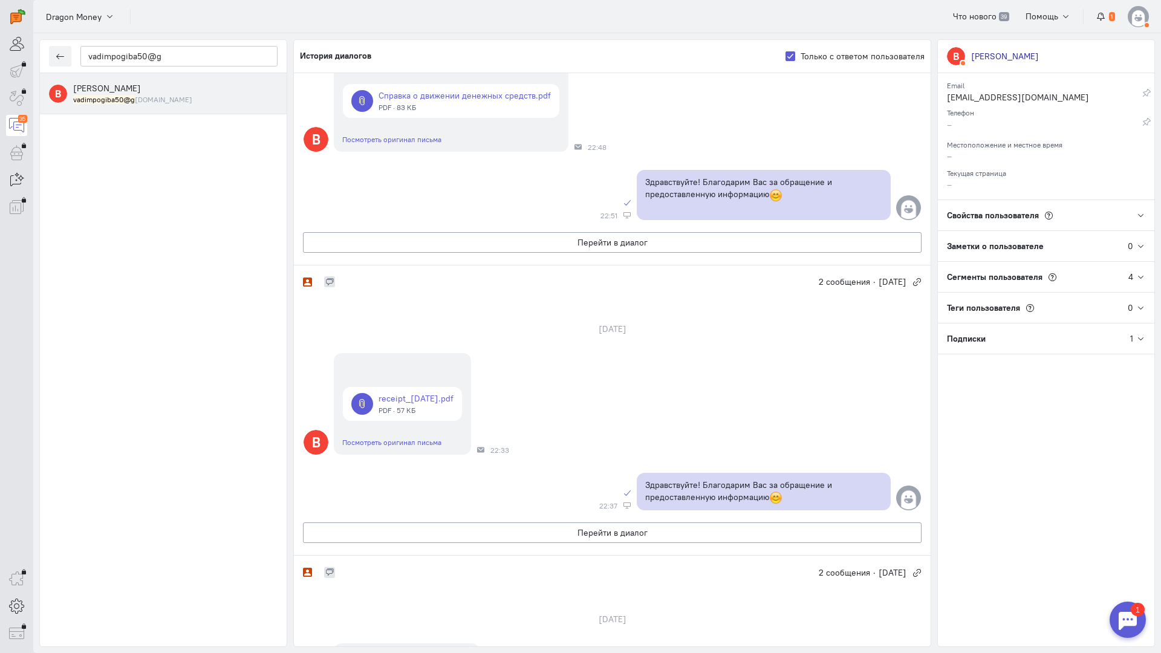
scroll to position [242, 0]
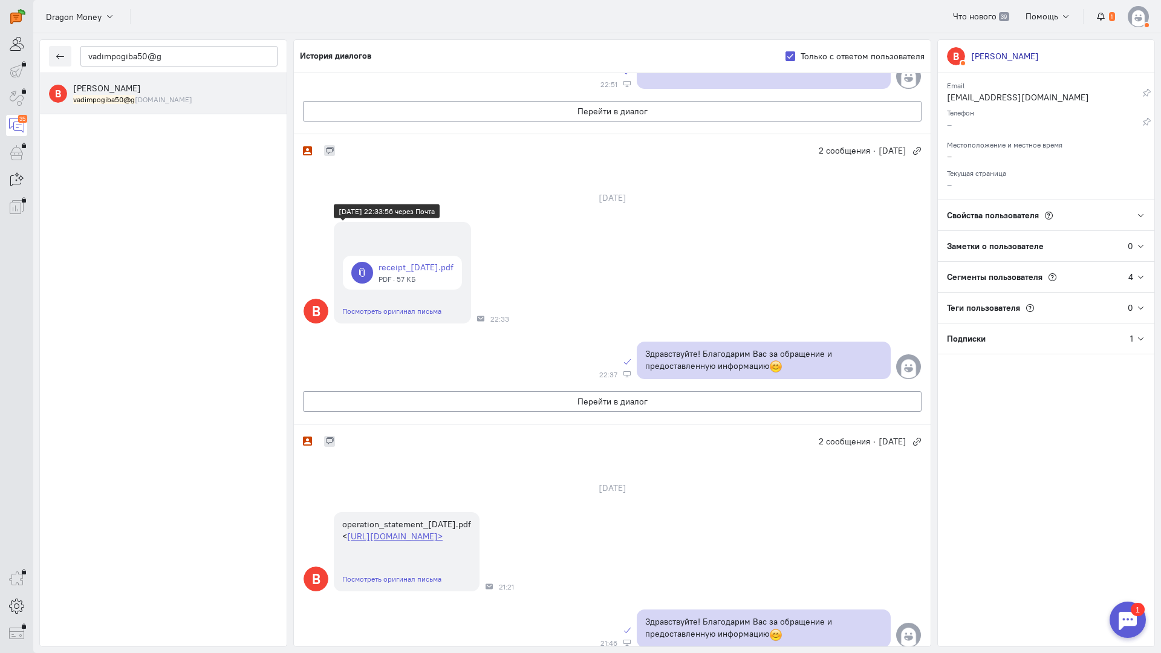
click at [429, 273] on link at bounding box center [402, 273] width 119 height 34
click at [61, 56] on icon "button" at bounding box center [60, 56] width 9 height 9
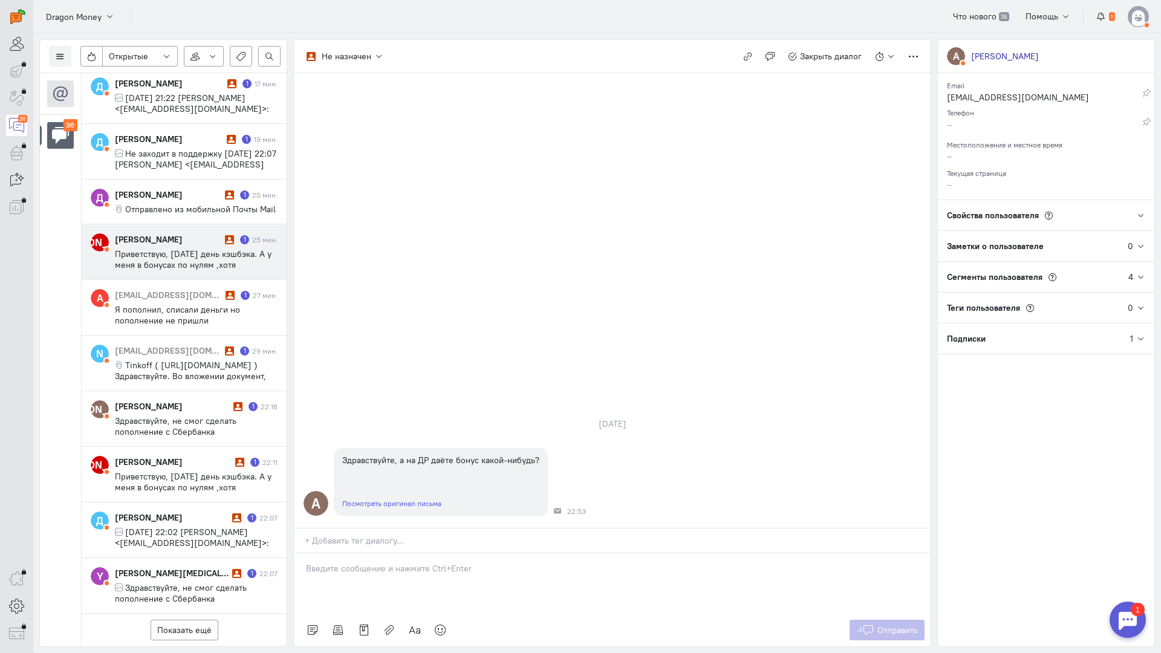
scroll to position [635, 0]
click at [193, 620] on button "Показать ещё" at bounding box center [185, 630] width 68 height 21
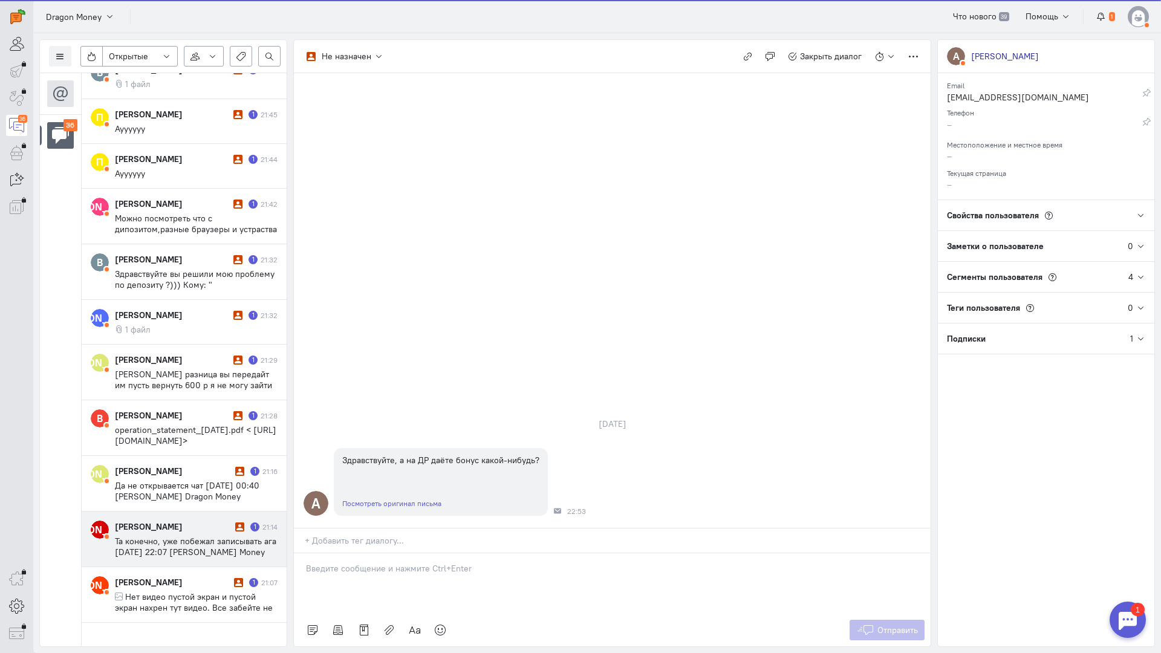
scroll to position [1562, 0]
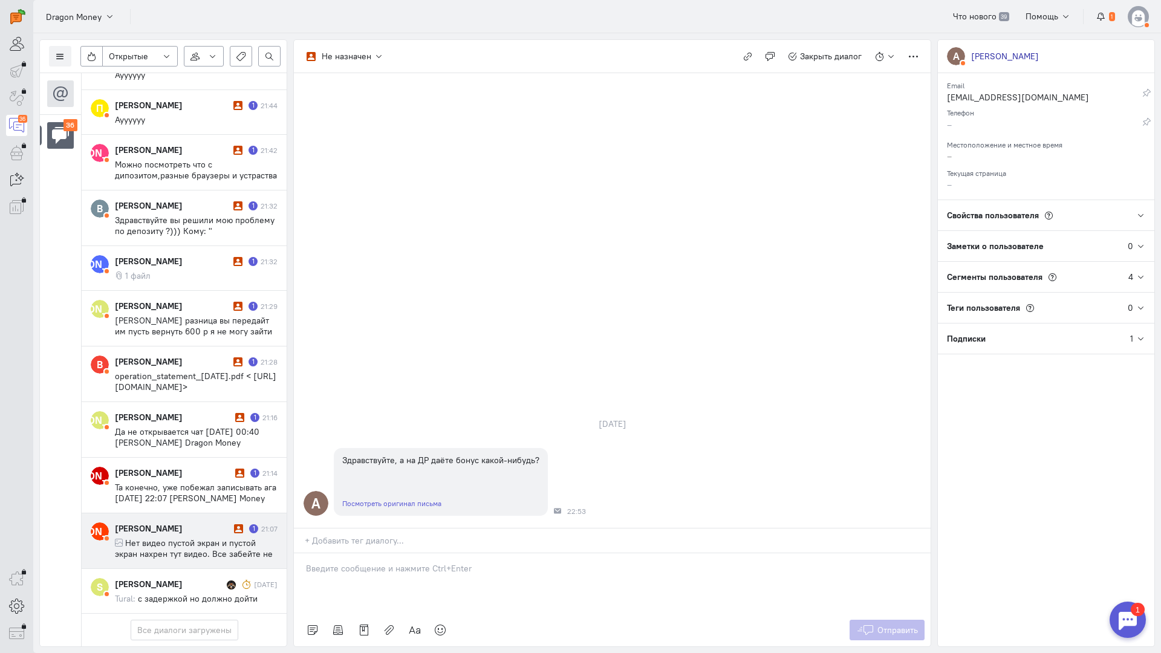
click at [183, 538] on span "Нет видео пустой экран и пустой экран нахрен тут видео. Все забейте не решите н…" at bounding box center [194, 576] width 158 height 76
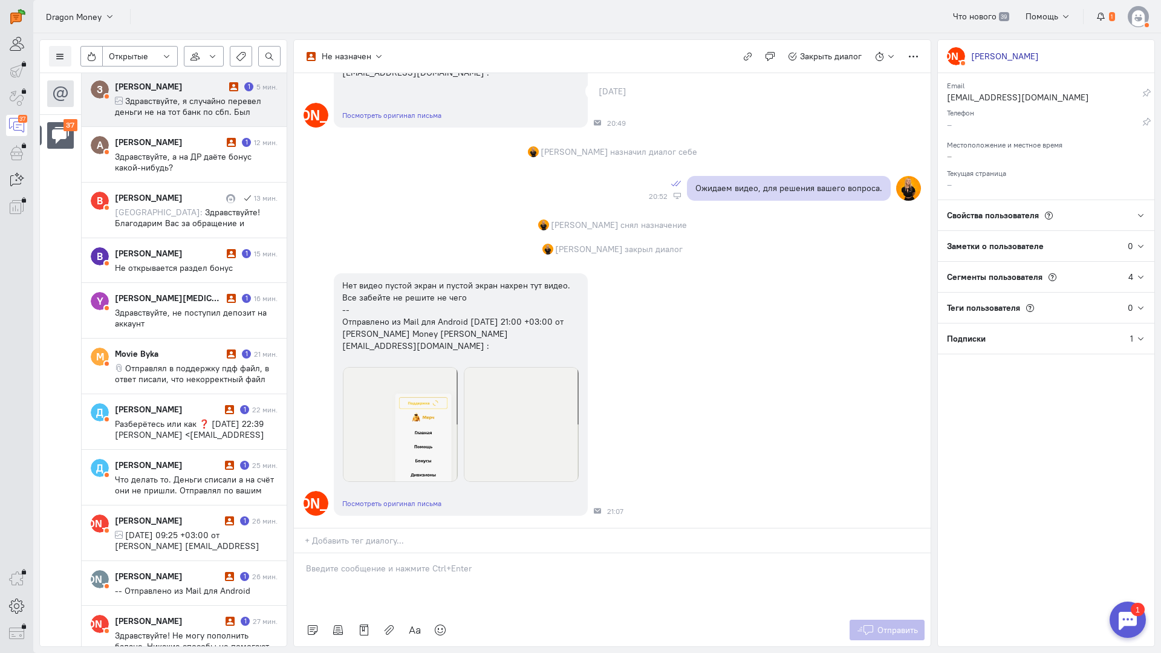
scroll to position [0, 0]
